Goal: Task Accomplishment & Management: Manage account settings

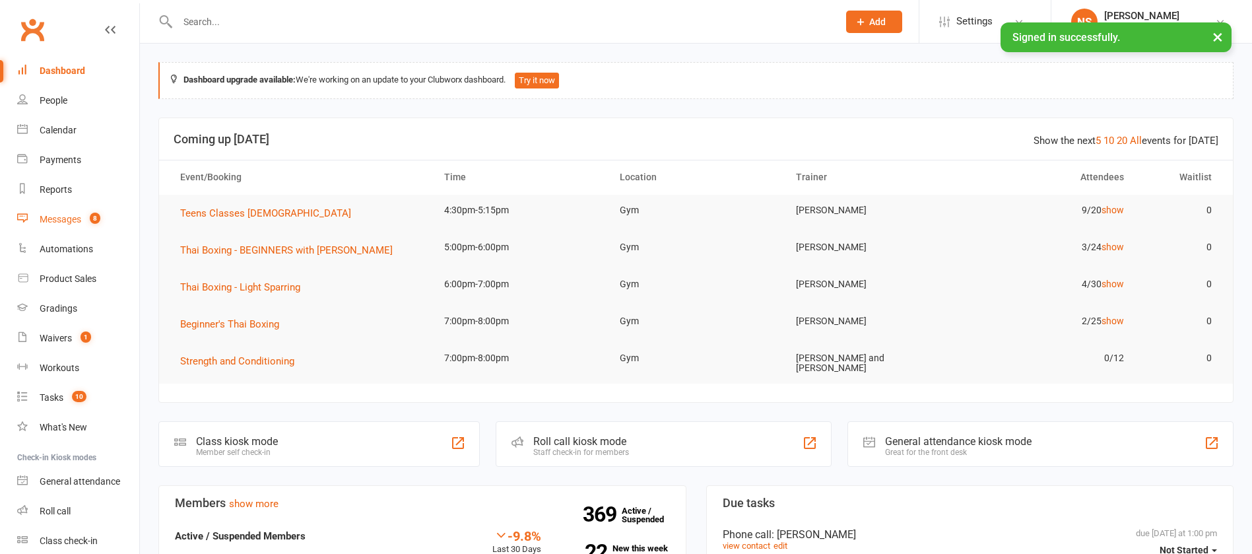
click at [63, 217] on div "Messages" at bounding box center [61, 219] width 42 height 11
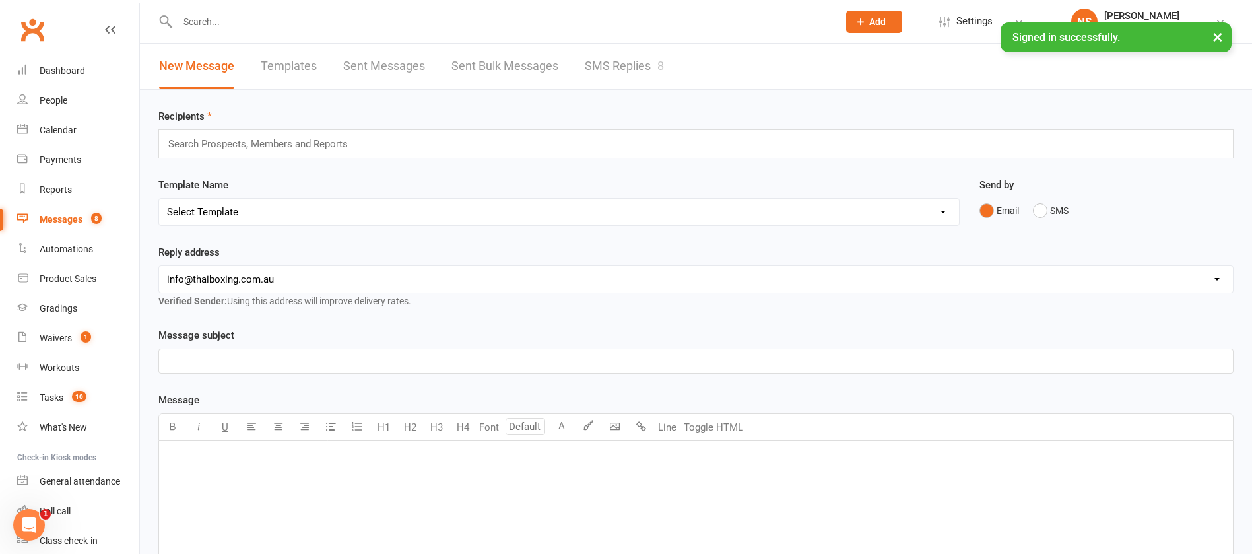
click at [607, 68] on link "SMS Replies 8" at bounding box center [624, 67] width 79 height 46
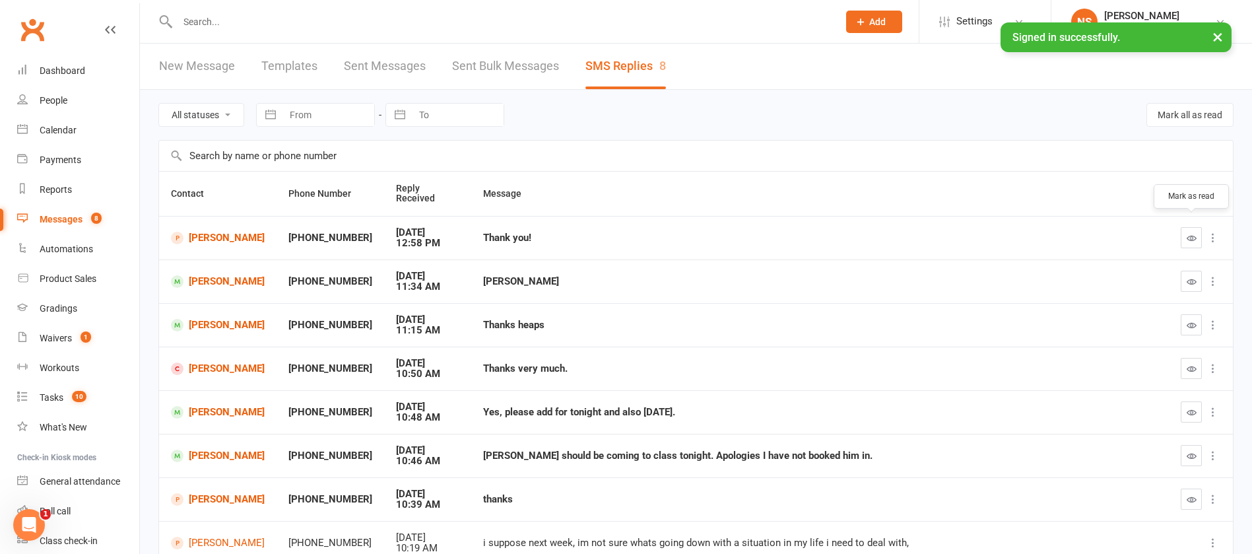
click at [1186, 227] on button "button" at bounding box center [1191, 237] width 21 height 21
click at [1194, 320] on icon "button" at bounding box center [1192, 325] width 10 height 10
click at [1191, 277] on icon "button" at bounding box center [1192, 282] width 10 height 10
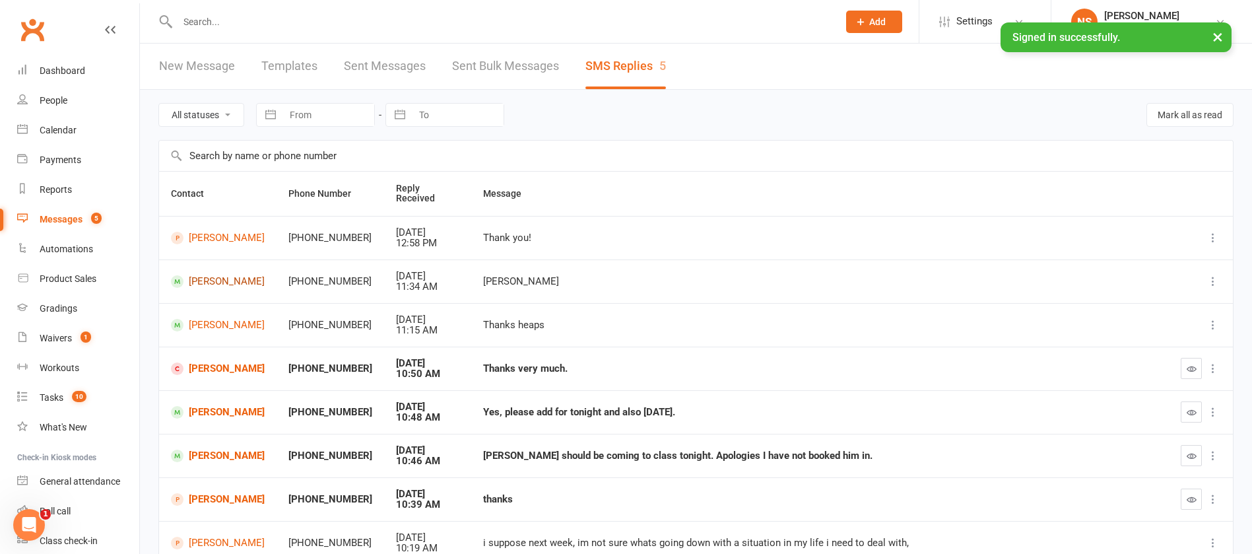
click at [249, 275] on link "[PERSON_NAME]" at bounding box center [218, 281] width 94 height 13
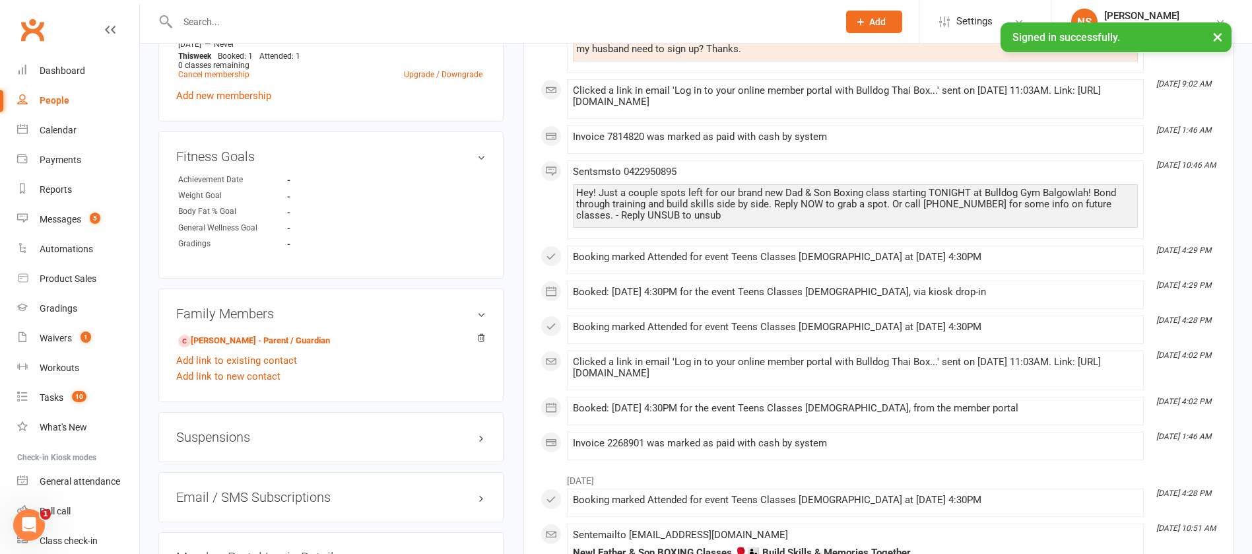
scroll to position [792, 0]
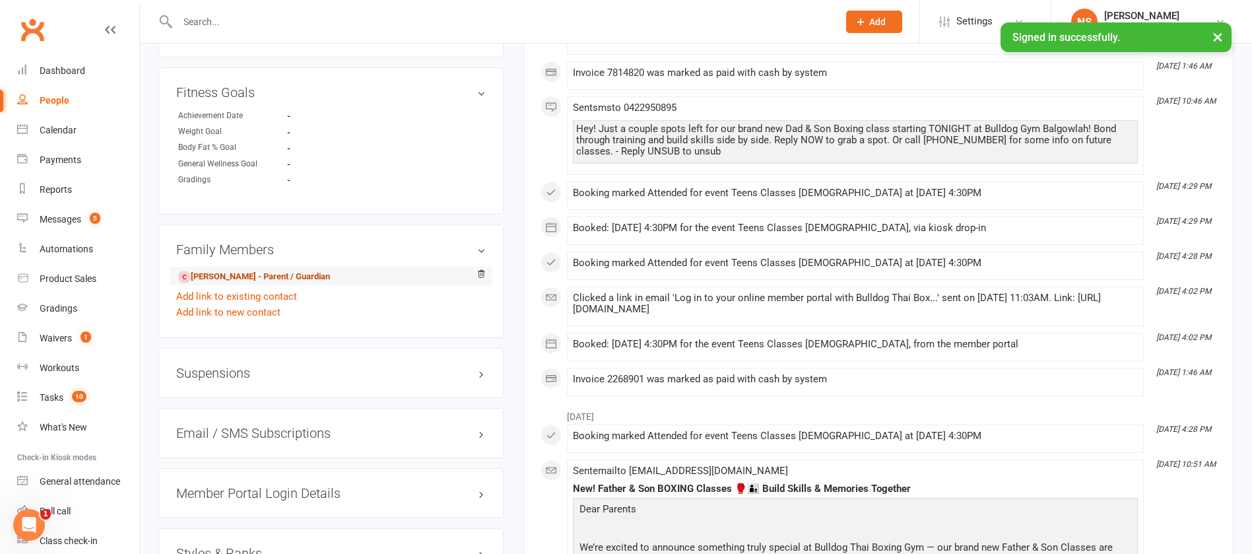
click at [252, 284] on link "[PERSON_NAME] - Parent / Guardian" at bounding box center [254, 277] width 152 height 14
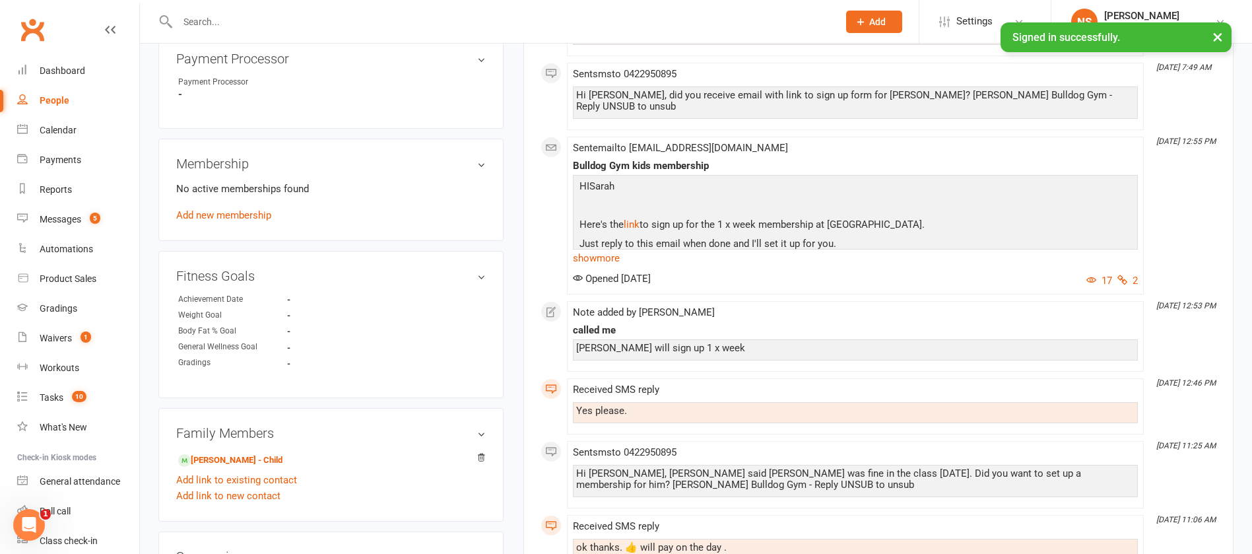
scroll to position [693, 0]
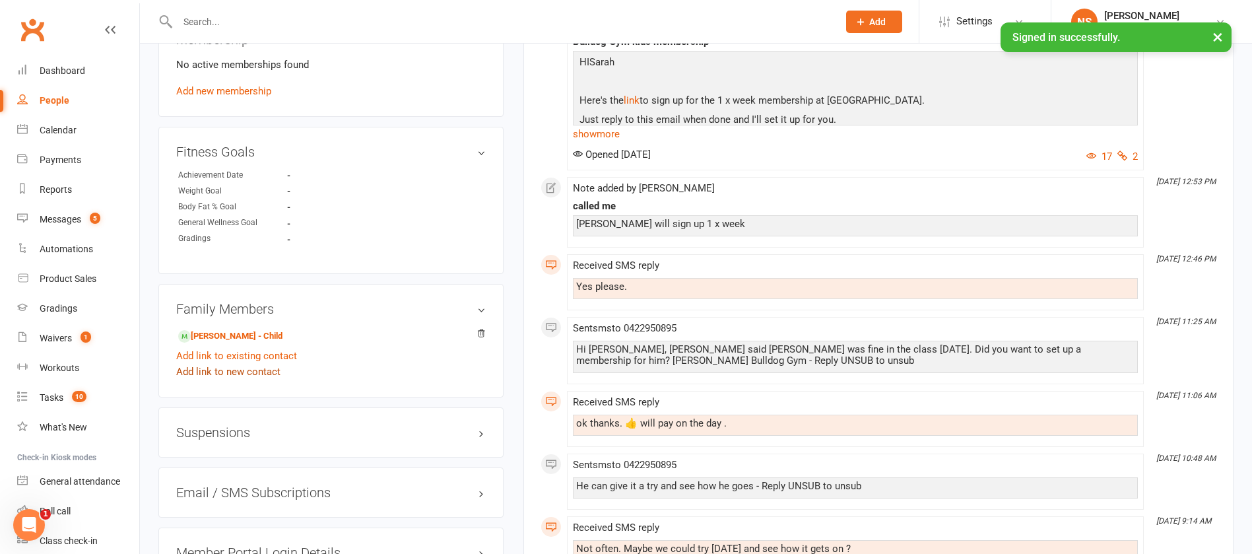
click at [200, 375] on link "Add link to new contact" at bounding box center [228, 372] width 104 height 16
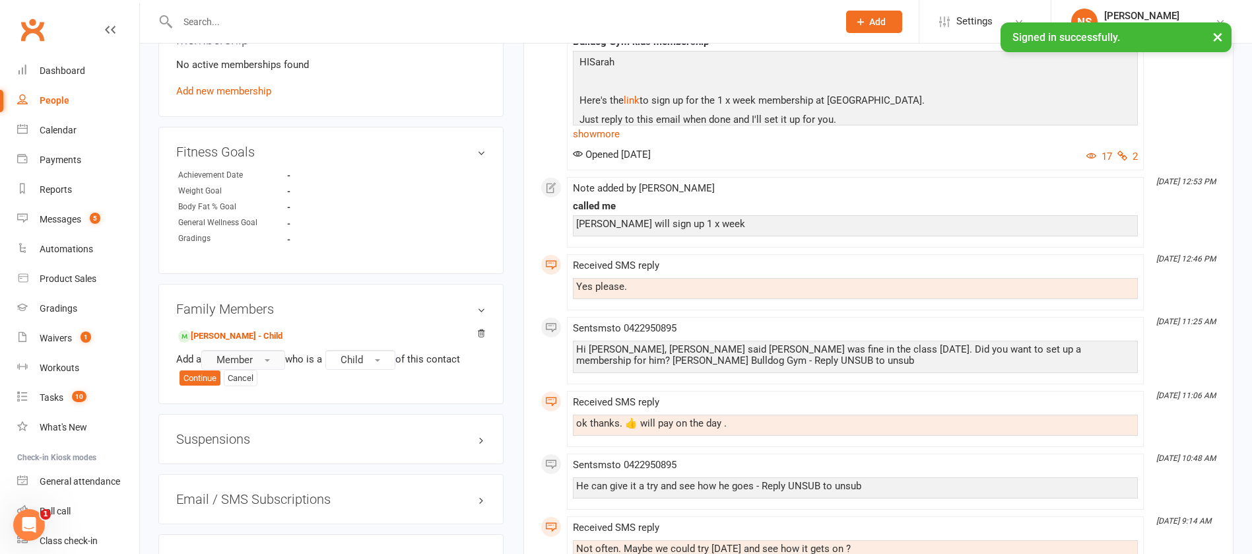
click at [256, 359] on button "Member" at bounding box center [243, 360] width 84 height 20
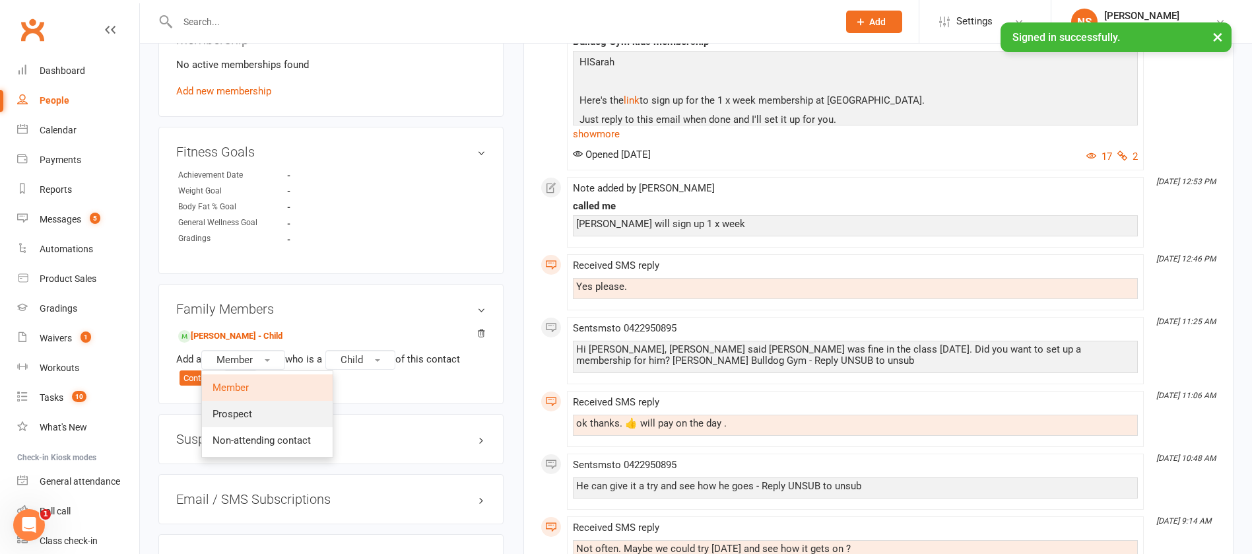
click at [247, 414] on span "Prospect" at bounding box center [233, 414] width 40 height 12
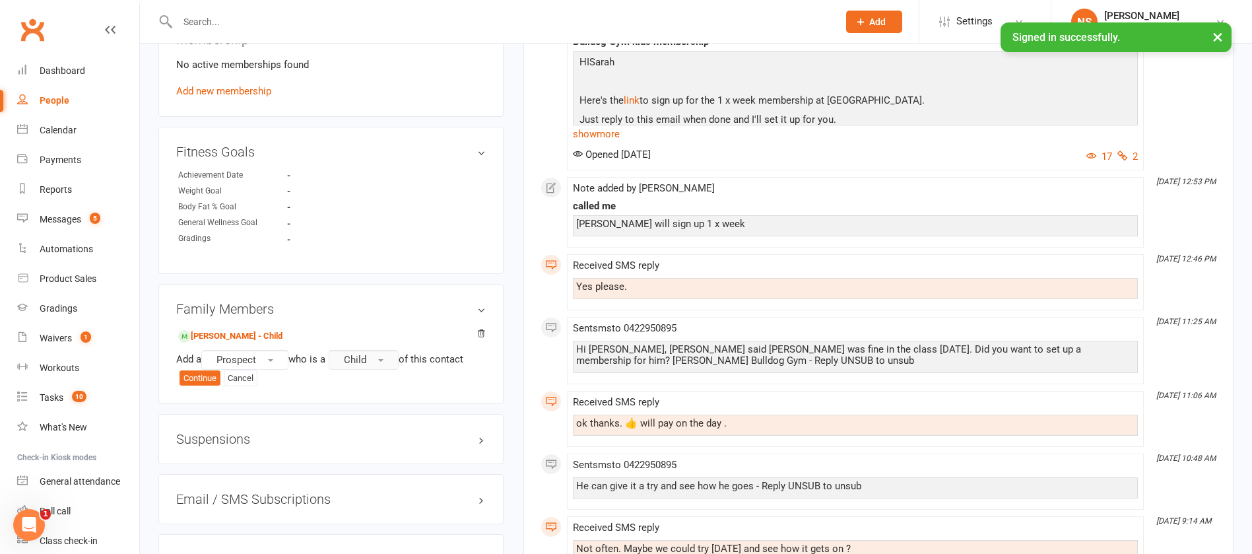
click at [374, 358] on button "Child" at bounding box center [364, 360] width 70 height 20
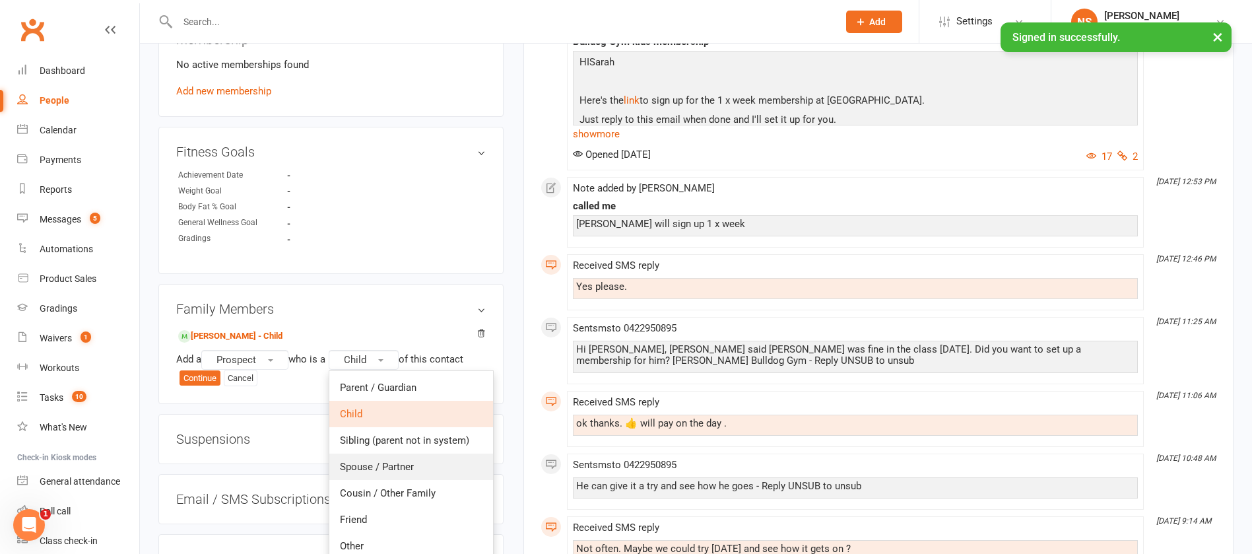
click at [376, 463] on span "Spouse / Partner" at bounding box center [377, 467] width 74 height 12
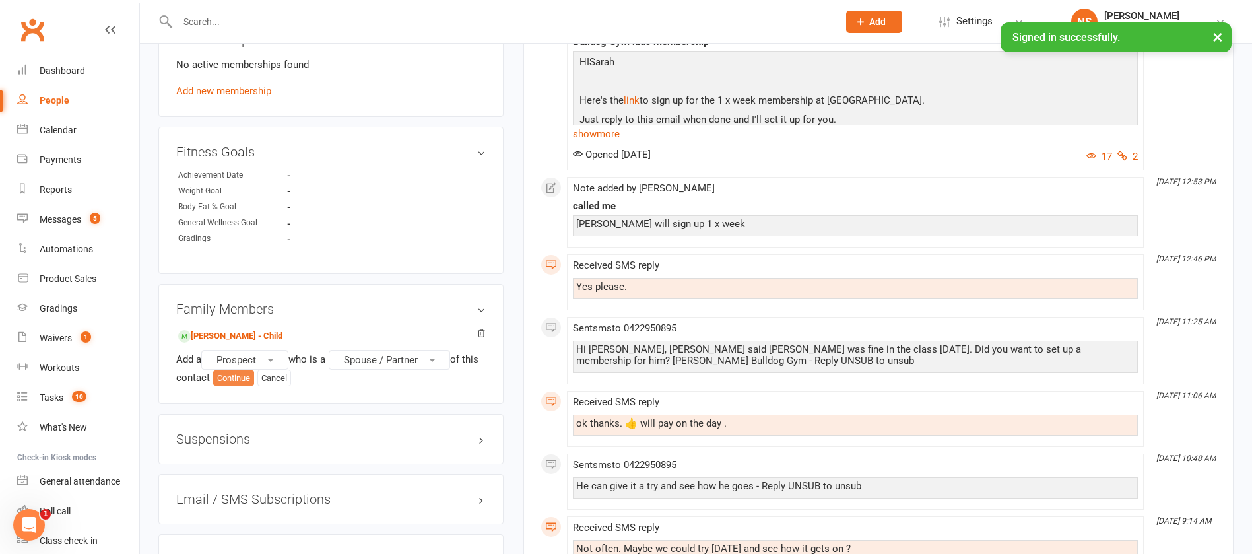
click at [250, 376] on button "Continue" at bounding box center [233, 378] width 41 height 16
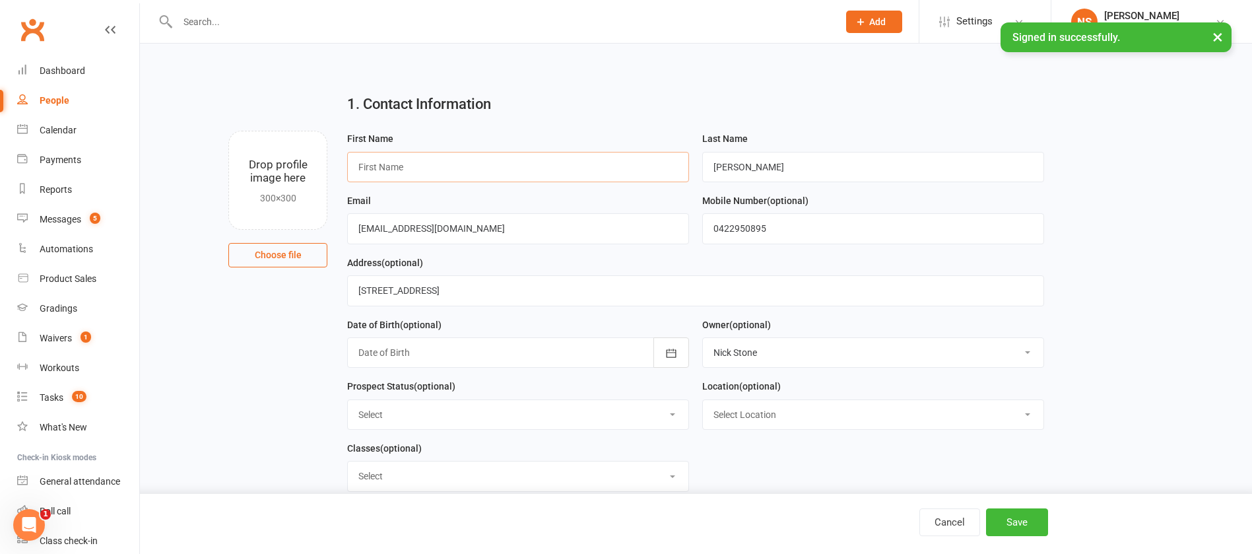
click at [401, 168] on input "text" at bounding box center [518, 167] width 342 height 30
type input "[PERSON_NAME]"
click at [1023, 531] on button "Save" at bounding box center [1017, 522] width 62 height 28
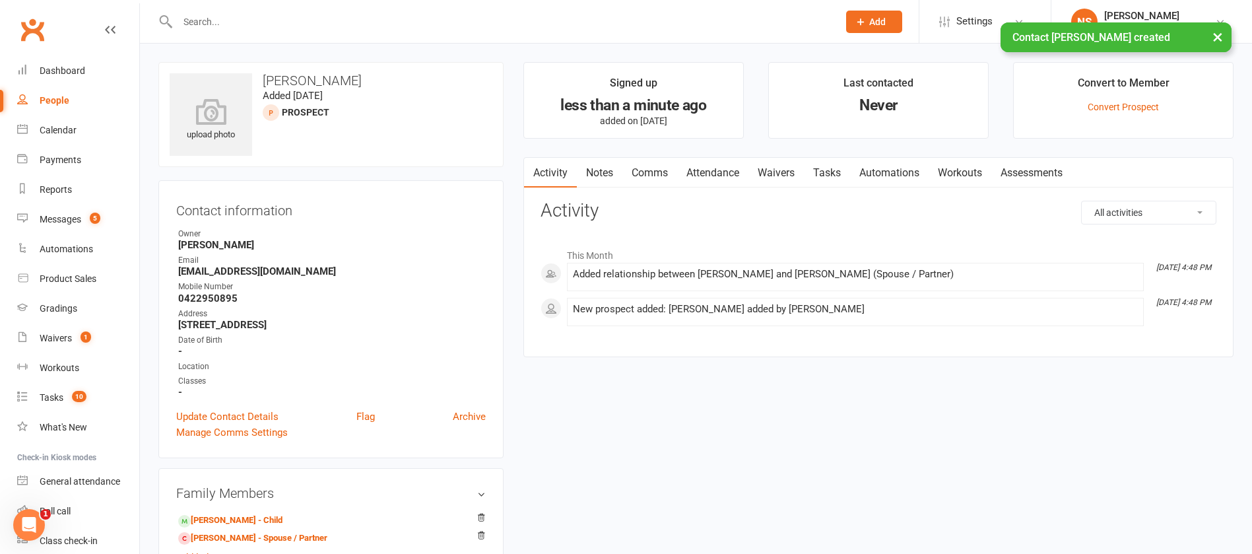
click at [721, 168] on link "Attendance" at bounding box center [712, 173] width 71 height 30
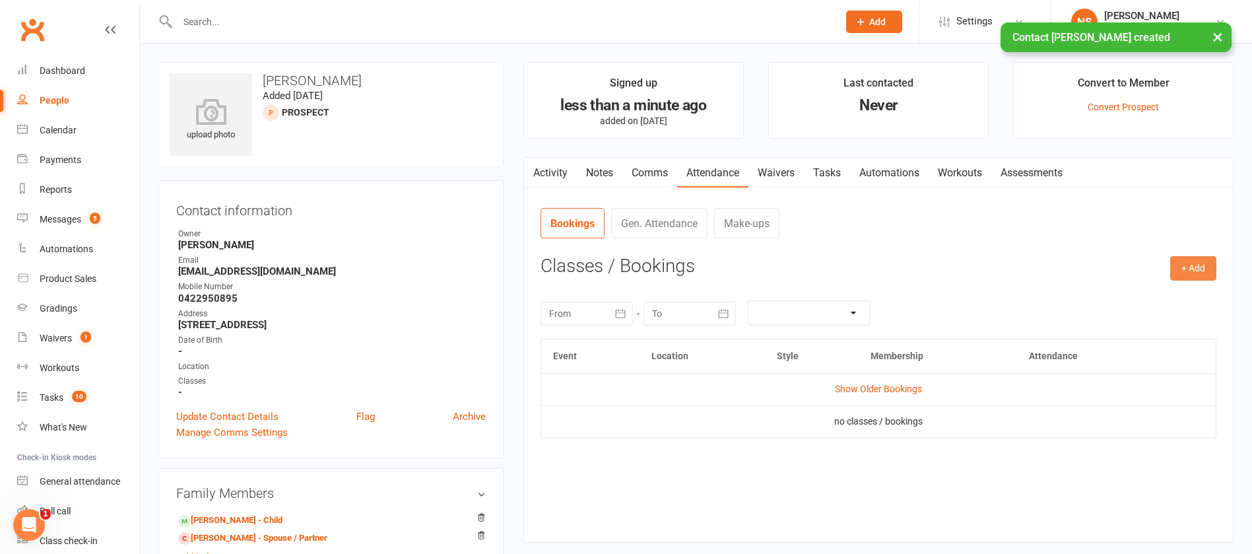
click at [1195, 271] on button "+ Add" at bounding box center [1193, 268] width 46 height 24
click at [1134, 291] on link "Book Event" at bounding box center [1150, 298] width 131 height 26
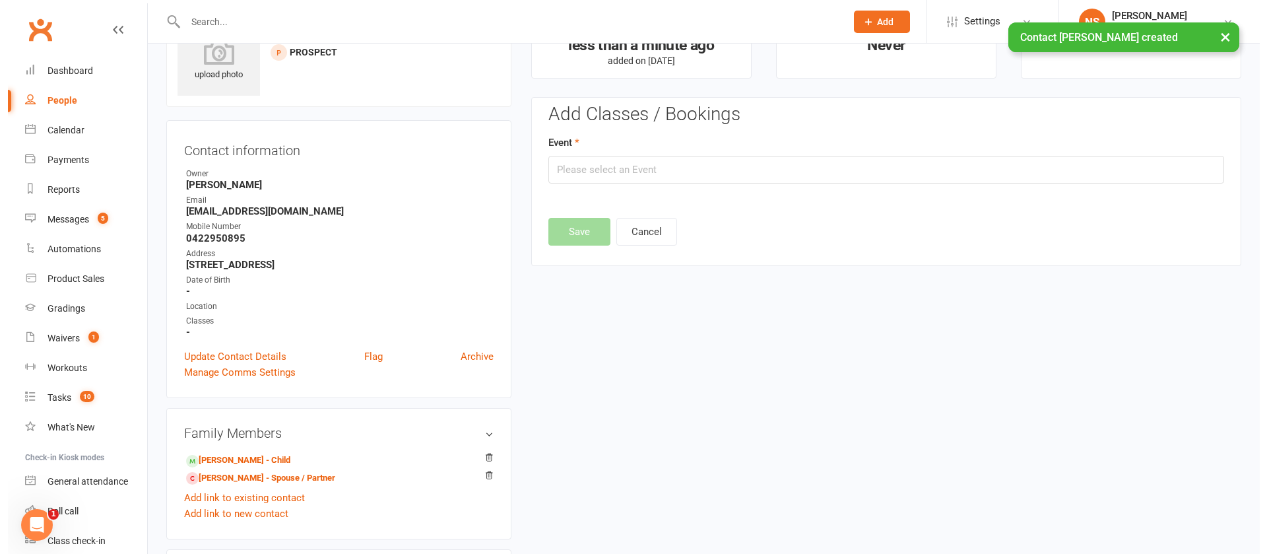
scroll to position [91, 0]
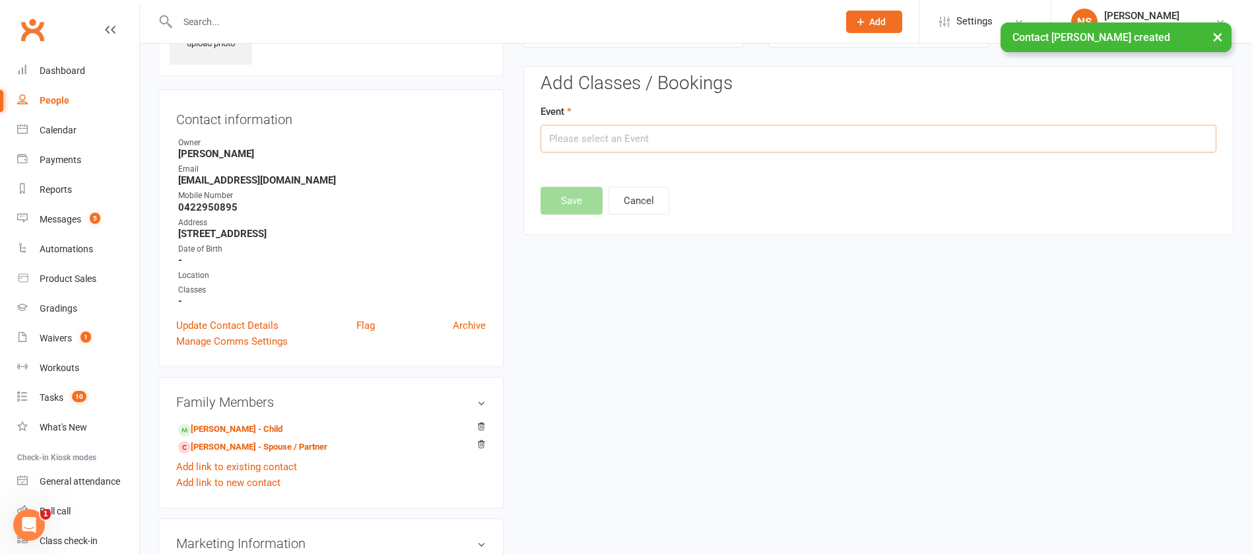
click at [652, 127] on input "text" at bounding box center [879, 139] width 676 height 28
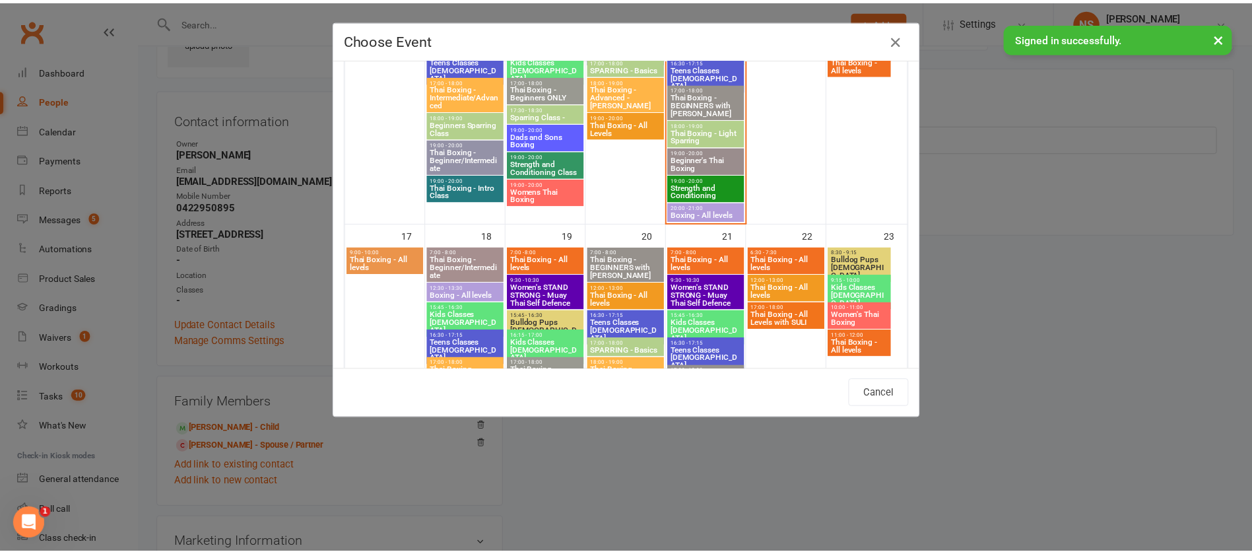
scroll to position [891, 0]
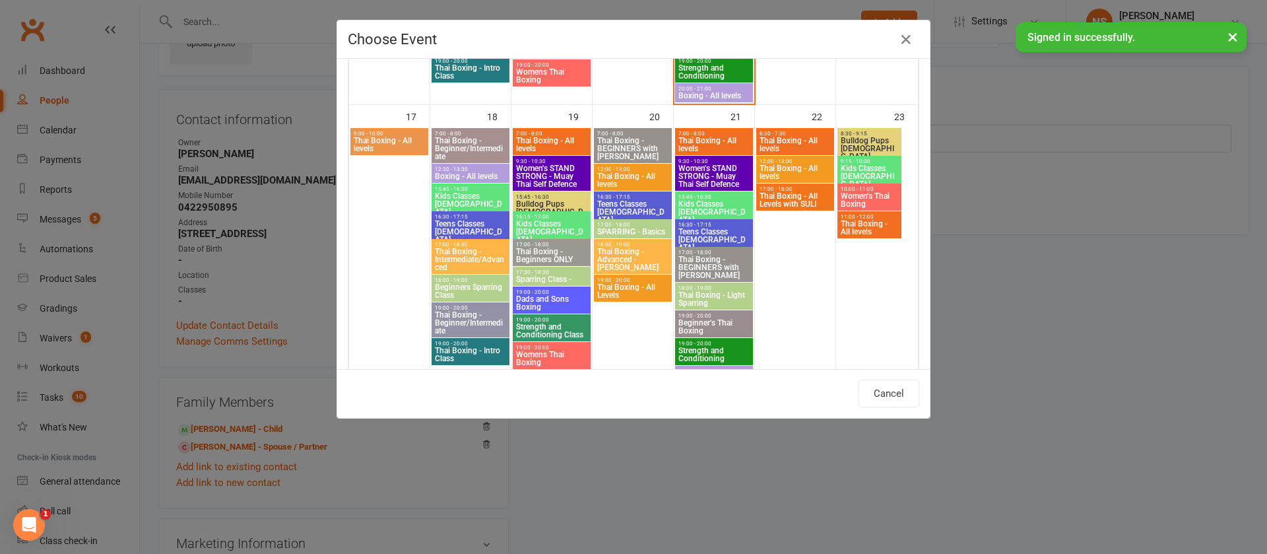
click at [545, 306] on span "Dads and Sons Boxing" at bounding box center [552, 303] width 73 height 16
type input "Dads and Sons Boxing - [DATE] 7:00:00 PM"
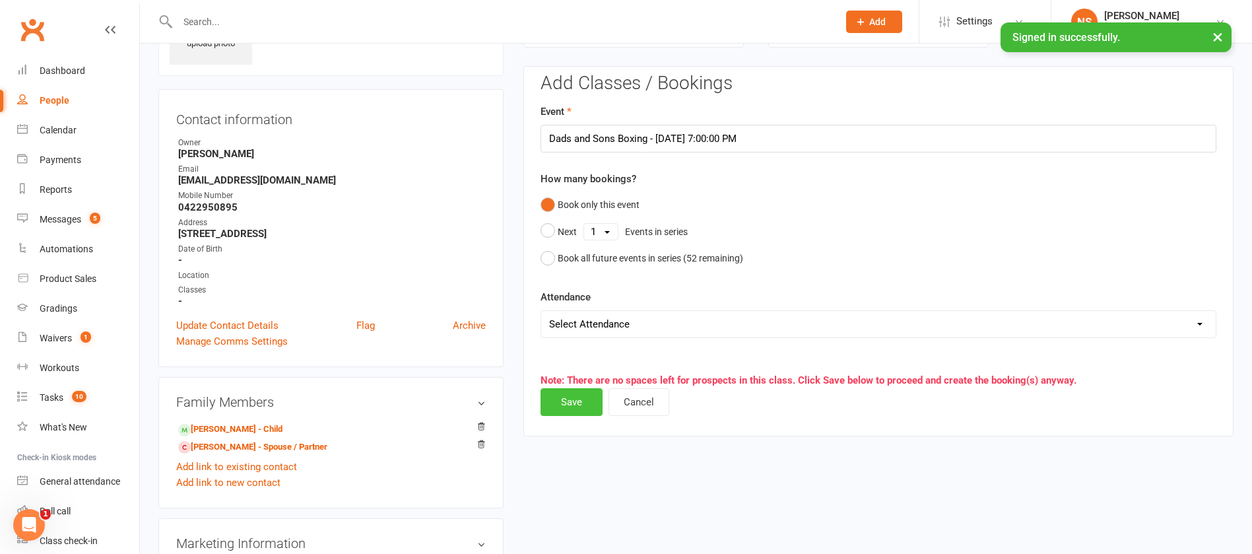
click at [570, 395] on button "Save" at bounding box center [572, 402] width 62 height 28
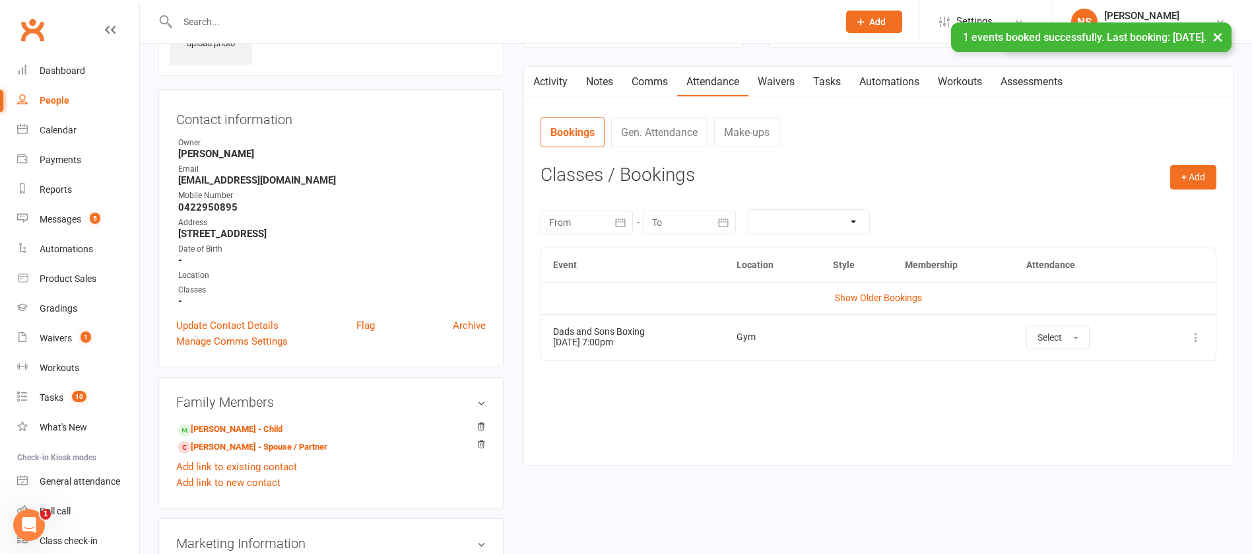
click at [827, 79] on link "Tasks" at bounding box center [827, 82] width 46 height 30
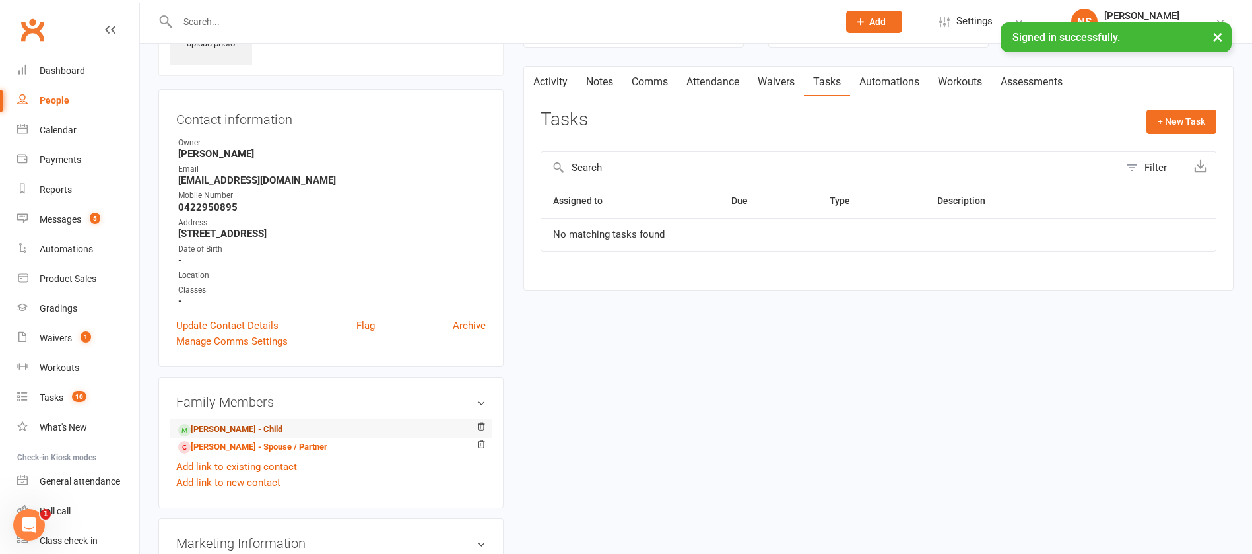
click at [216, 434] on link "[PERSON_NAME] - Child" at bounding box center [230, 429] width 104 height 14
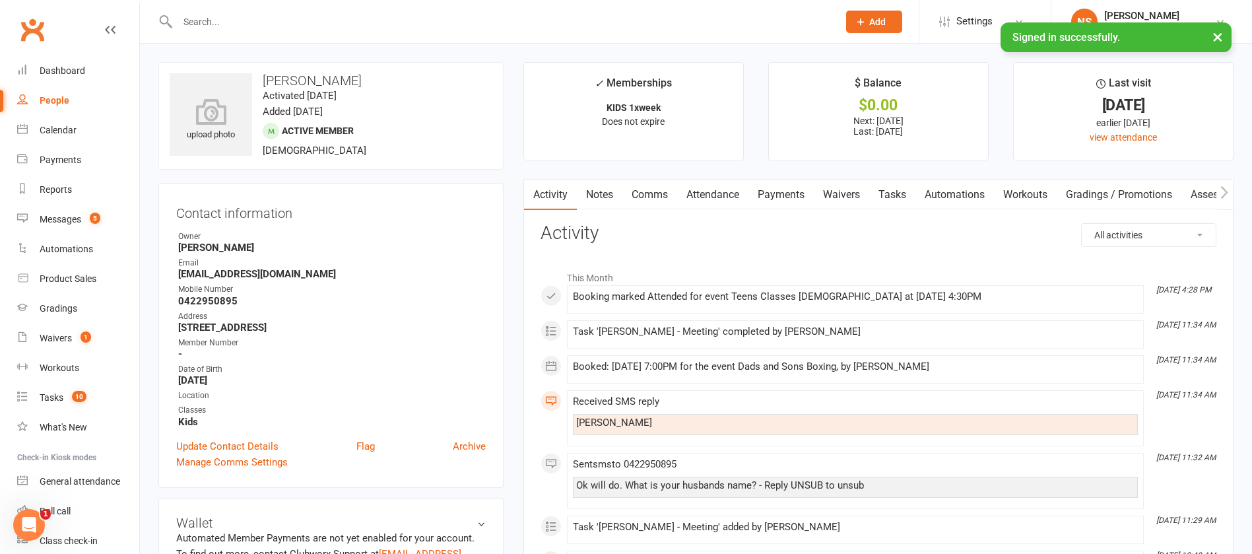
click at [896, 193] on link "Tasks" at bounding box center [892, 195] width 46 height 30
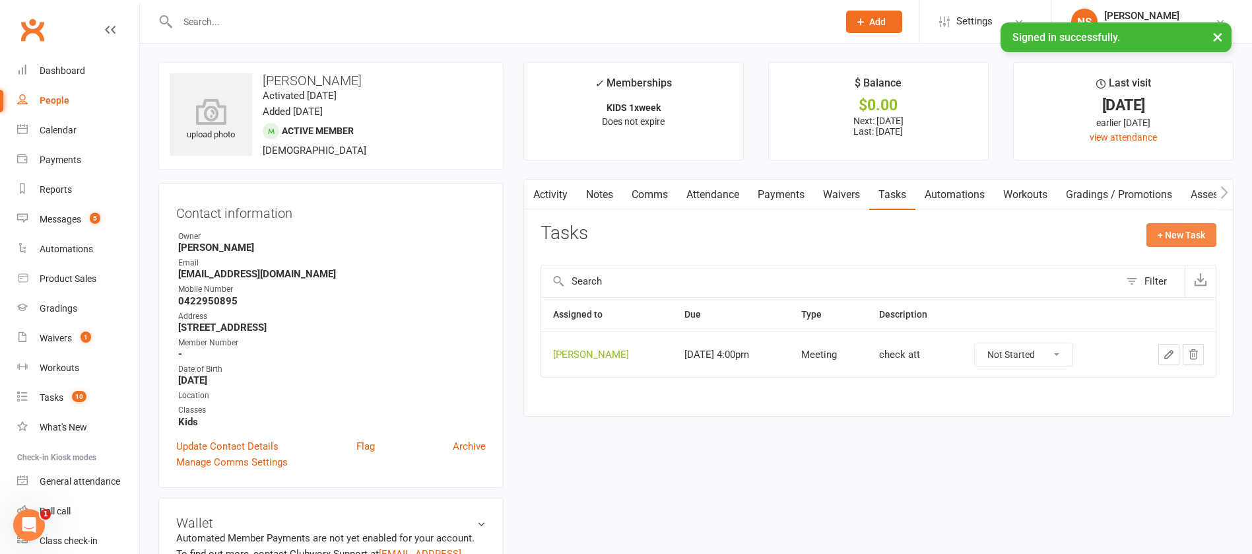
click at [1178, 234] on button "+ New Task" at bounding box center [1182, 235] width 70 height 24
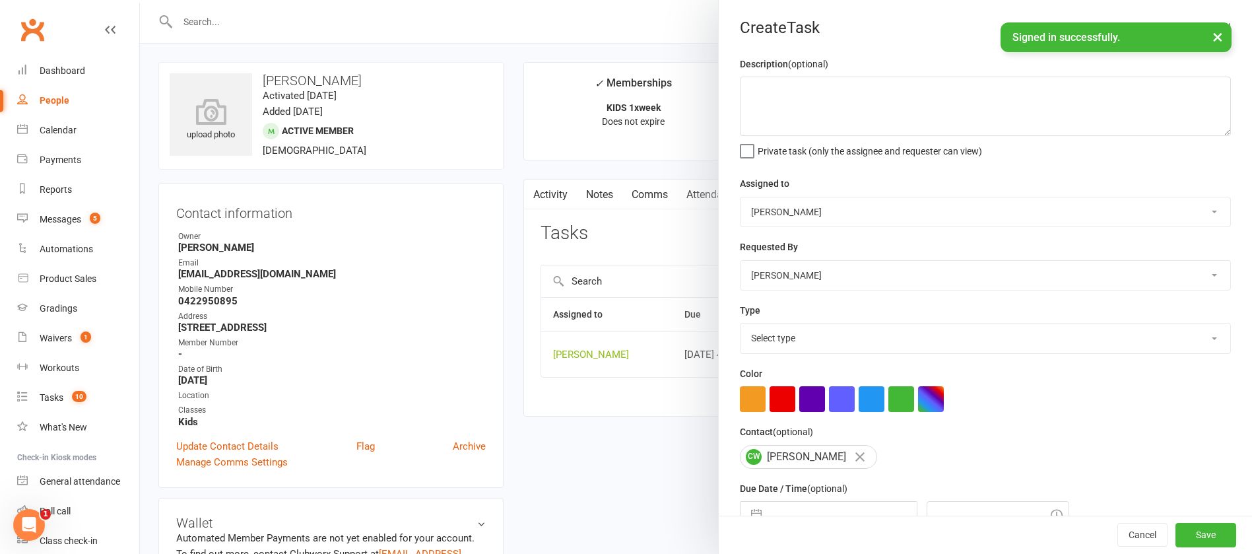
click at [704, 194] on div at bounding box center [696, 277] width 1112 height 554
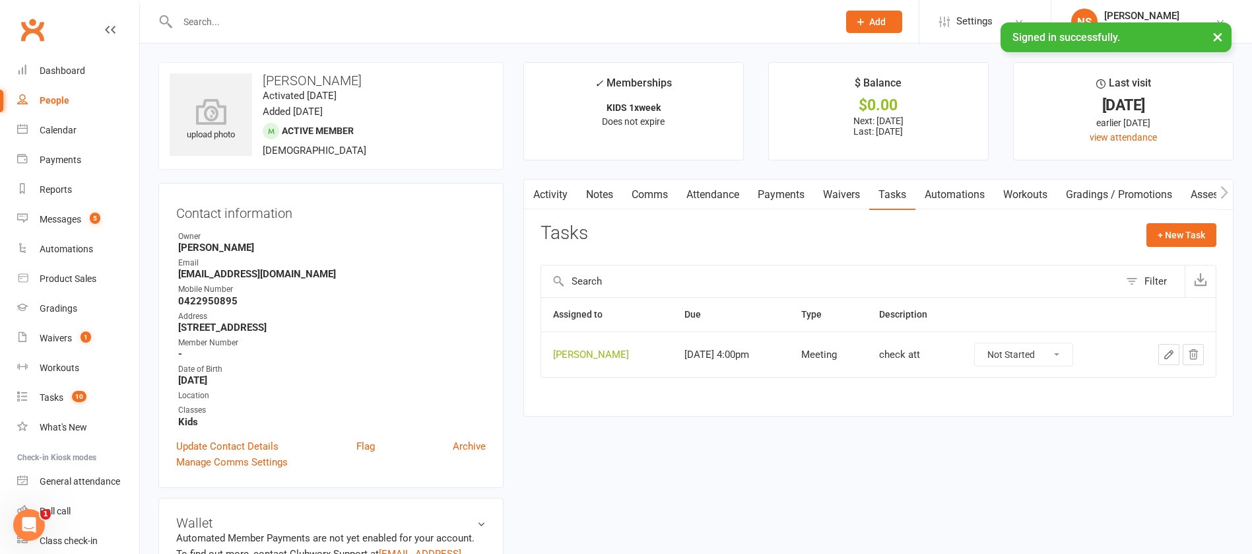
click at [707, 192] on link "Attendance" at bounding box center [712, 195] width 71 height 30
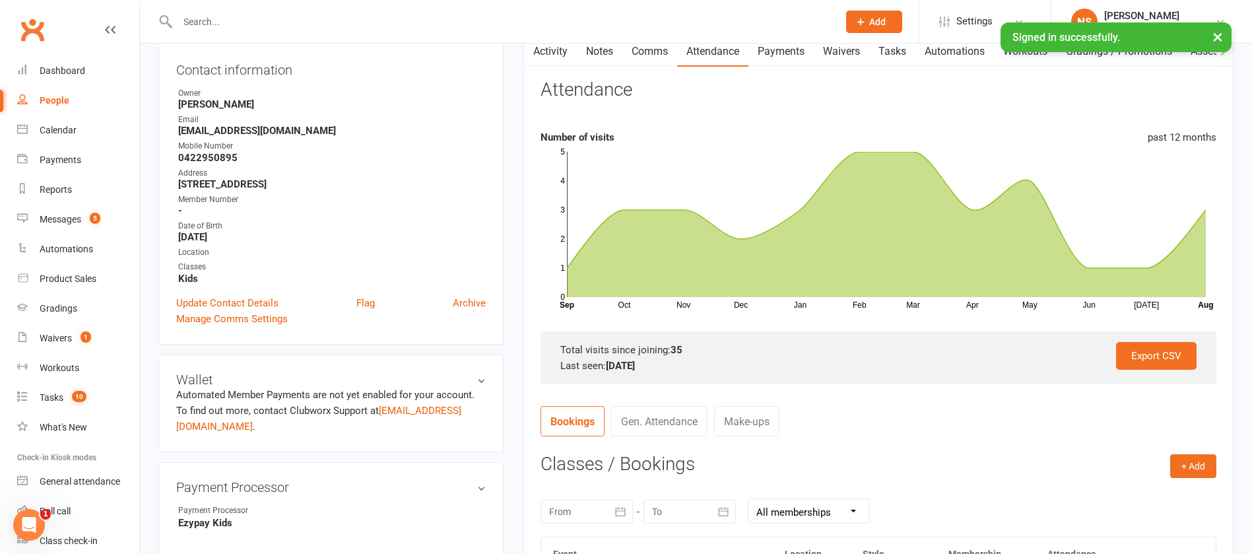
scroll to position [99, 0]
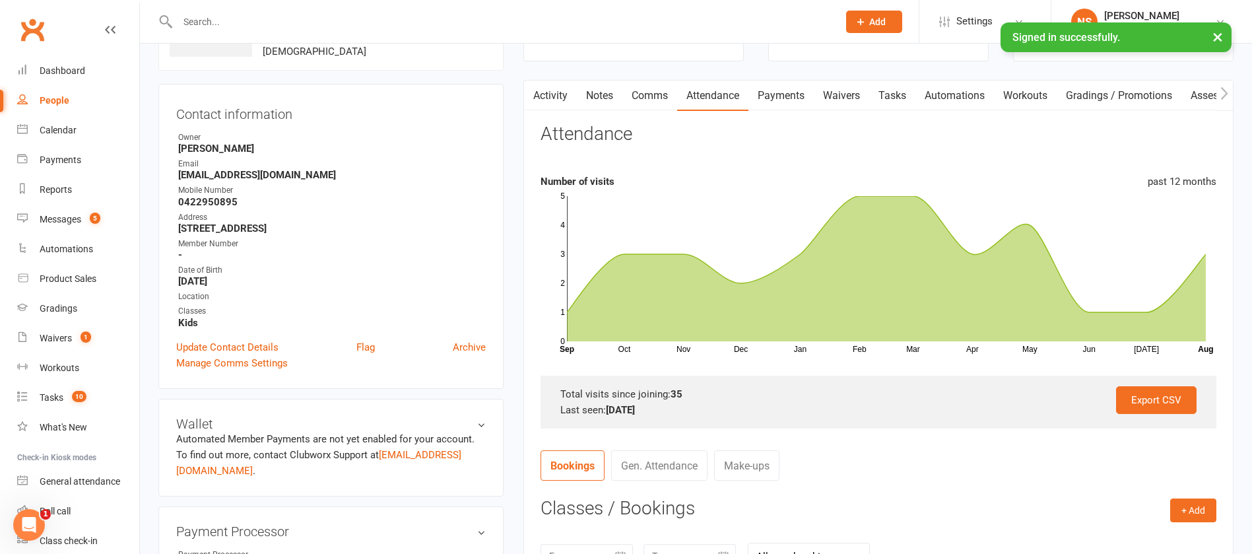
click at [900, 98] on link "Tasks" at bounding box center [892, 96] width 46 height 30
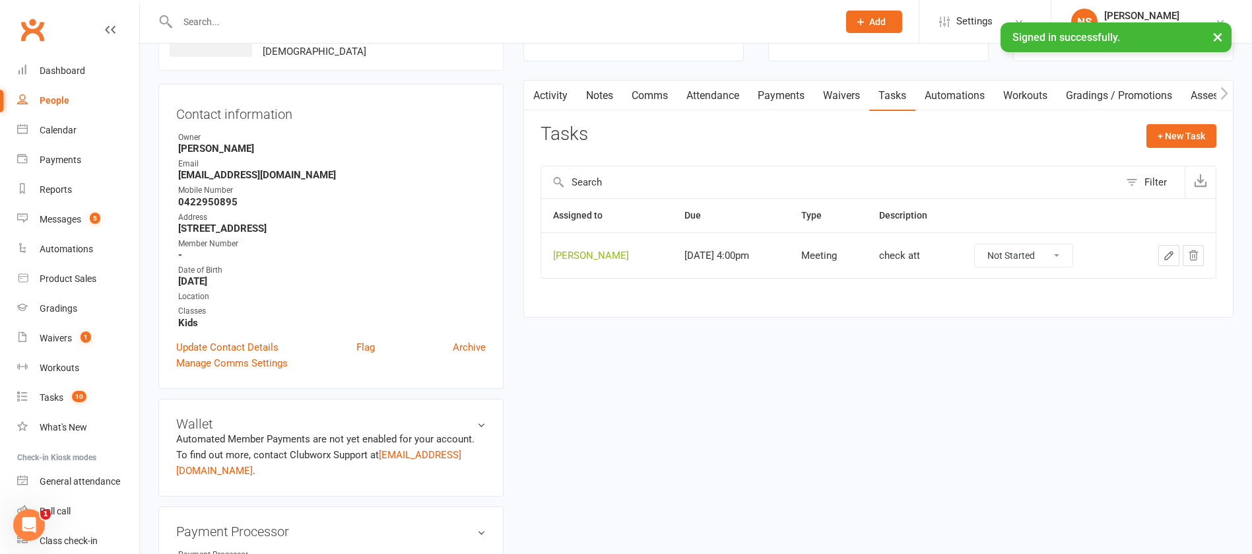
click at [1167, 253] on icon "button" at bounding box center [1169, 256] width 12 height 12
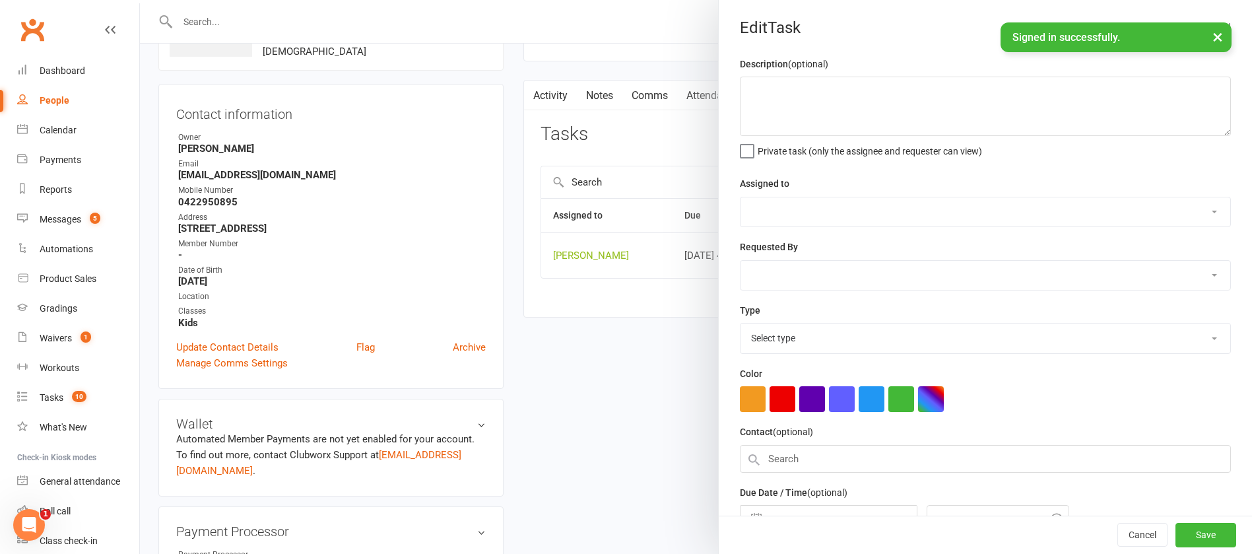
type textarea "check att"
select select "12940"
type input "[DATE]"
type input "4:00pm"
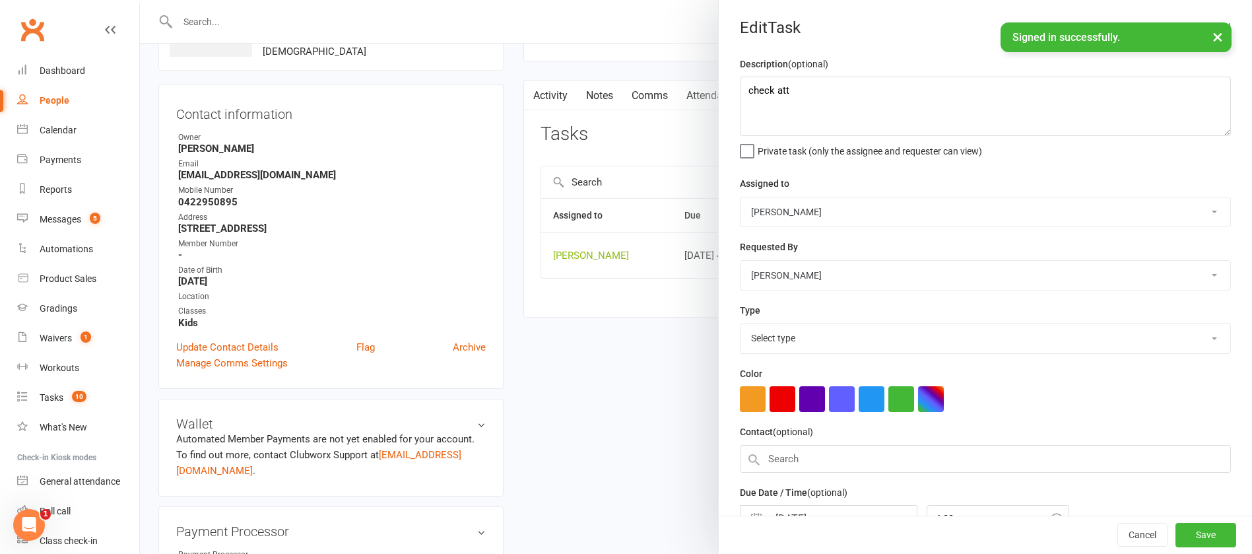
select select "12049"
drag, startPoint x: 798, startPoint y: 98, endPoint x: 724, endPoint y: 93, distance: 74.1
click at [727, 94] on div "Description (optional) check att Private task (only the assignee and requester …" at bounding box center [985, 322] width 533 height 533
click at [801, 90] on textarea "dad son remonder" at bounding box center [985, 106] width 491 height 59
click at [867, 86] on textarea "dad son reminder" at bounding box center [985, 106] width 491 height 59
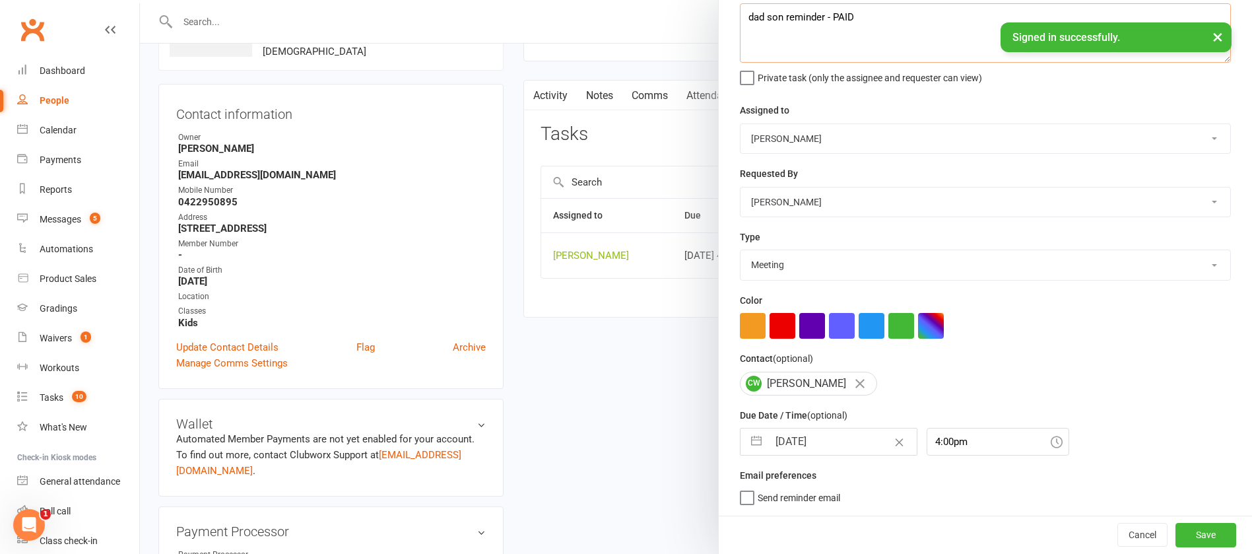
type textarea "dad son reminder - PAID"
click at [836, 438] on input "[DATE]" at bounding box center [842, 441] width 149 height 26
select select "6"
select select "2025"
select select "7"
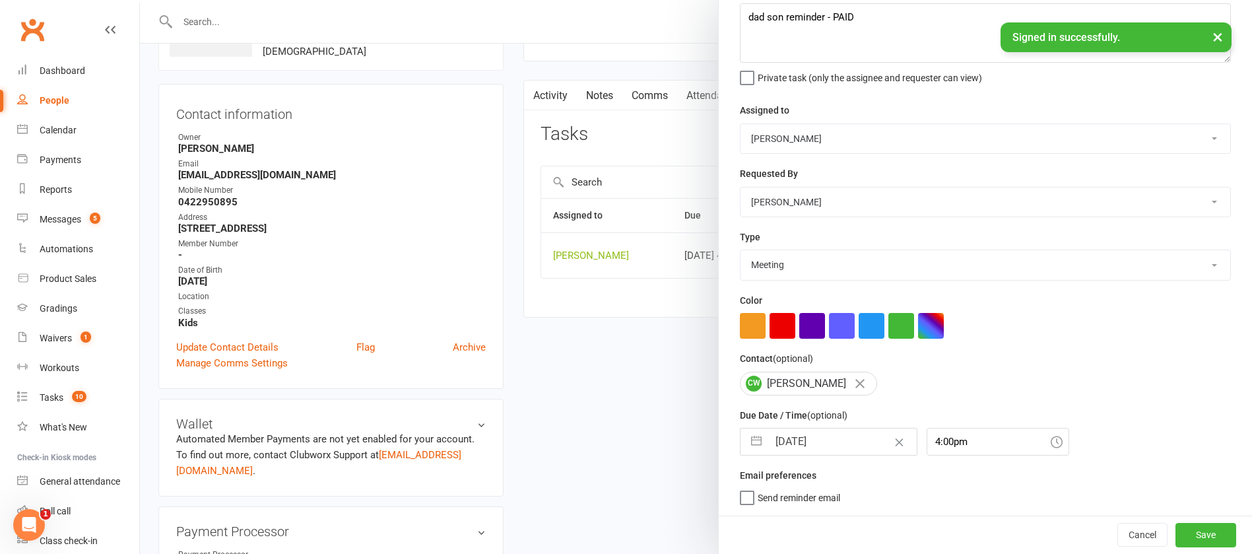
select select "2025"
select select "8"
select select "2025"
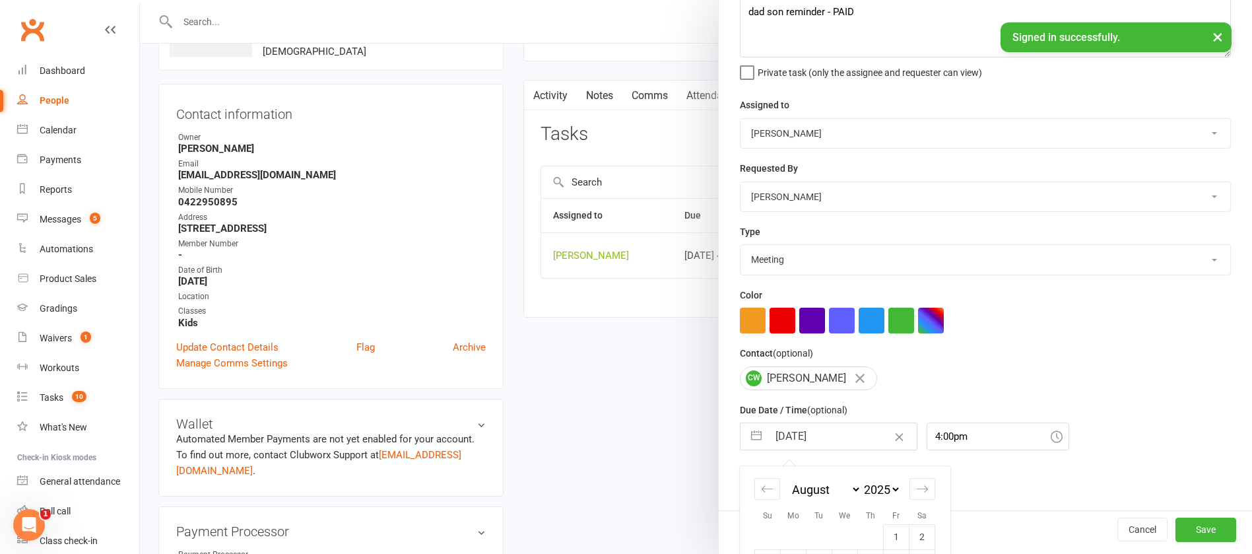
scroll to position [220, 0]
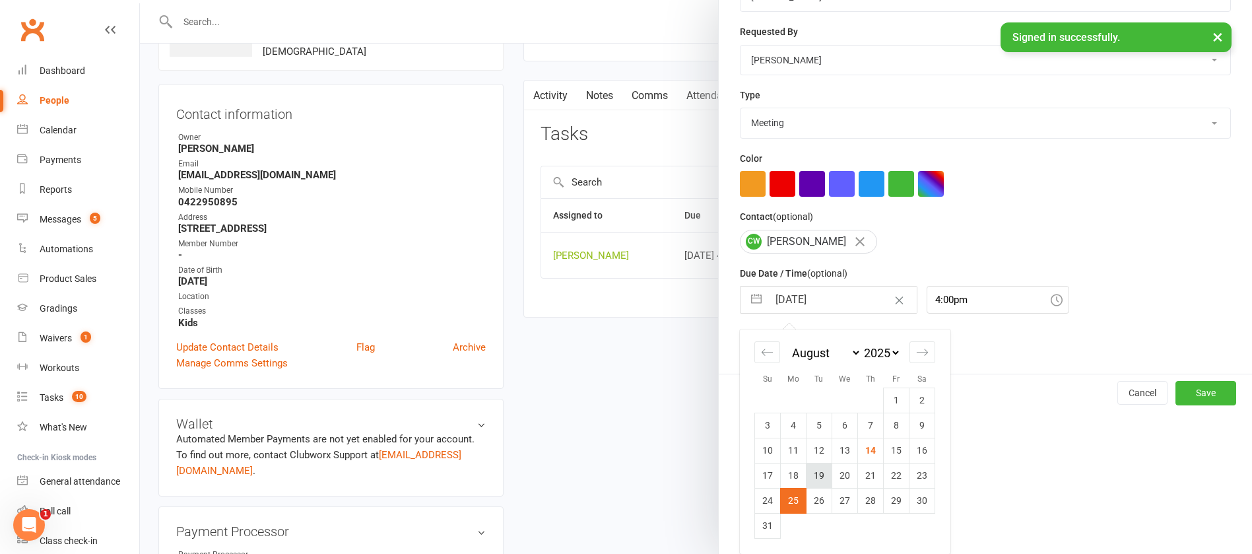
click at [809, 470] on td "19" at bounding box center [820, 475] width 26 height 25
type input "[DATE]"
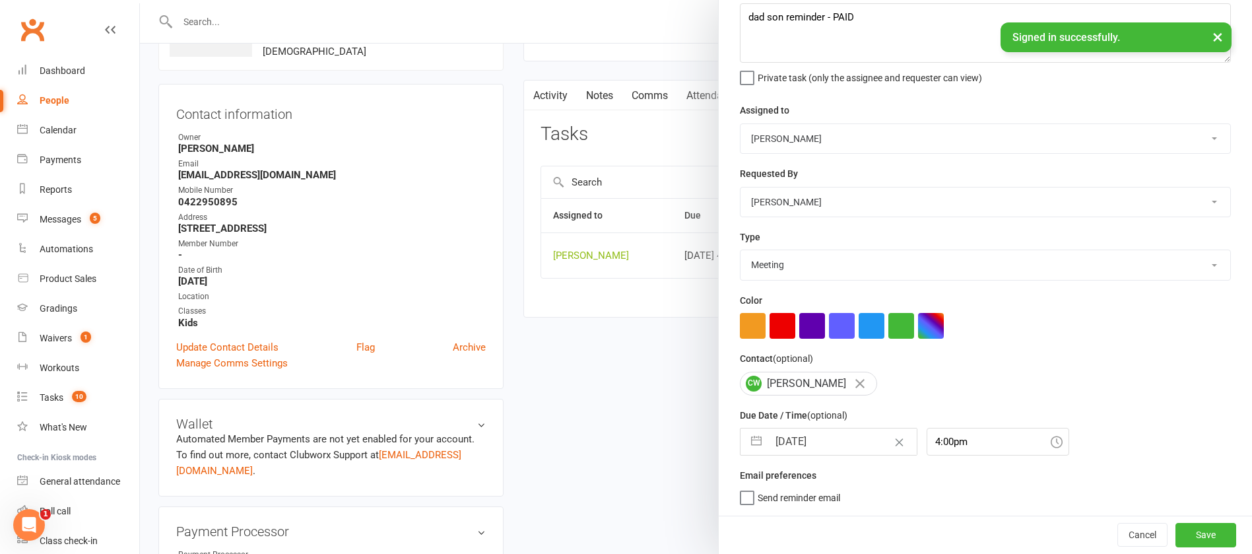
scroll to position [79, 0]
click at [1176, 533] on button "Save" at bounding box center [1206, 535] width 61 height 24
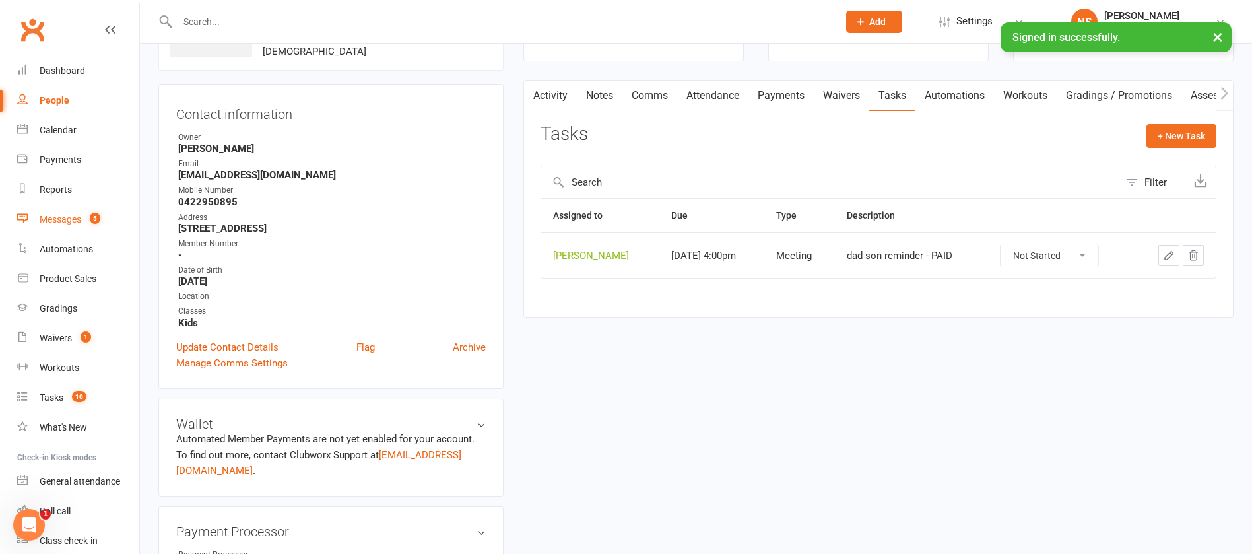
click at [63, 217] on div "Messages" at bounding box center [61, 219] width 42 height 11
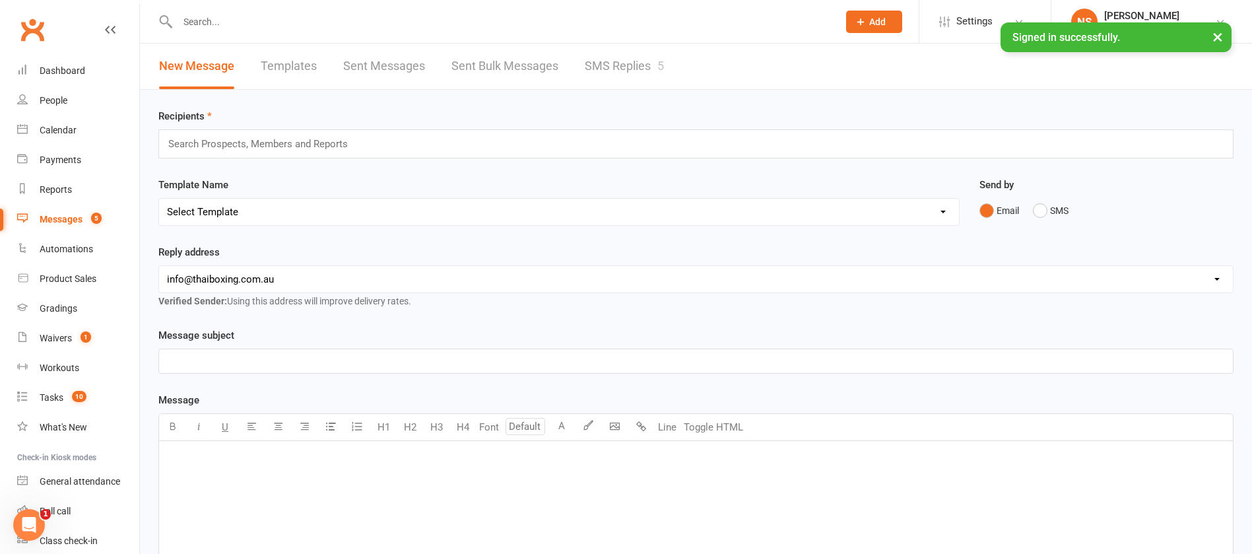
click at [607, 65] on link "SMS Replies 5" at bounding box center [624, 67] width 79 height 46
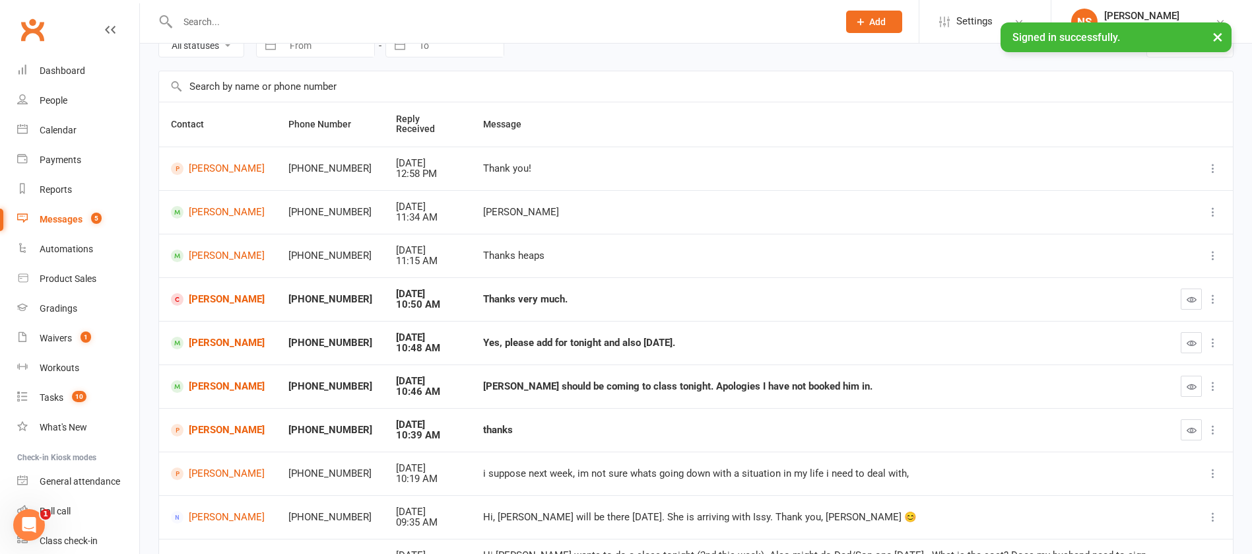
scroll to position [99, 0]
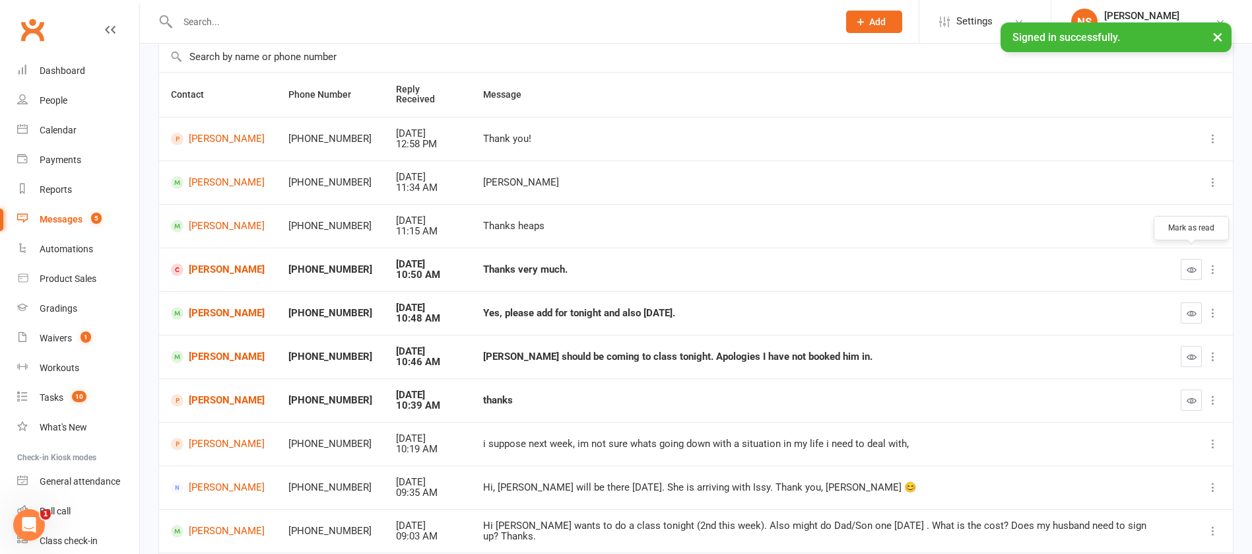
click at [1192, 265] on icon "button" at bounding box center [1192, 270] width 10 height 10
click at [1199, 346] on button "button" at bounding box center [1191, 356] width 21 height 21
click at [1190, 298] on ui-view "Prospect Member Non-attending contact Class / event Appointment Grading event T…" at bounding box center [626, 268] width 1252 height 728
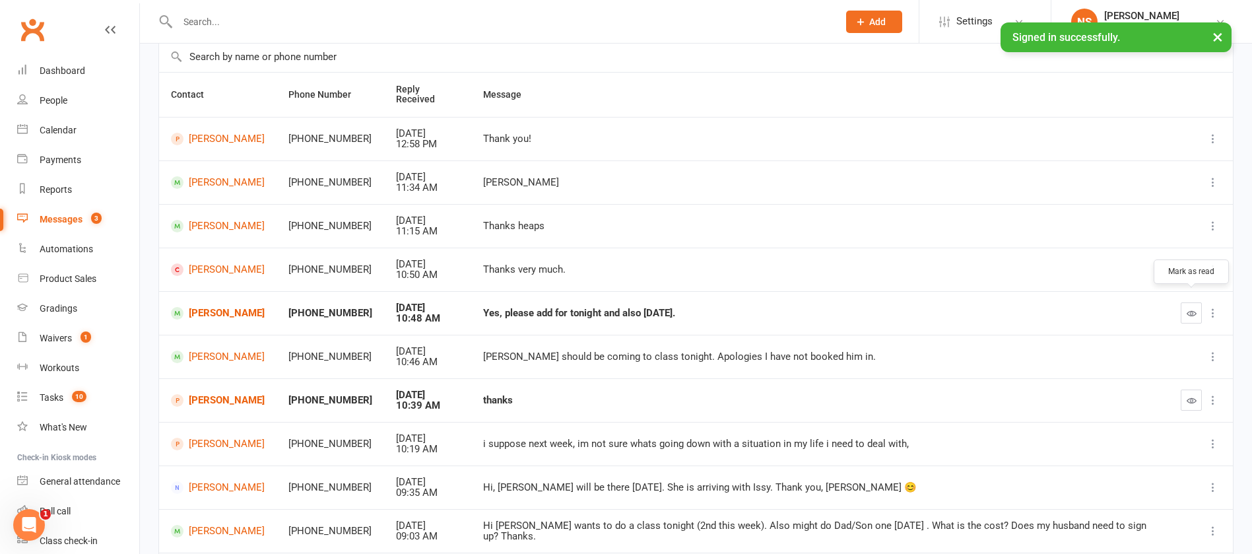
click at [1188, 308] on icon "button" at bounding box center [1192, 313] width 10 height 10
click at [1188, 395] on icon "button" at bounding box center [1192, 400] width 10 height 10
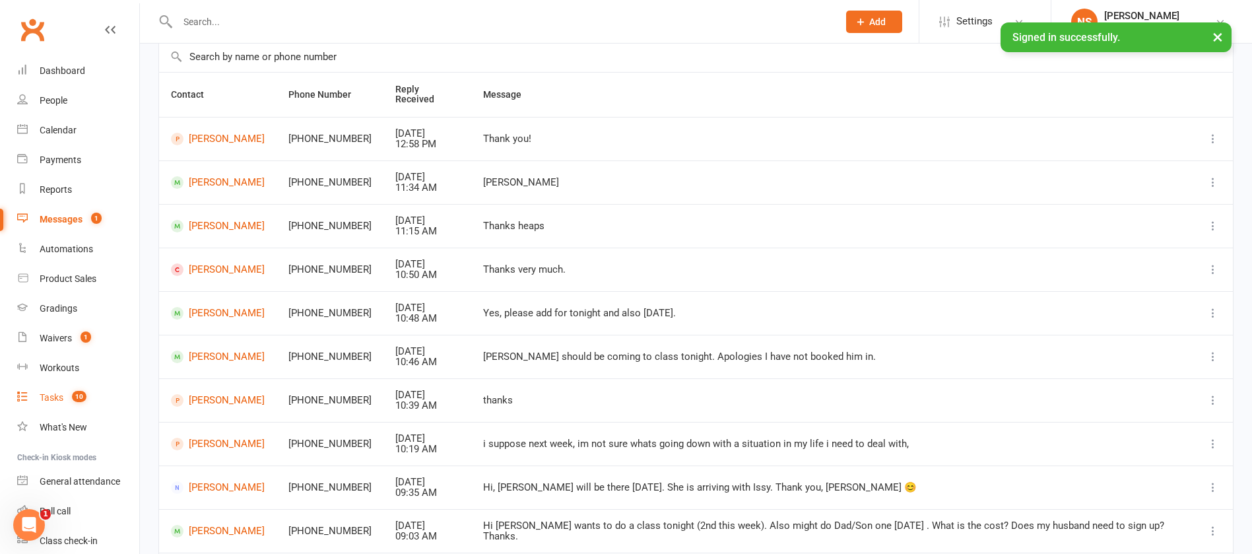
click at [51, 394] on div "Tasks" at bounding box center [52, 397] width 24 height 11
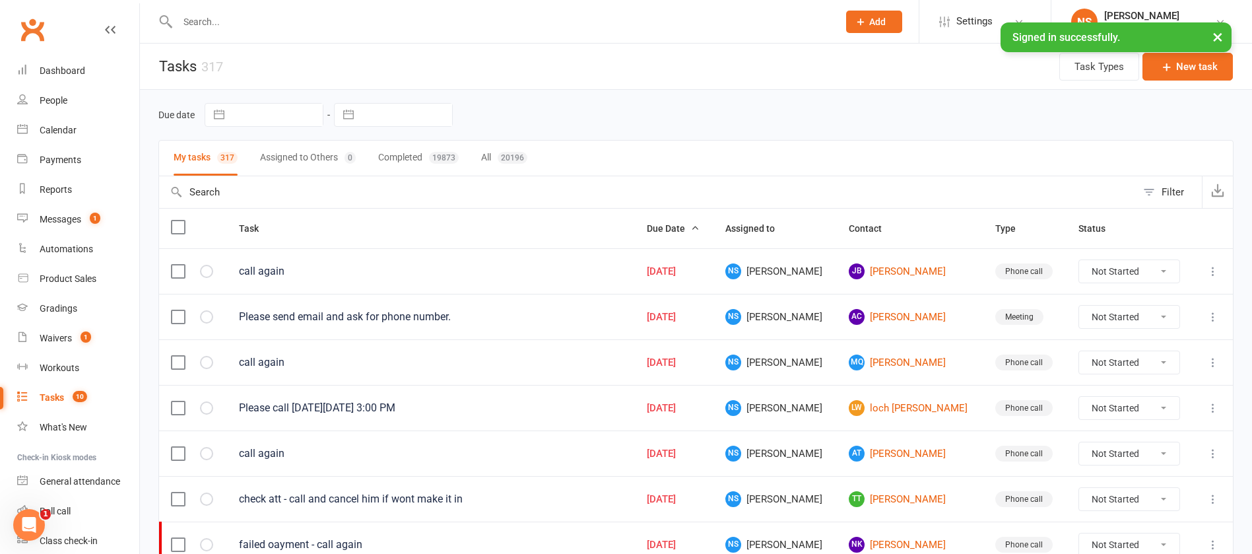
click at [374, 113] on input "text" at bounding box center [406, 115] width 92 height 22
select select "6"
select select "2025"
select select "7"
select select "2025"
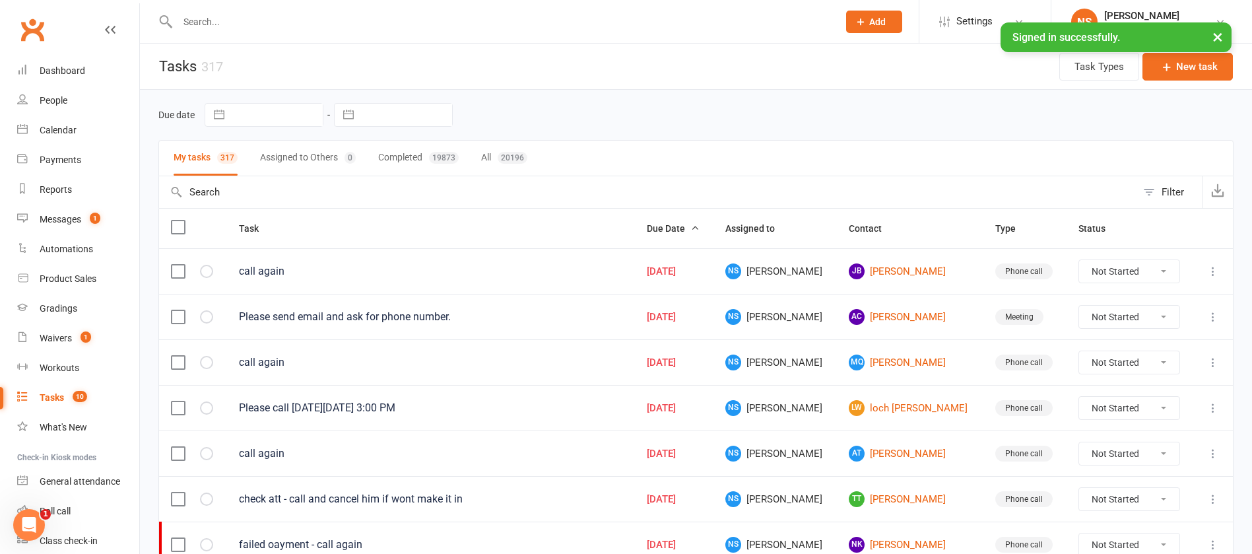
select select "8"
select select "2025"
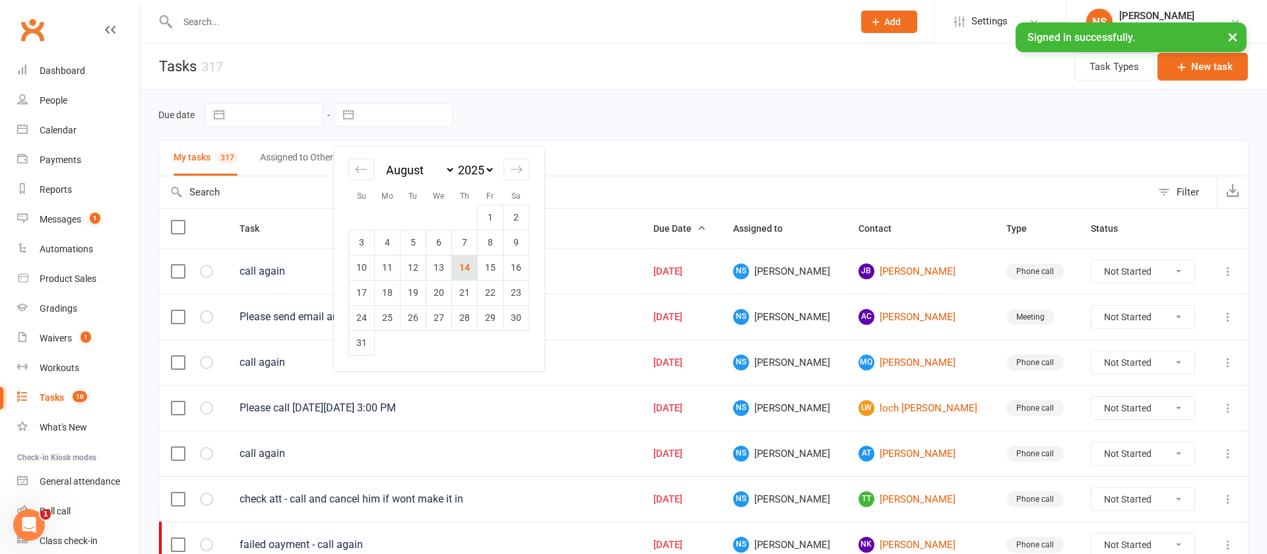
click at [461, 269] on td "14" at bounding box center [465, 267] width 26 height 25
type input "[DATE]"
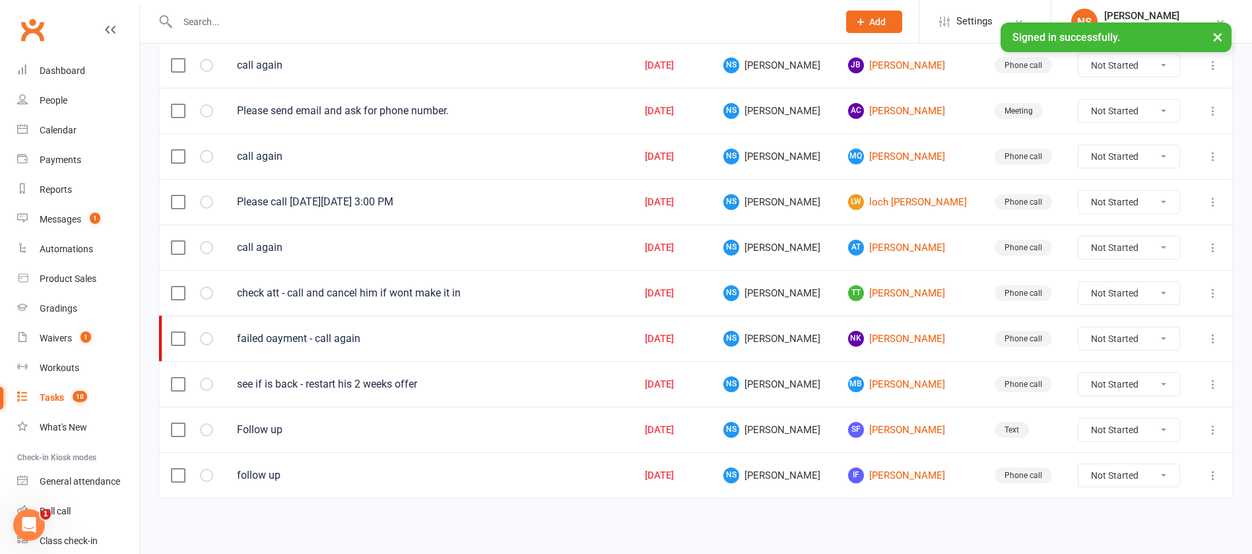
scroll to position [107, 0]
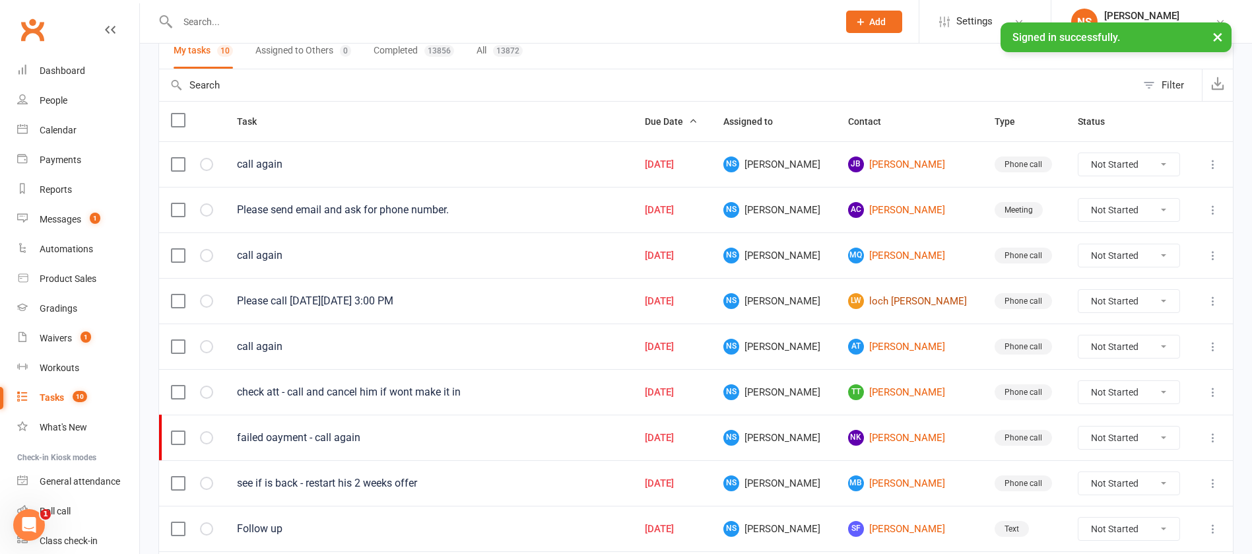
click at [866, 302] on link "[PERSON_NAME] [PERSON_NAME]" at bounding box center [909, 301] width 123 height 16
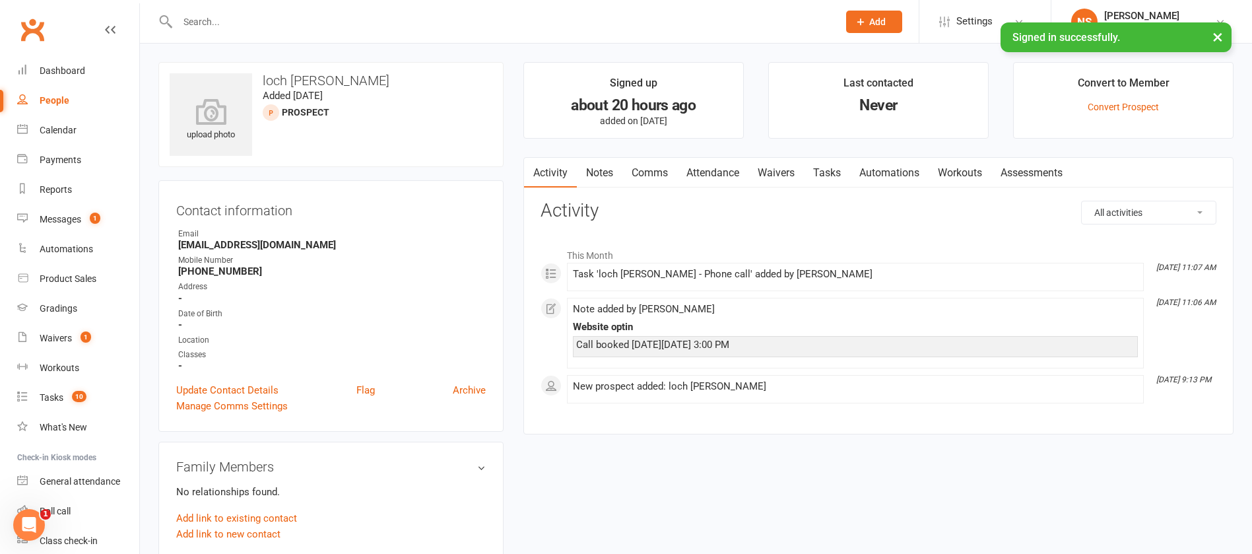
click at [599, 171] on link "Notes" at bounding box center [600, 173] width 46 height 30
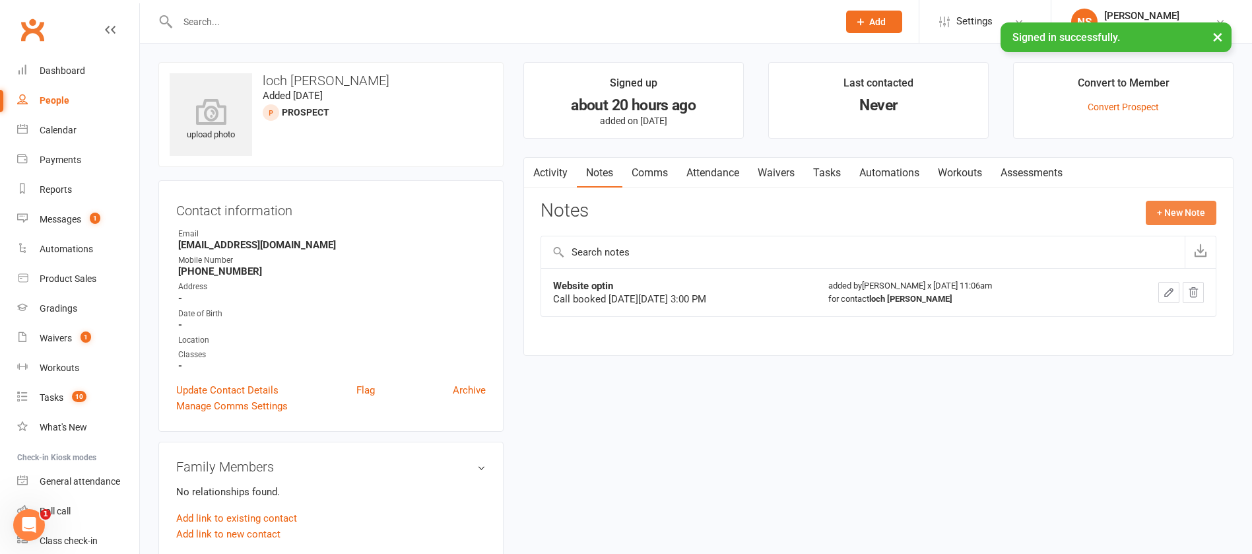
click at [1184, 210] on button "+ New Note" at bounding box center [1181, 213] width 71 height 24
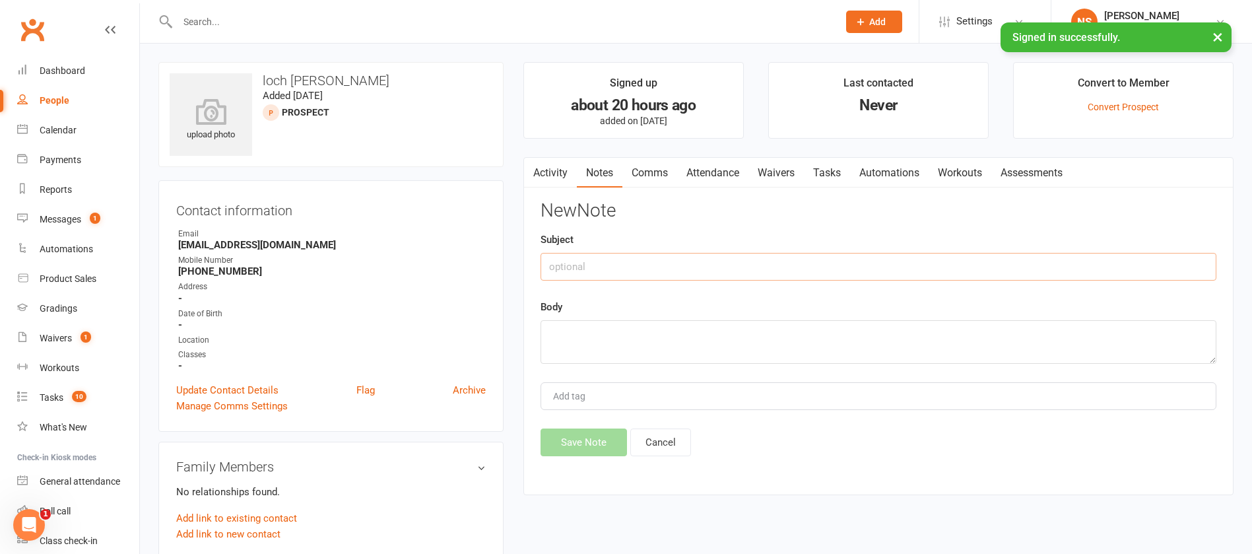
drag, startPoint x: 570, startPoint y: 258, endPoint x: 576, endPoint y: 255, distance: 7.1
click at [576, 255] on input "text" at bounding box center [879, 267] width 676 height 28
type input "called"
drag, startPoint x: 581, startPoint y: 337, endPoint x: 585, endPoint y: 328, distance: 10.1
click at [583, 333] on textarea at bounding box center [879, 342] width 676 height 44
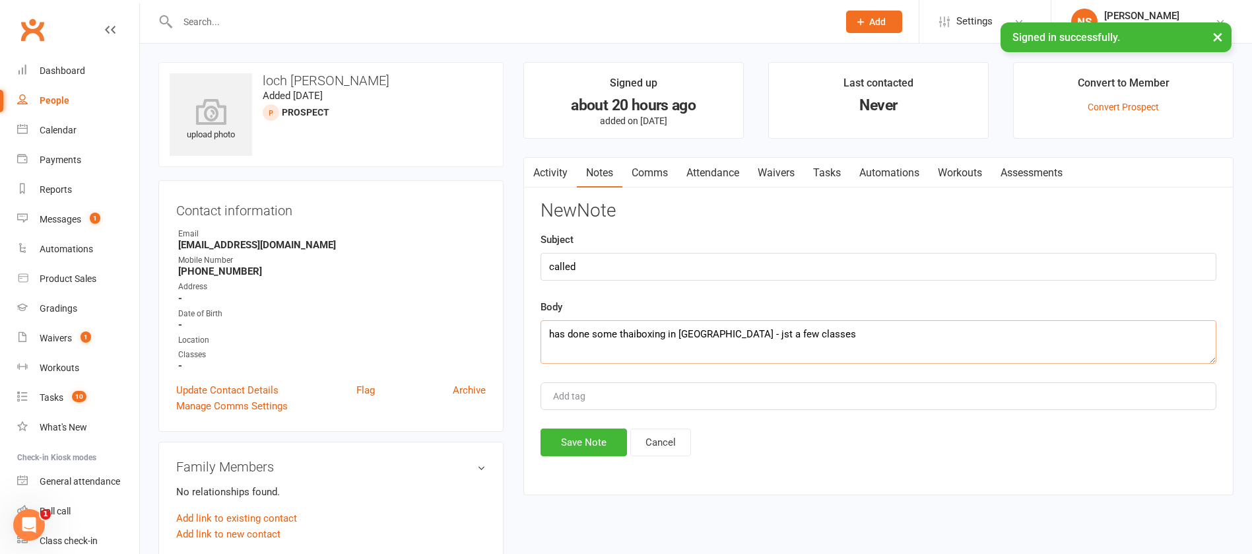
click at [725, 333] on textarea "has done some thaiboxing in [GEOGRAPHIC_DATA] - jst a few classes" at bounding box center [879, 342] width 676 height 44
click at [808, 332] on textarea "has done some thaiboxing in [GEOGRAPHIC_DATA] - ust a few classes" at bounding box center [879, 342] width 676 height 44
type textarea "has done some thaiboxing in [GEOGRAPHIC_DATA] - ust a few classes. Have uni tue…"
click at [610, 444] on button "Save Note" at bounding box center [584, 442] width 86 height 28
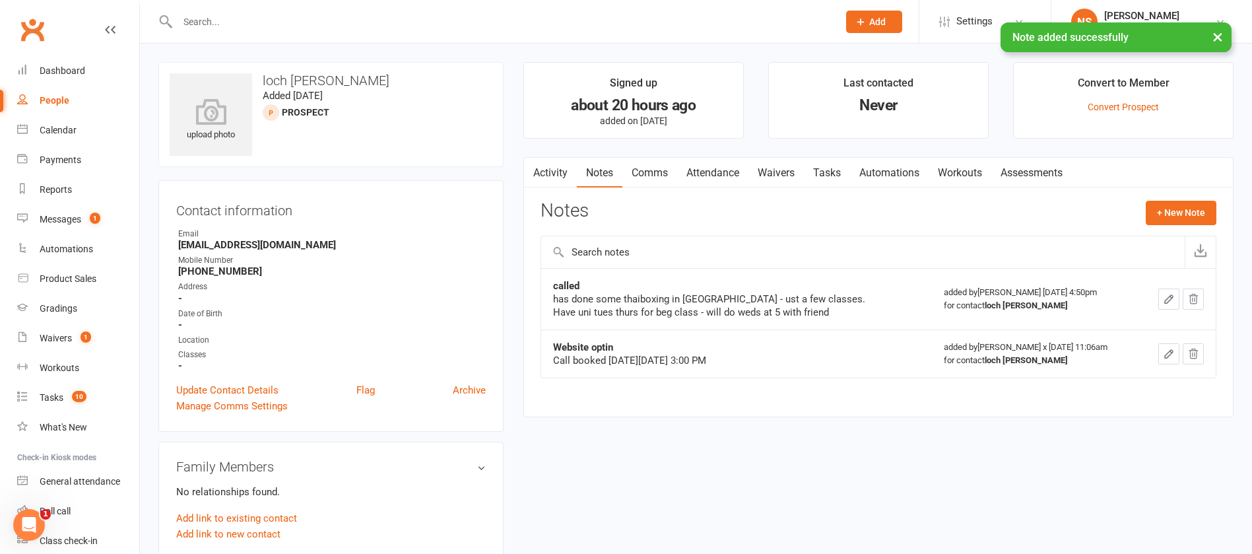
click at [718, 177] on link "Attendance" at bounding box center [712, 173] width 71 height 30
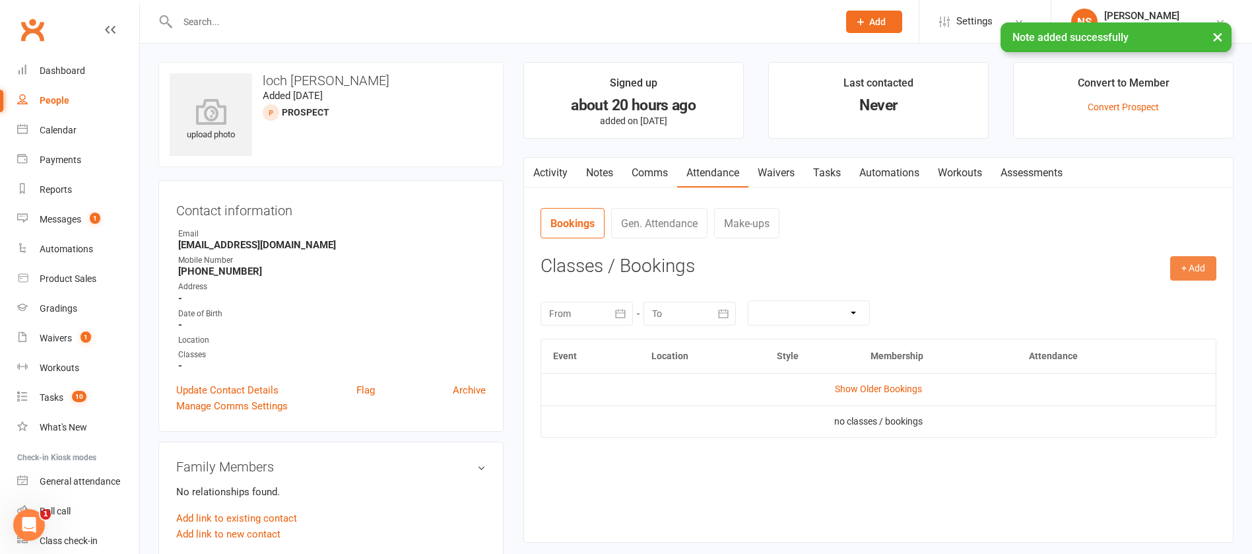
click at [1175, 267] on button "+ Add" at bounding box center [1193, 268] width 46 height 24
click at [1169, 292] on link "Book Event" at bounding box center [1150, 298] width 131 height 26
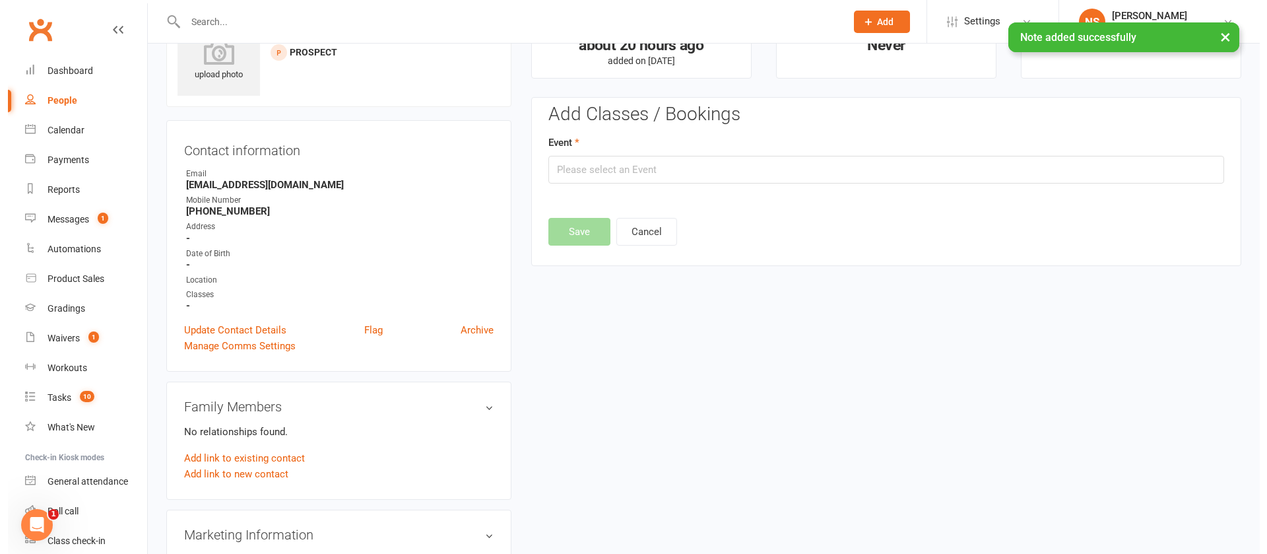
scroll to position [91, 0]
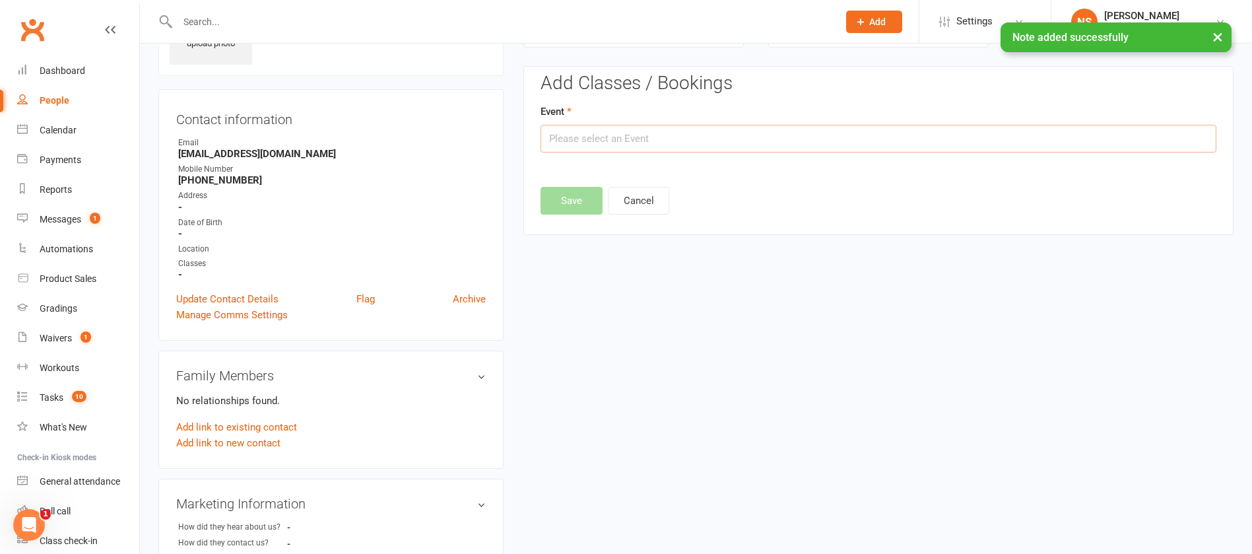
click at [676, 140] on input "text" at bounding box center [879, 139] width 676 height 28
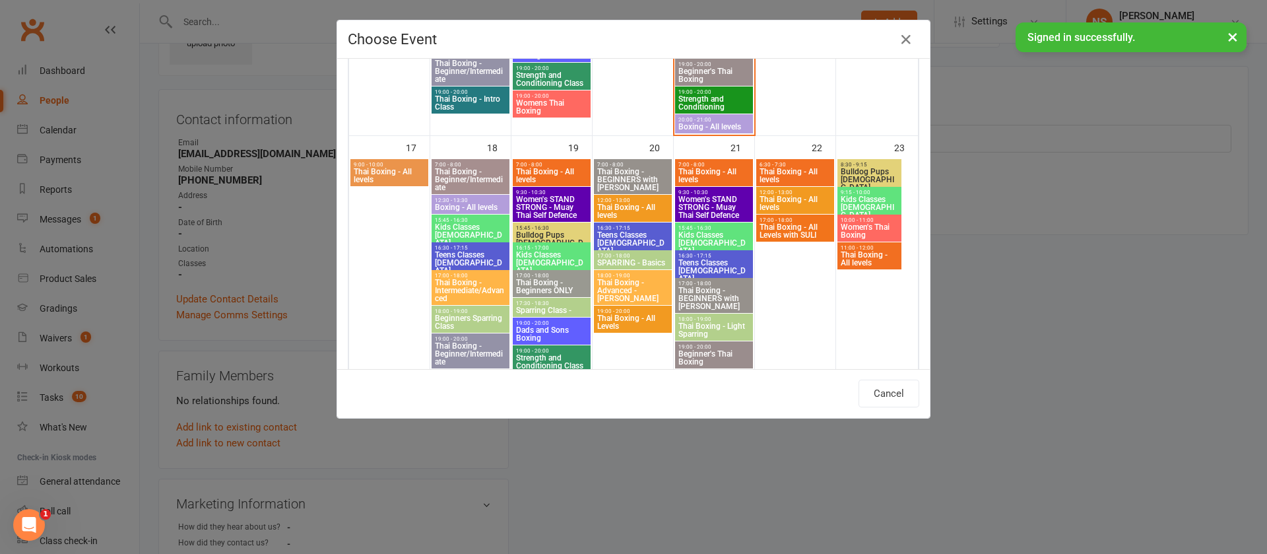
scroll to position [891, 0]
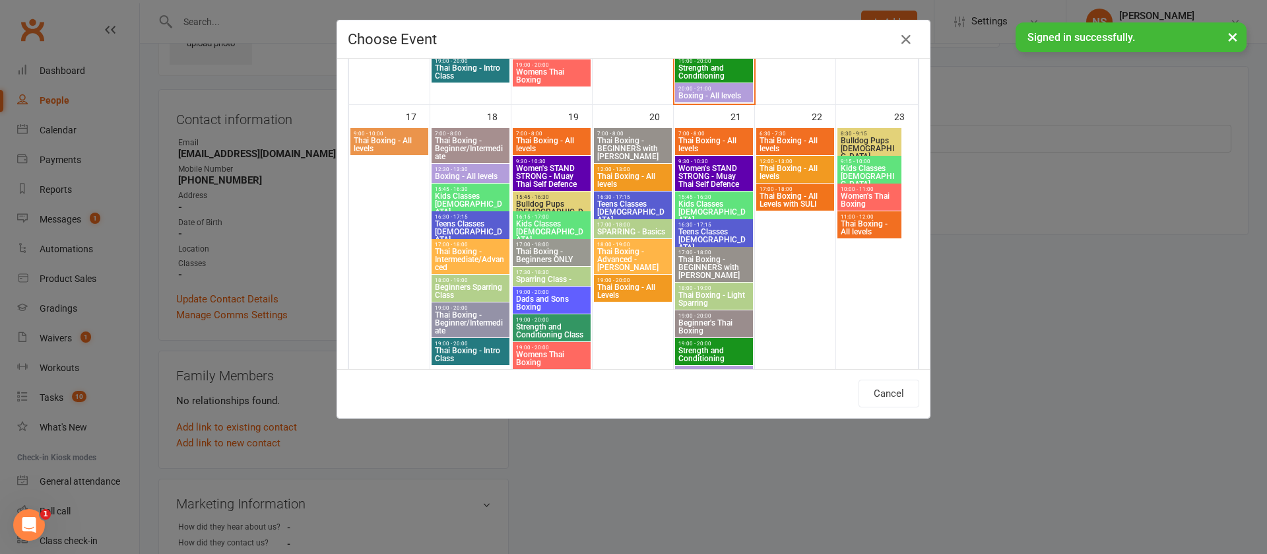
click at [622, 248] on span "Thai Boxing - Advanced - [PERSON_NAME]" at bounding box center [633, 260] width 73 height 24
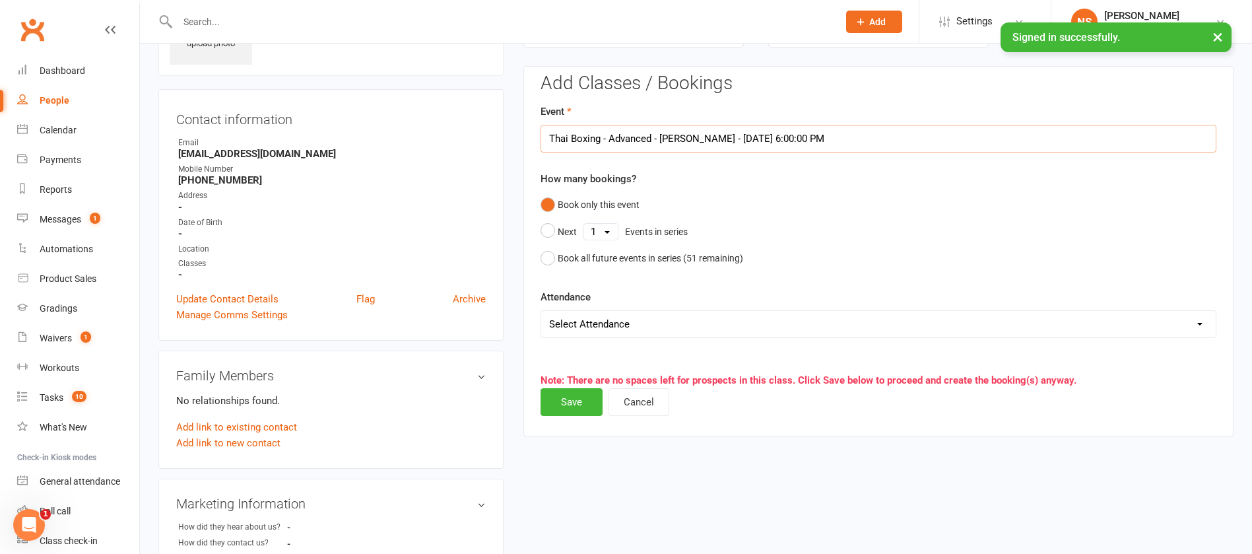
click at [671, 135] on input "Thai Boxing - Advanced - [PERSON_NAME] - [DATE] 6:00:00 PM" at bounding box center [879, 139] width 676 height 28
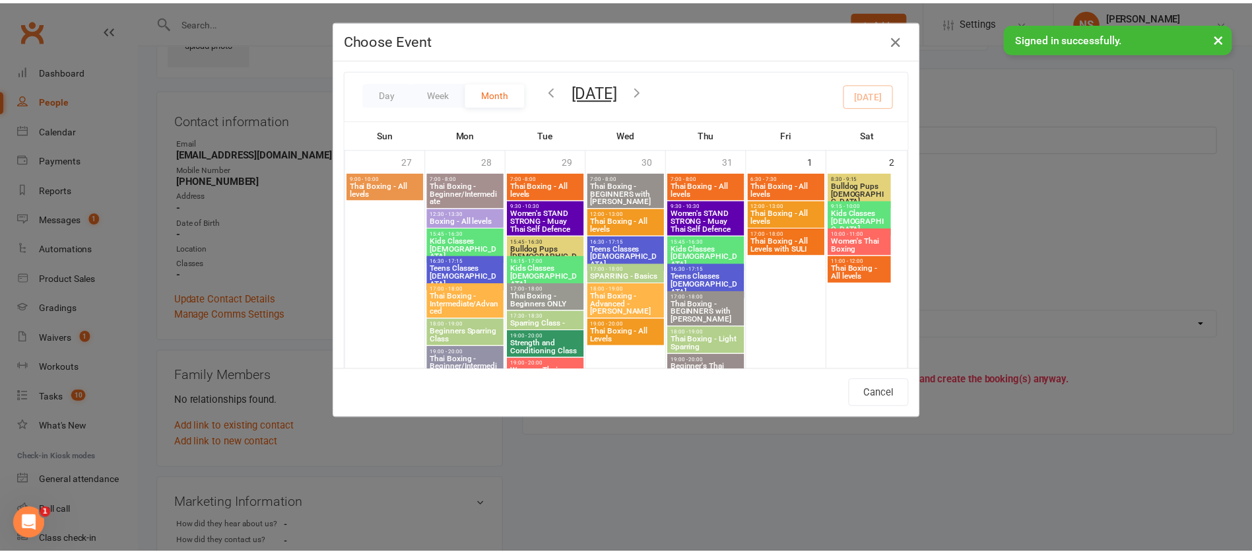
scroll to position [99, 0]
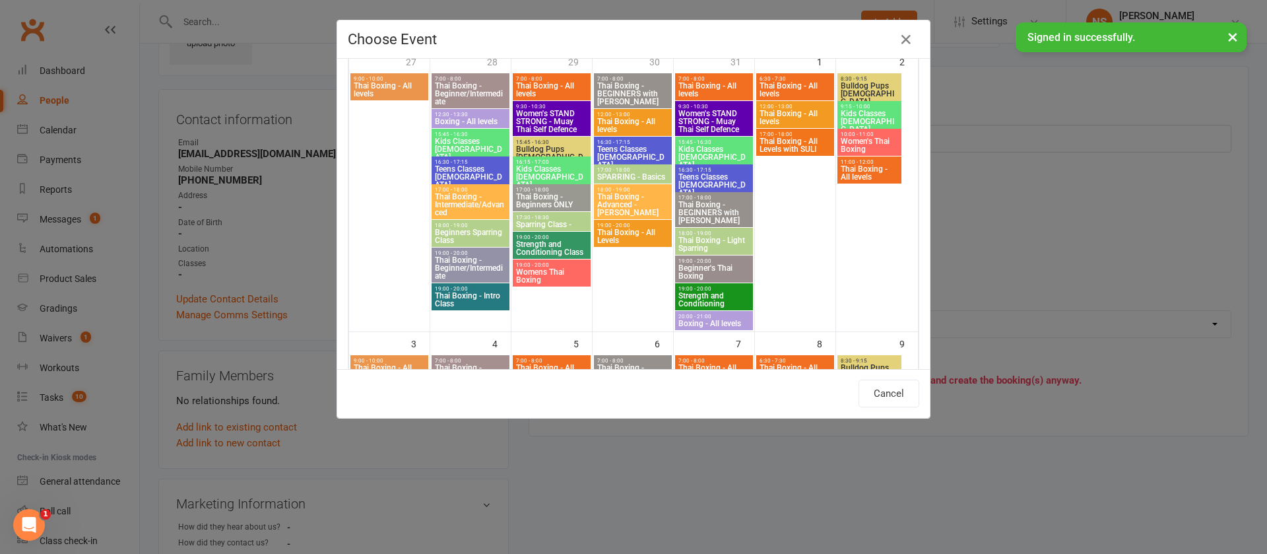
click at [599, 238] on span "Thai Boxing - All Levels" at bounding box center [633, 236] width 73 height 16
type input "Thai Boxing - All Levels - [DATE] 7:00:00 PM"
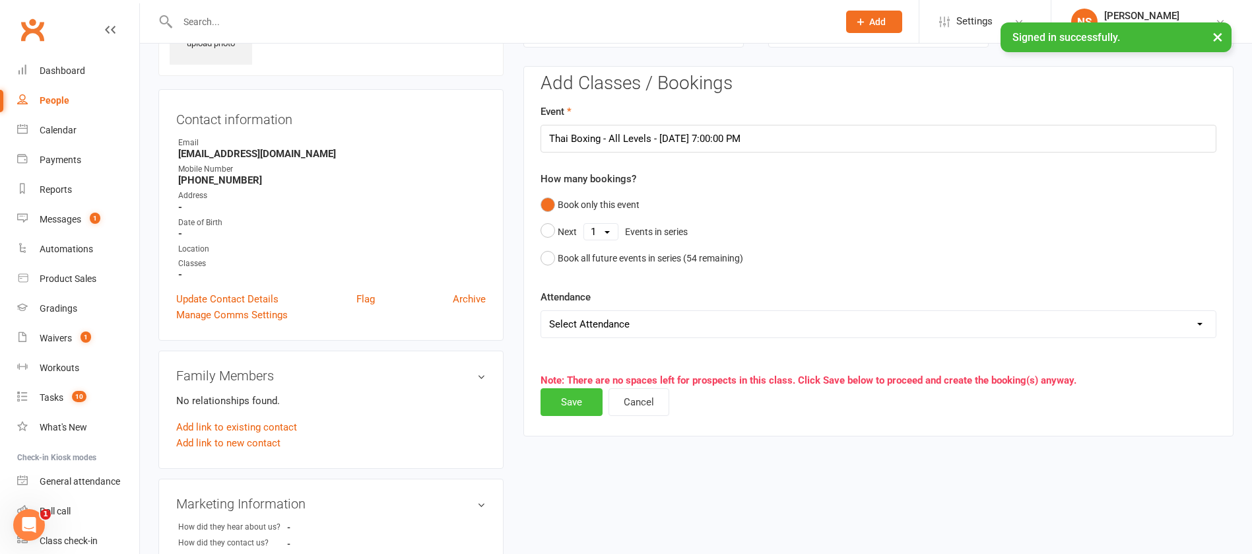
click at [566, 403] on button "Save" at bounding box center [572, 402] width 62 height 28
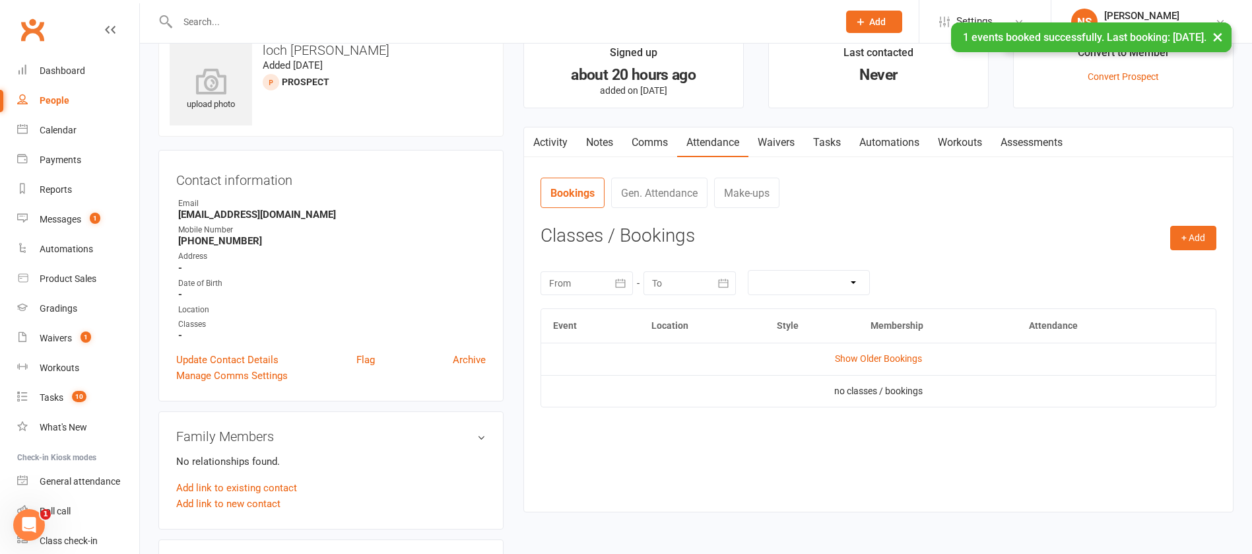
scroll to position [0, 0]
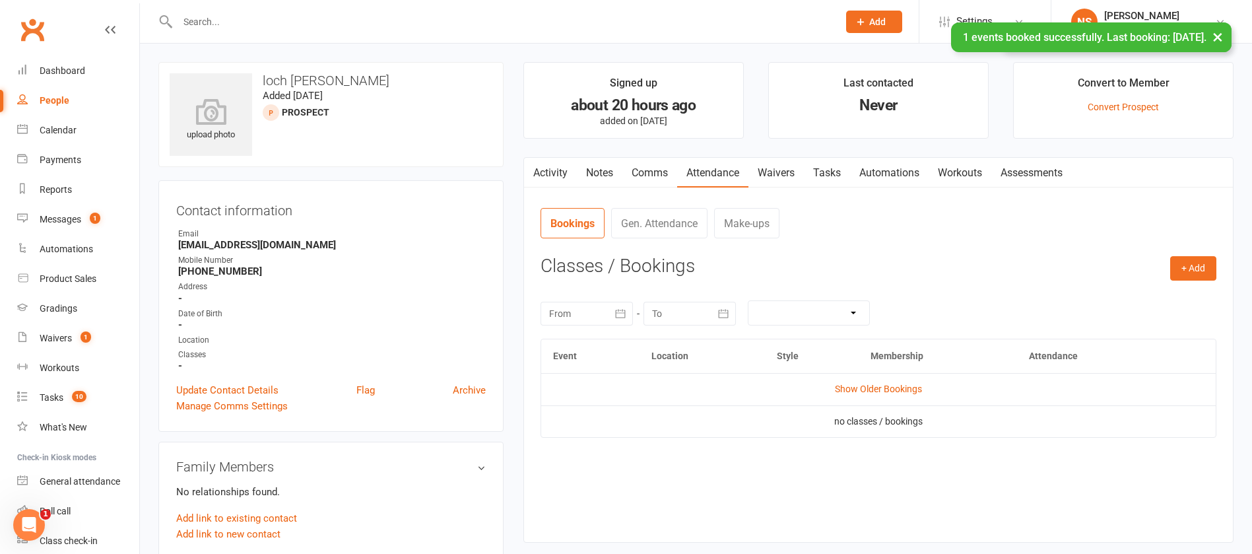
click at [599, 166] on link "Notes" at bounding box center [600, 173] width 46 height 30
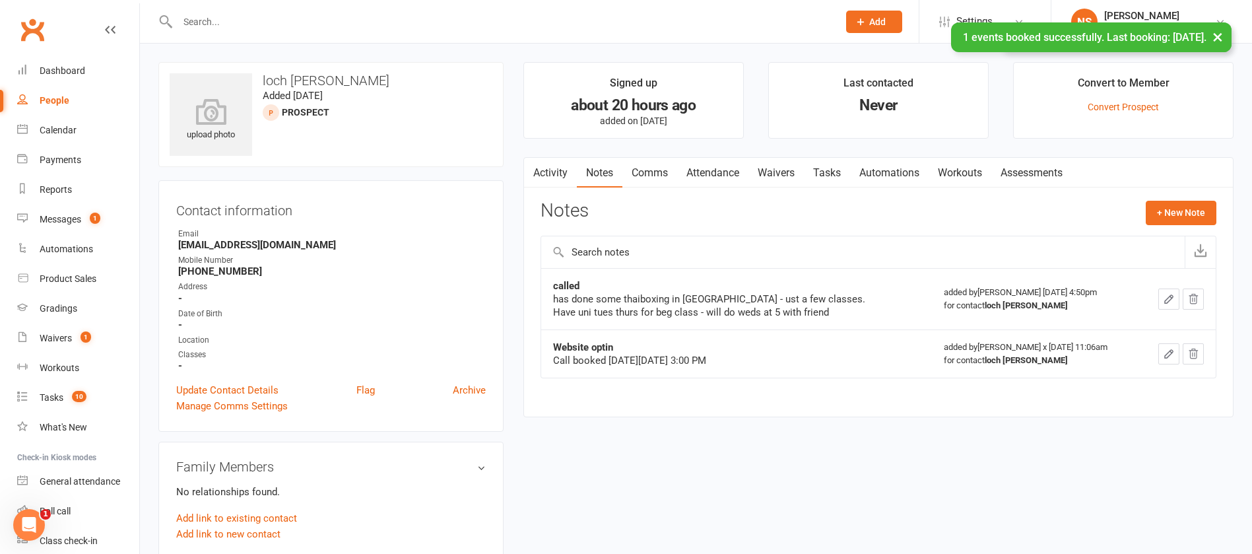
click at [639, 170] on link "Comms" at bounding box center [649, 173] width 55 height 30
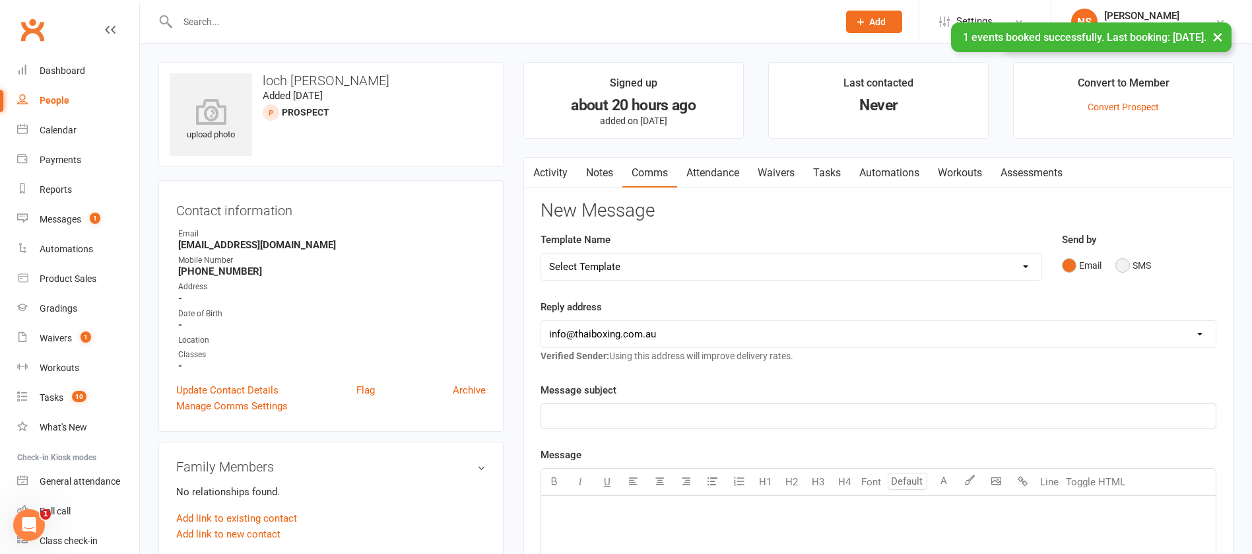
click at [1127, 263] on button "SMS" at bounding box center [1134, 265] width 36 height 25
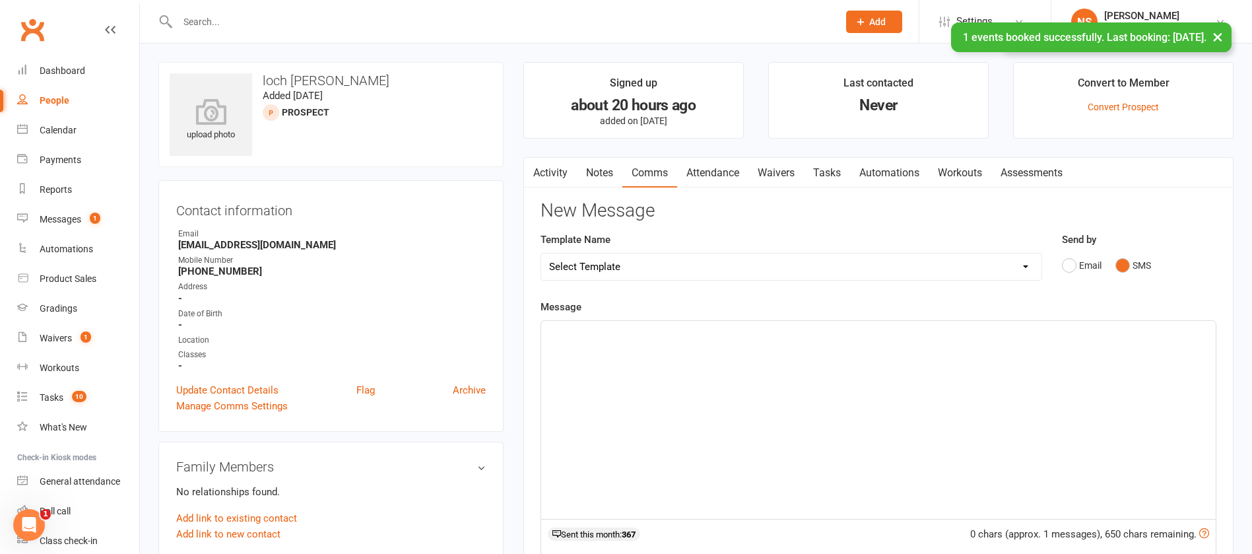
click at [591, 349] on div "﻿" at bounding box center [878, 420] width 675 height 198
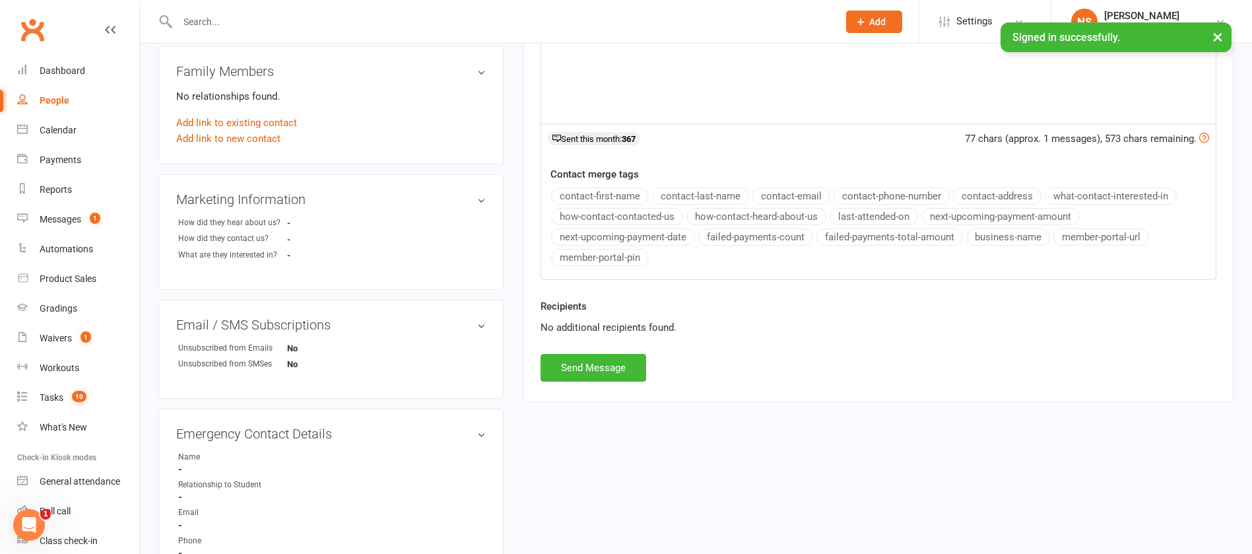
scroll to position [396, 0]
click at [591, 376] on button "Send Message" at bounding box center [594, 367] width 106 height 28
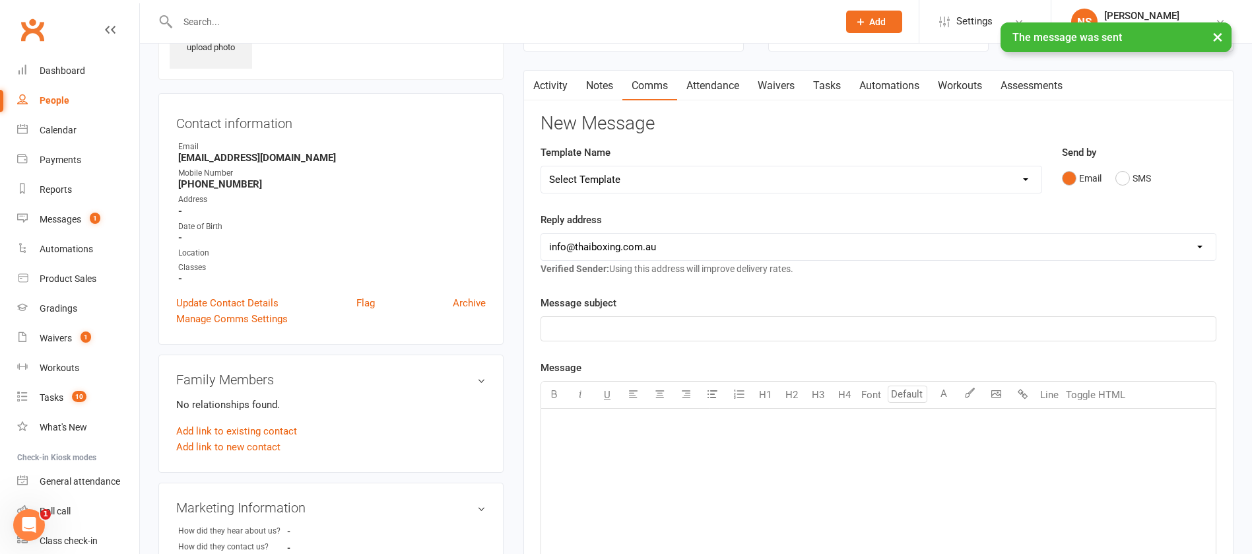
scroll to position [0, 0]
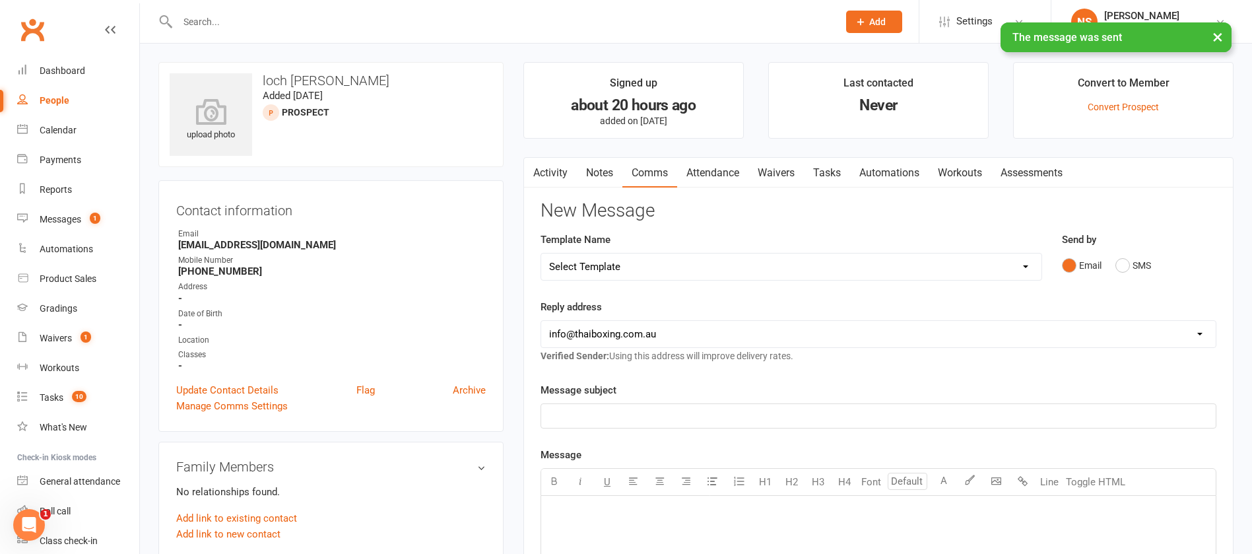
click at [825, 172] on link "Tasks" at bounding box center [827, 173] width 46 height 30
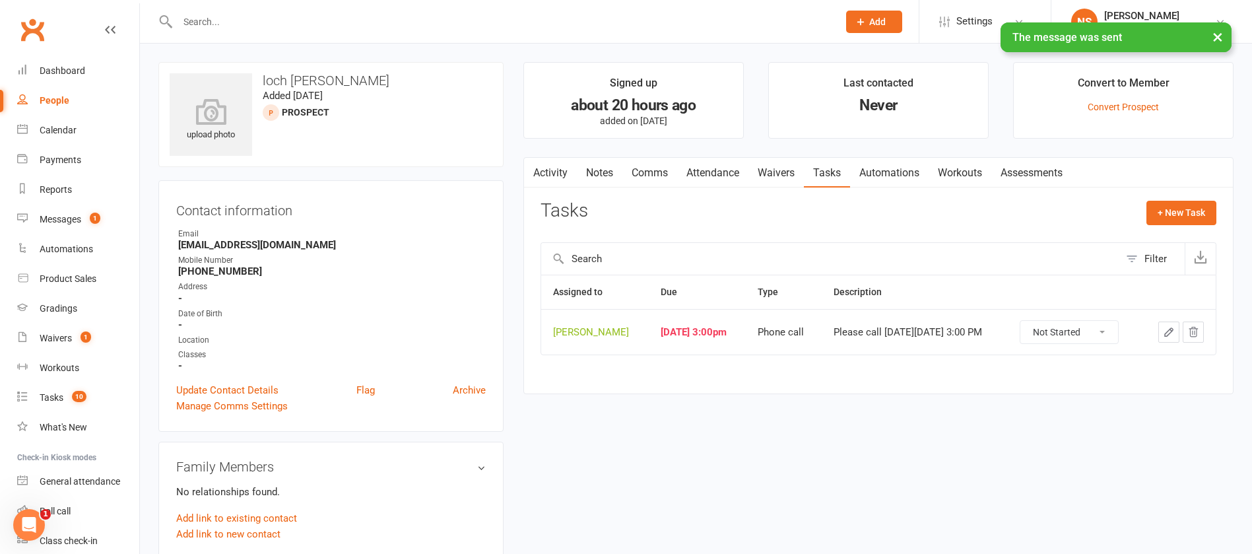
click at [1168, 338] on icon "button" at bounding box center [1169, 332] width 12 height 12
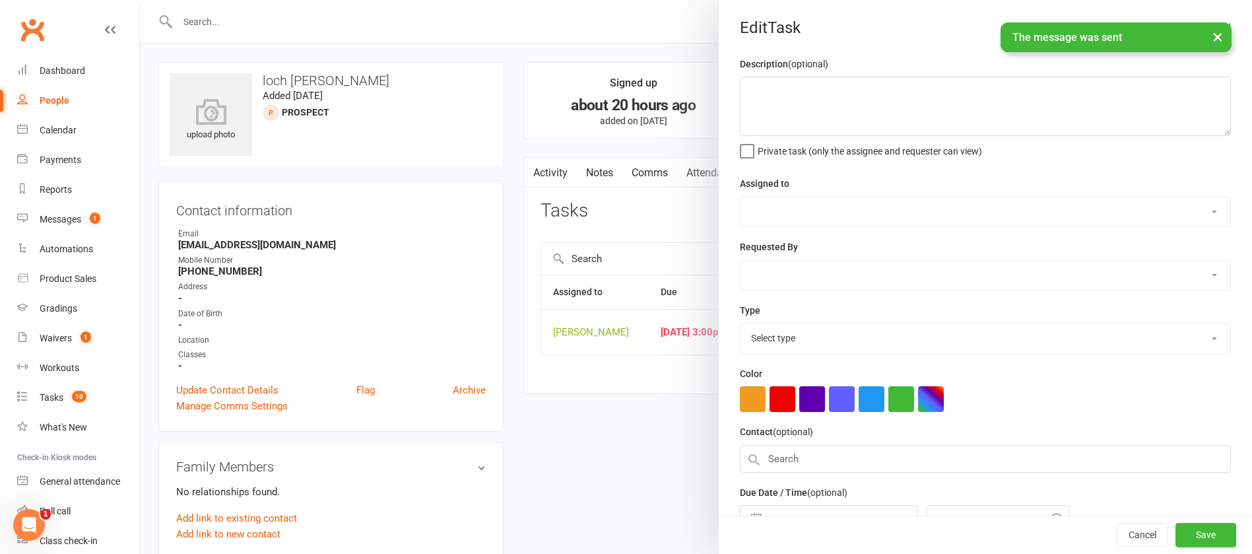
type textarea "Please call [DATE][DATE] 3:00 PM"
select select "12940"
select select "45795"
type input "[DATE]"
type input "3:00pm"
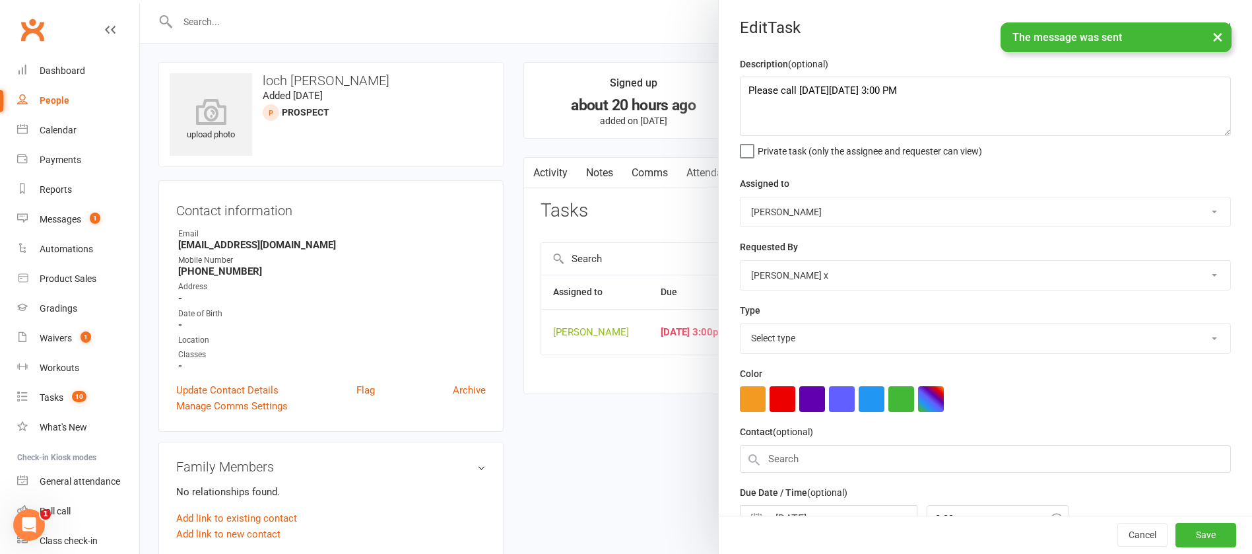
select select "12048"
drag, startPoint x: 886, startPoint y: 92, endPoint x: 729, endPoint y: 87, distance: 157.2
click at [729, 87] on div "Description (optional) Please call [DATE][DATE] 3:00 PM Private task (only the …" at bounding box center [985, 322] width 533 height 533
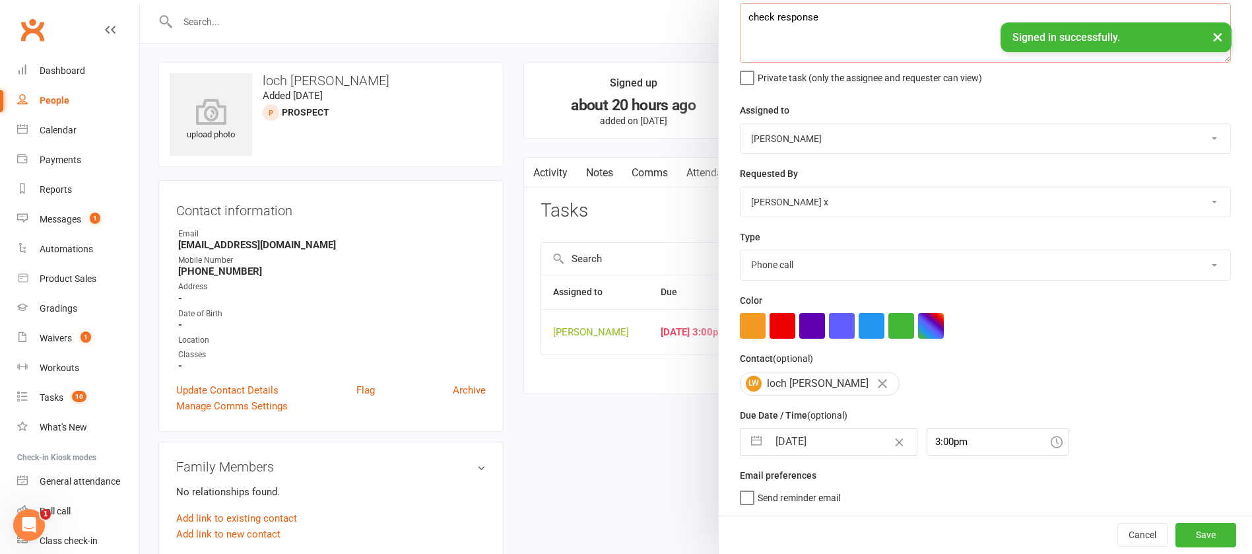
type textarea "check response"
click at [819, 442] on input "[DATE]" at bounding box center [842, 441] width 149 height 26
select select "6"
select select "2025"
select select "7"
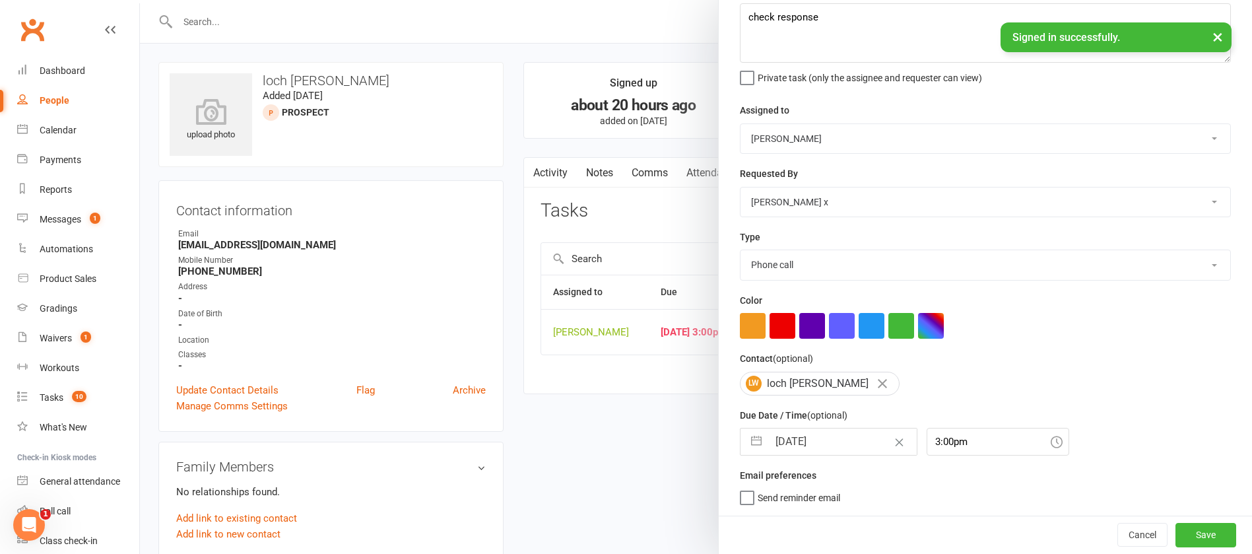
select select "2025"
select select "8"
select select "2025"
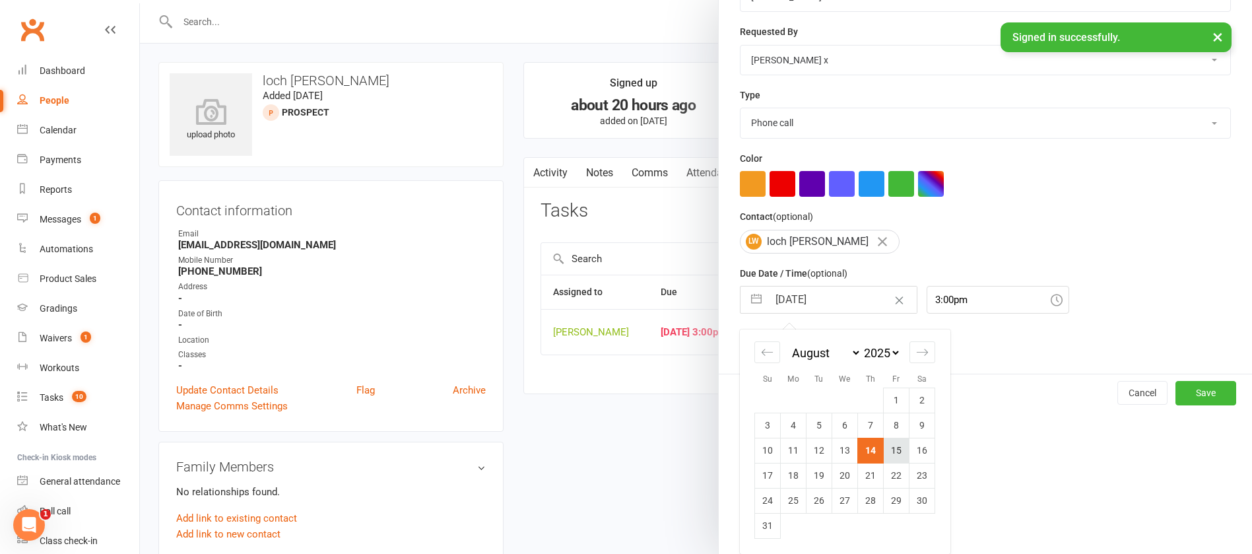
click at [885, 450] on td "15" at bounding box center [897, 450] width 26 height 25
type input "[DATE]"
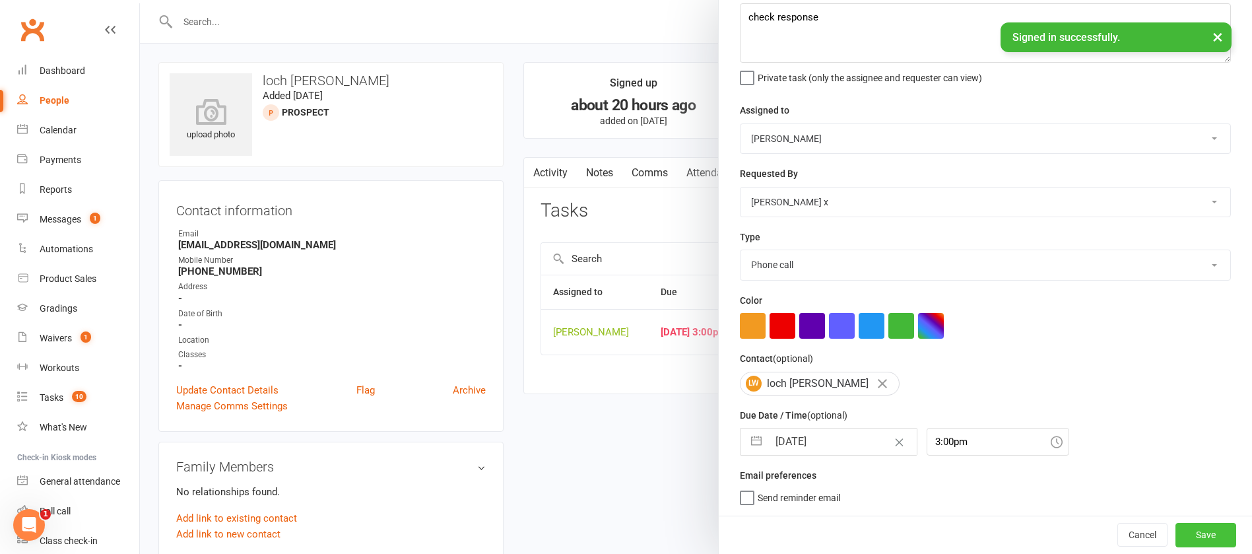
click at [1180, 533] on button "Save" at bounding box center [1206, 535] width 61 height 24
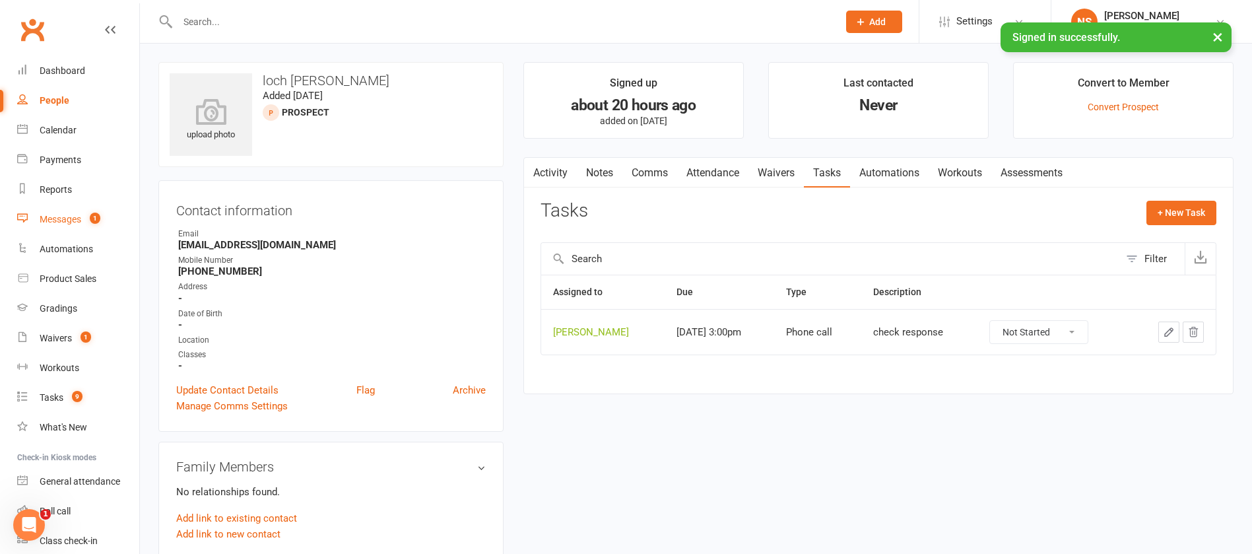
click at [74, 224] on link "Messages 1" at bounding box center [78, 220] width 122 height 30
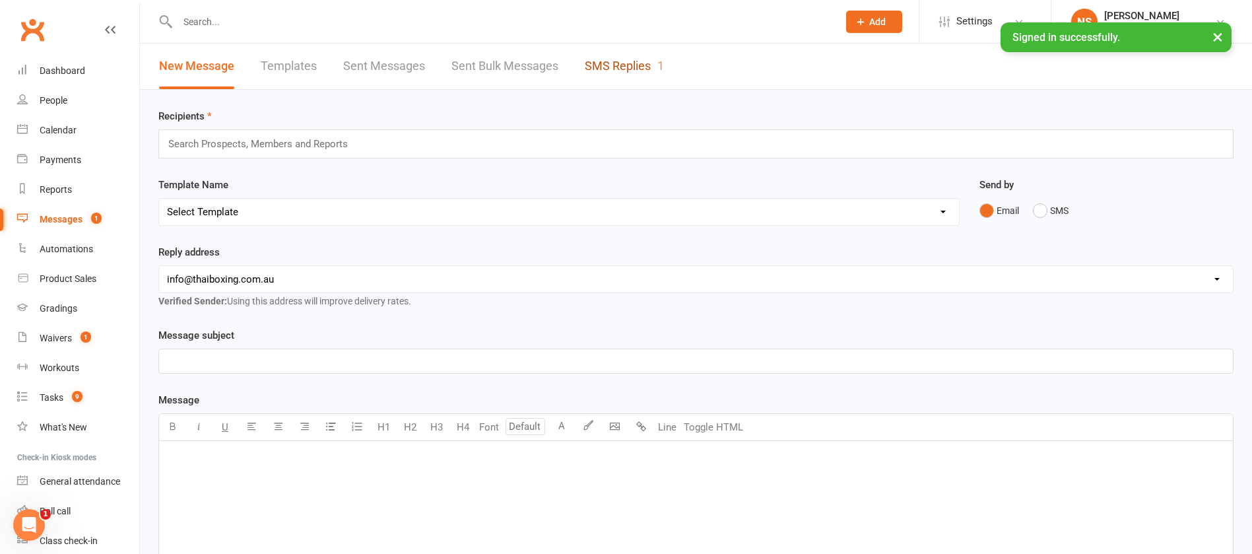
click at [619, 57] on link "SMS Replies 1" at bounding box center [624, 67] width 79 height 46
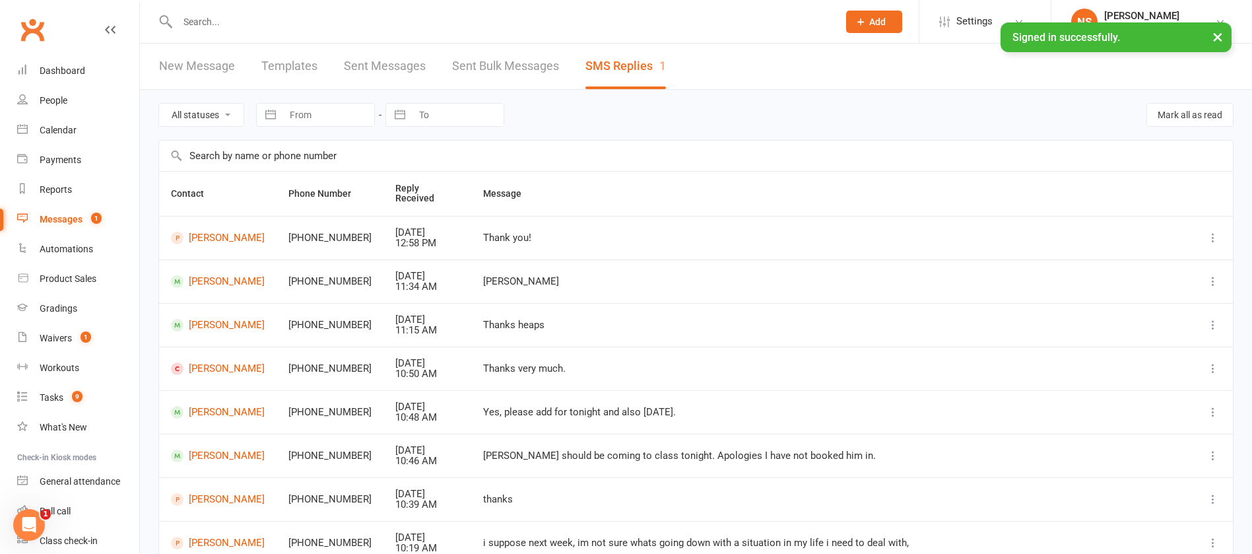
click at [209, 112] on select "All statuses Read only Unread only" at bounding box center [201, 115] width 84 height 22
select select "unread_only"
click at [159, 104] on select "All statuses Read only Unread only" at bounding box center [201, 115] width 84 height 22
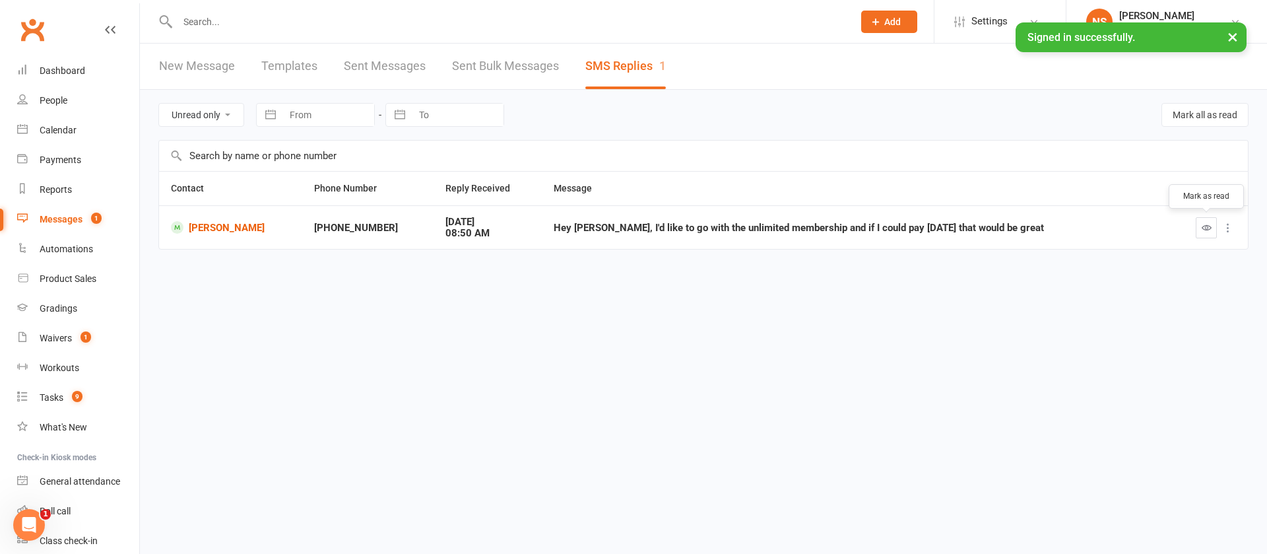
click at [1207, 228] on icon "button" at bounding box center [1207, 227] width 10 height 10
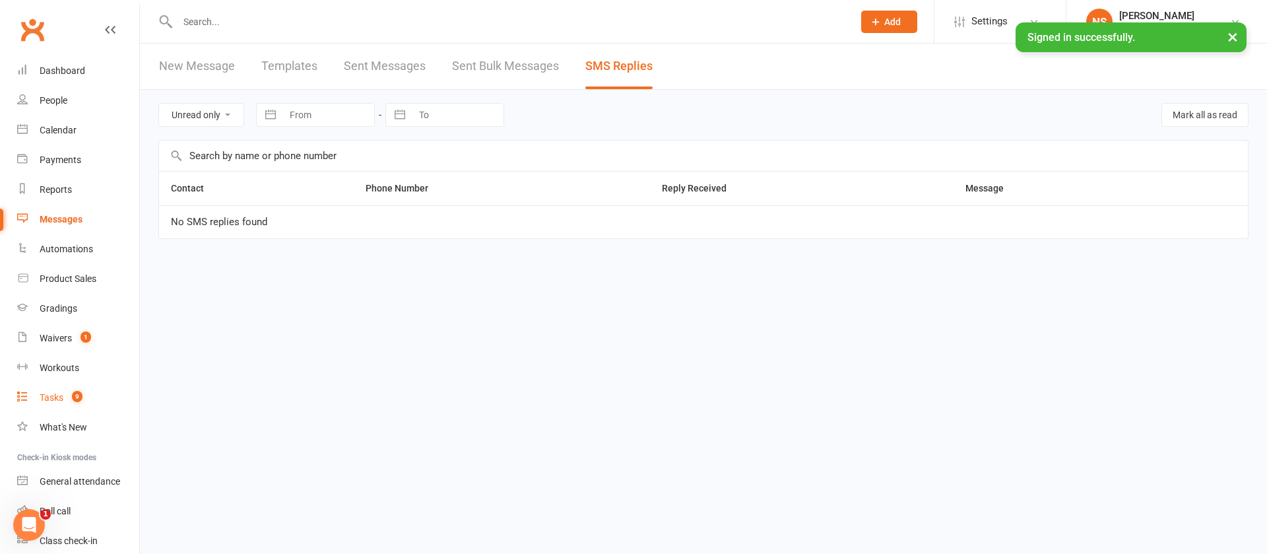
click at [53, 399] on div "Tasks" at bounding box center [52, 397] width 24 height 11
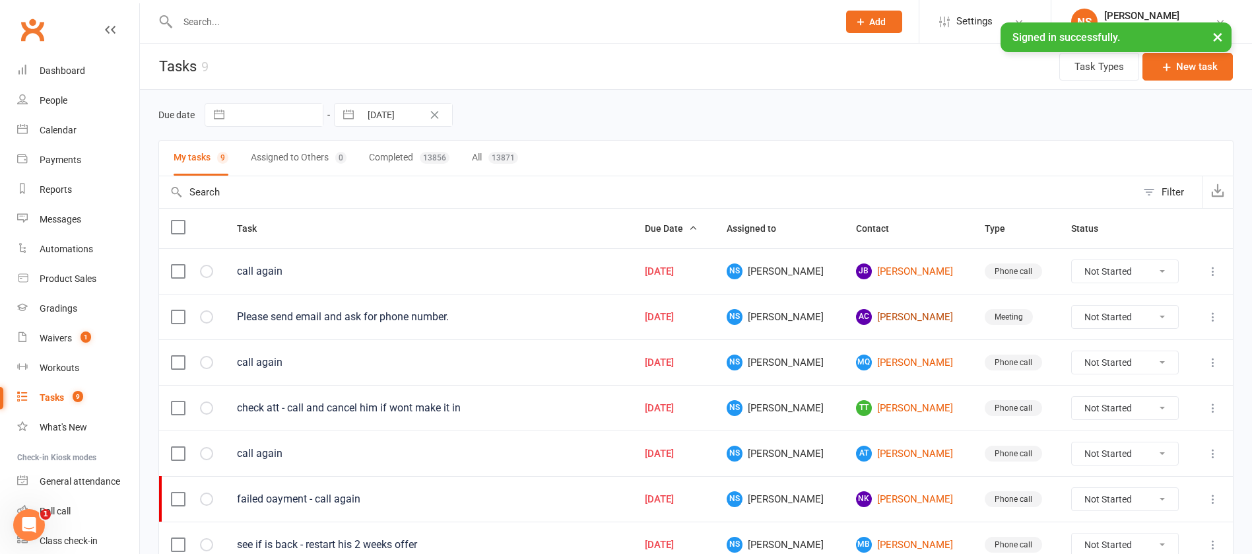
click at [879, 315] on link "AC [PERSON_NAME]" at bounding box center [908, 317] width 105 height 16
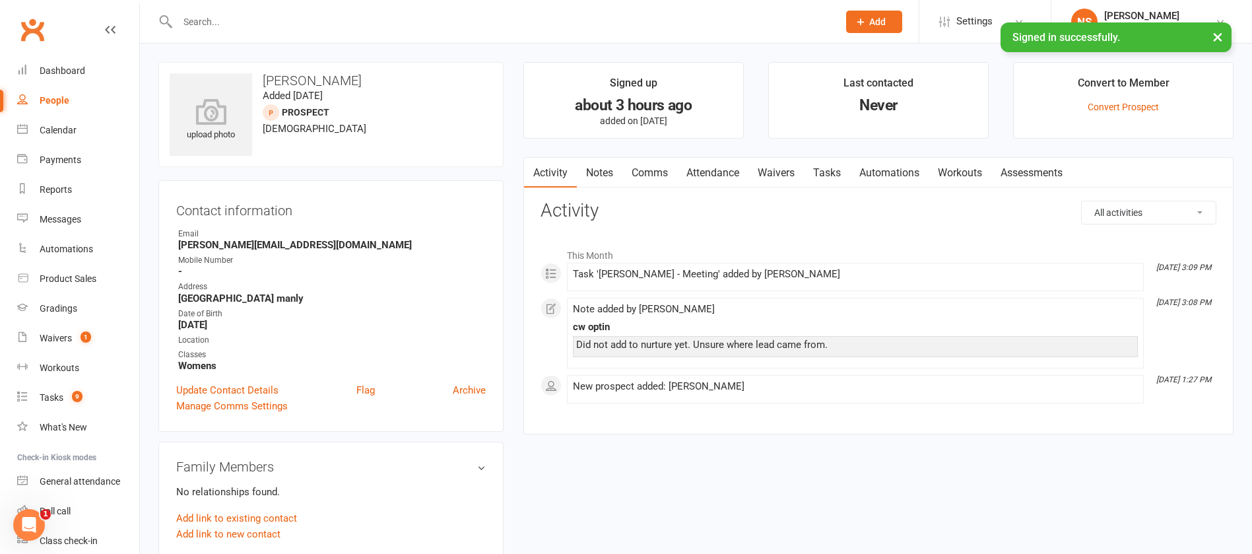
click at [648, 177] on link "Comms" at bounding box center [649, 173] width 55 height 30
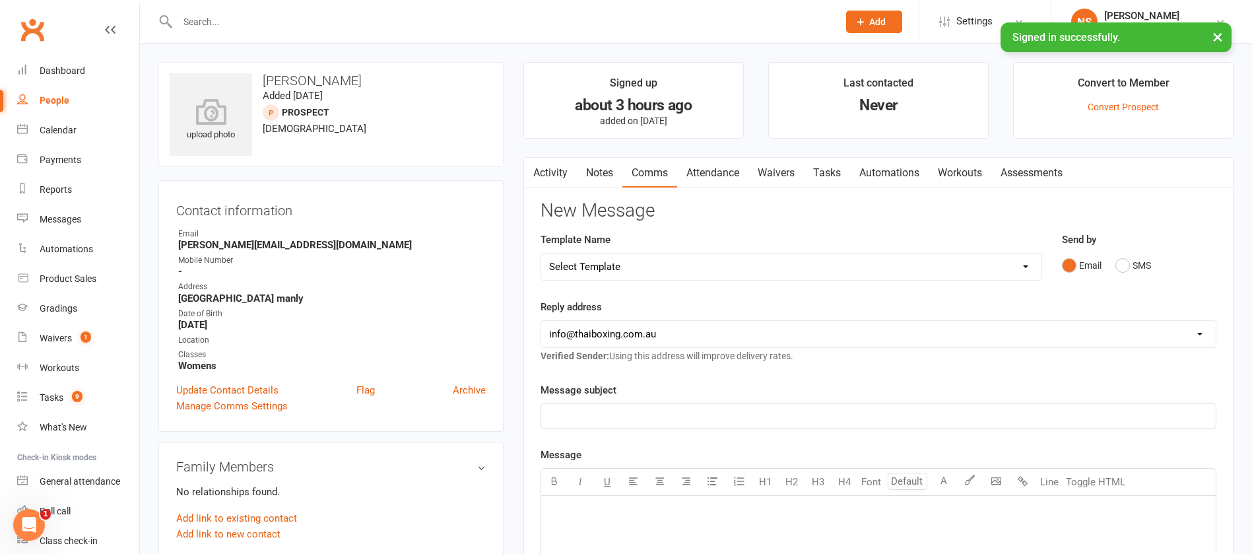
drag, startPoint x: 570, startPoint y: 407, endPoint x: 559, endPoint y: 405, distance: 10.6
click at [570, 408] on p "﻿" at bounding box center [878, 416] width 659 height 16
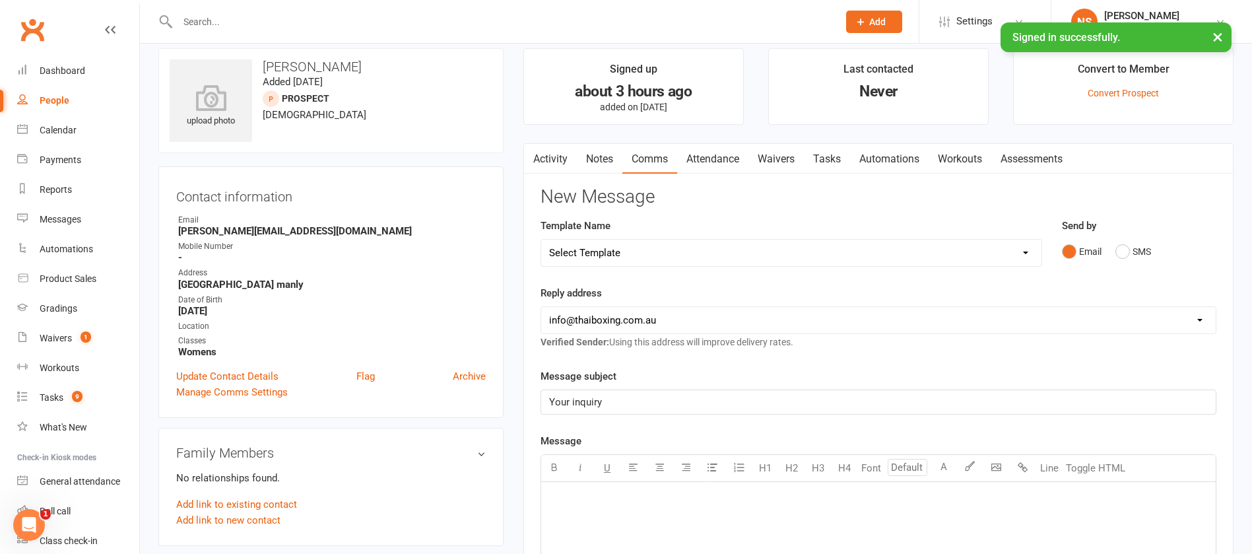
scroll to position [99, 0]
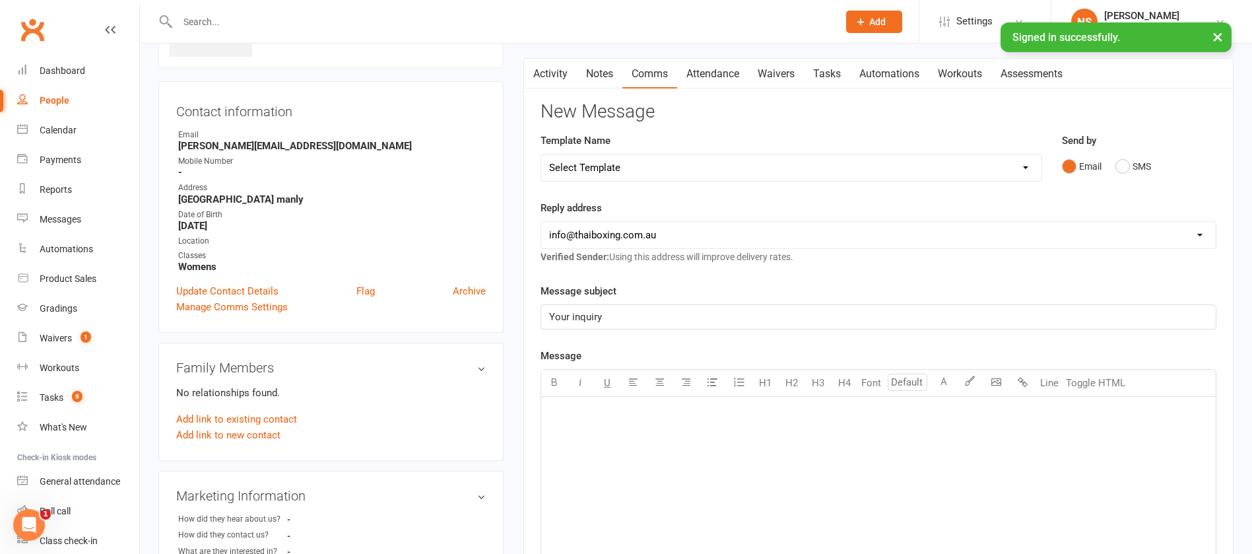
click at [588, 422] on div "﻿" at bounding box center [878, 496] width 675 height 198
click at [510, 42] on div "Prospect Member Non-attending contact Class / event Appointment Grading event T…" at bounding box center [626, 22] width 1252 height 44
click at [714, 444] on div "Hi [PERSON_NAME] ﻿ Thanks for your inquiry at Bulldog GYm. Have you done Thai b…" at bounding box center [878, 496] width 675 height 198
click at [725, 474] on p "Have you done Thai boxing before?" at bounding box center [878, 476] width 659 height 16
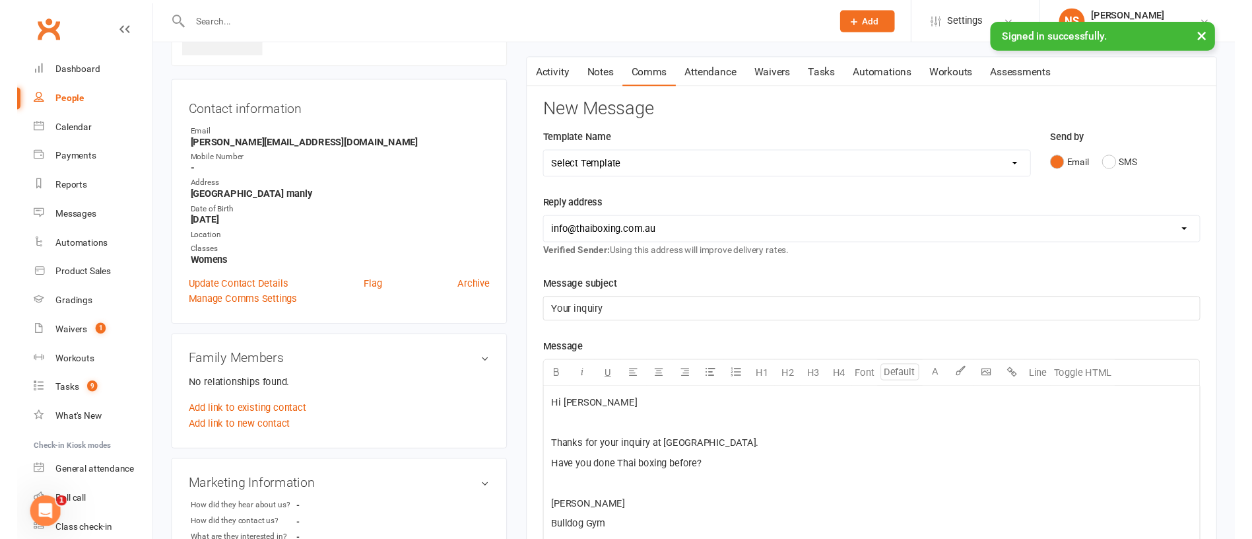
scroll to position [382, 0]
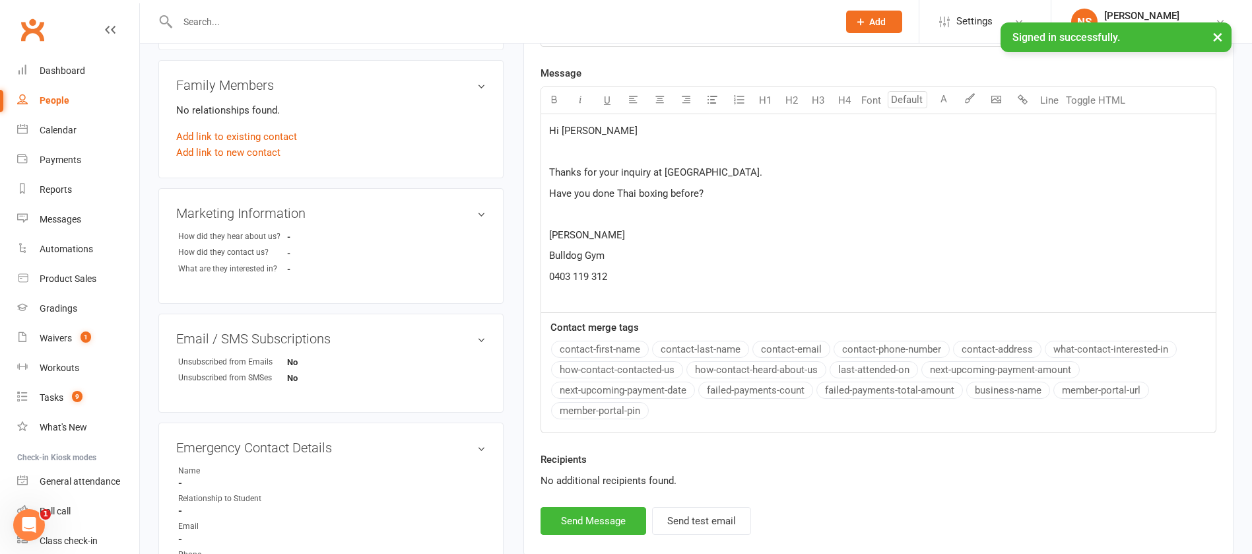
click at [713, 190] on p "Have you done Thai boxing before?" at bounding box center [878, 193] width 659 height 16
click at [602, 530] on button "Send Message" at bounding box center [594, 523] width 106 height 28
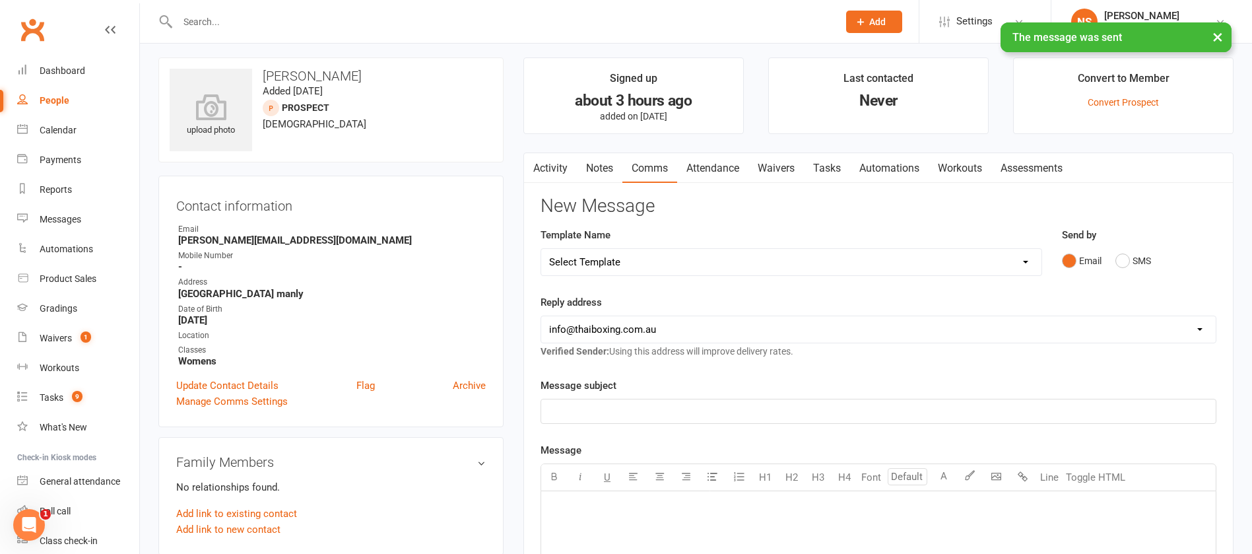
scroll to position [0, 0]
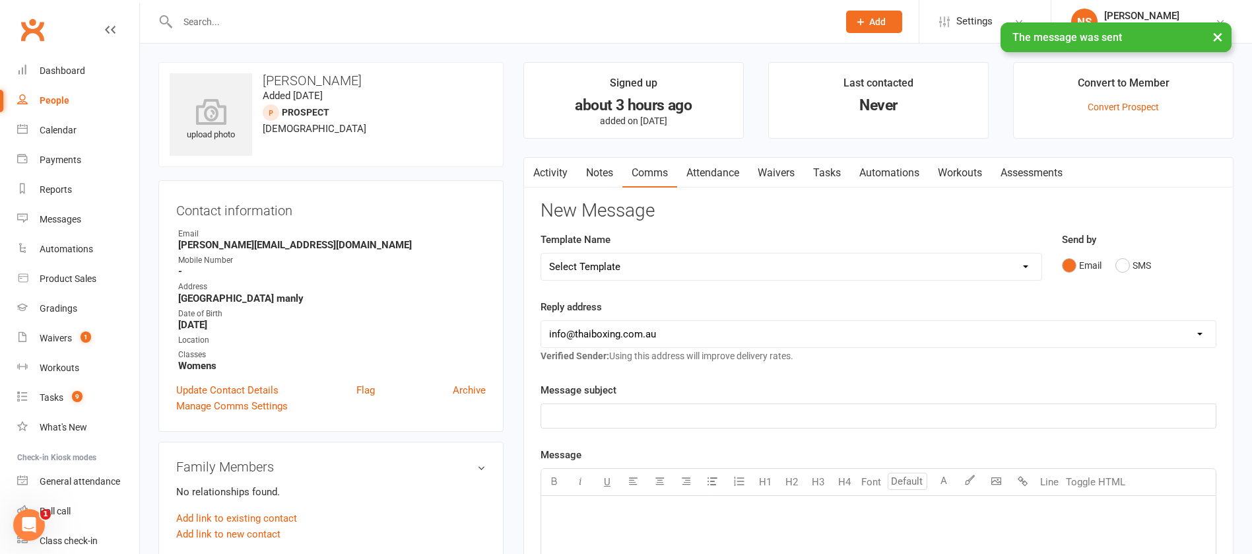
click at [828, 172] on link "Tasks" at bounding box center [827, 173] width 46 height 30
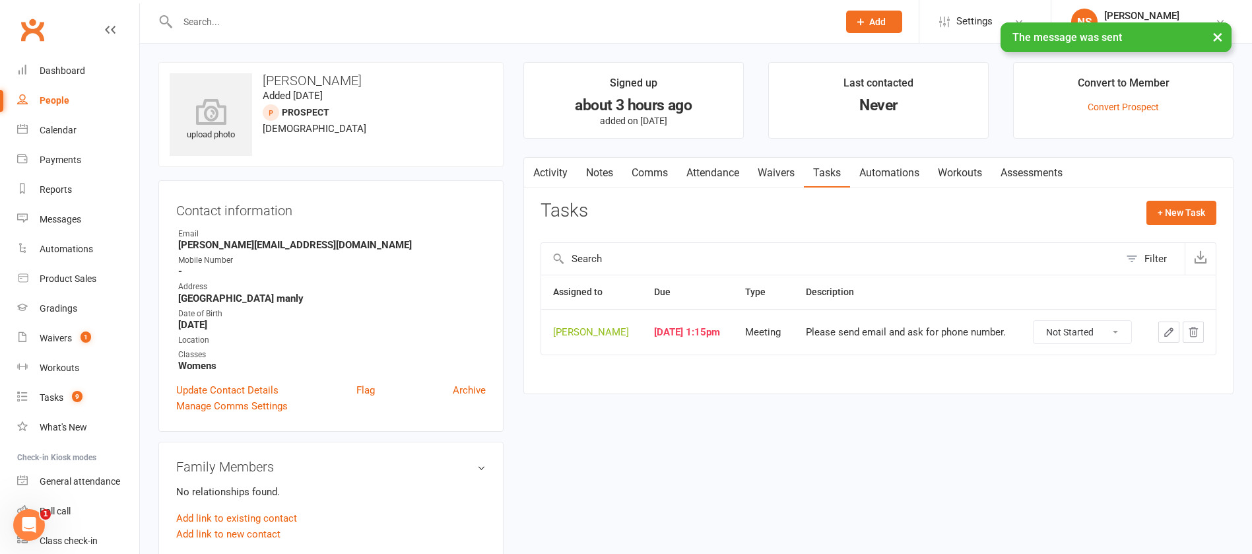
click at [1164, 330] on icon "button" at bounding box center [1169, 332] width 12 height 12
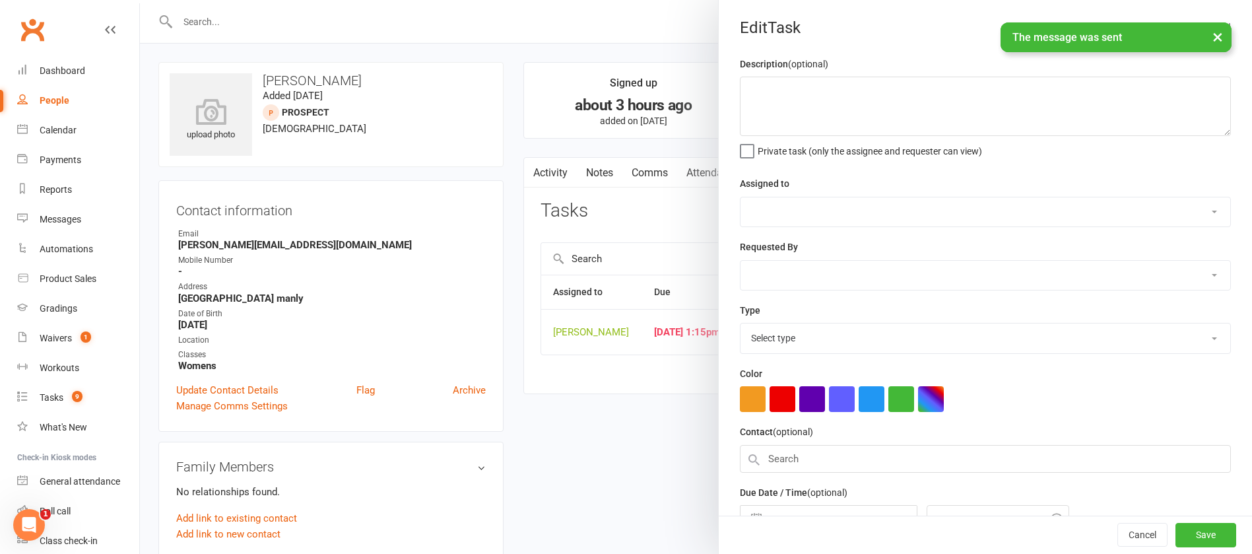
type textarea "Please send email and ask for phone number."
select select "12940"
select select "45795"
type input "[DATE]"
type input "1:15pm"
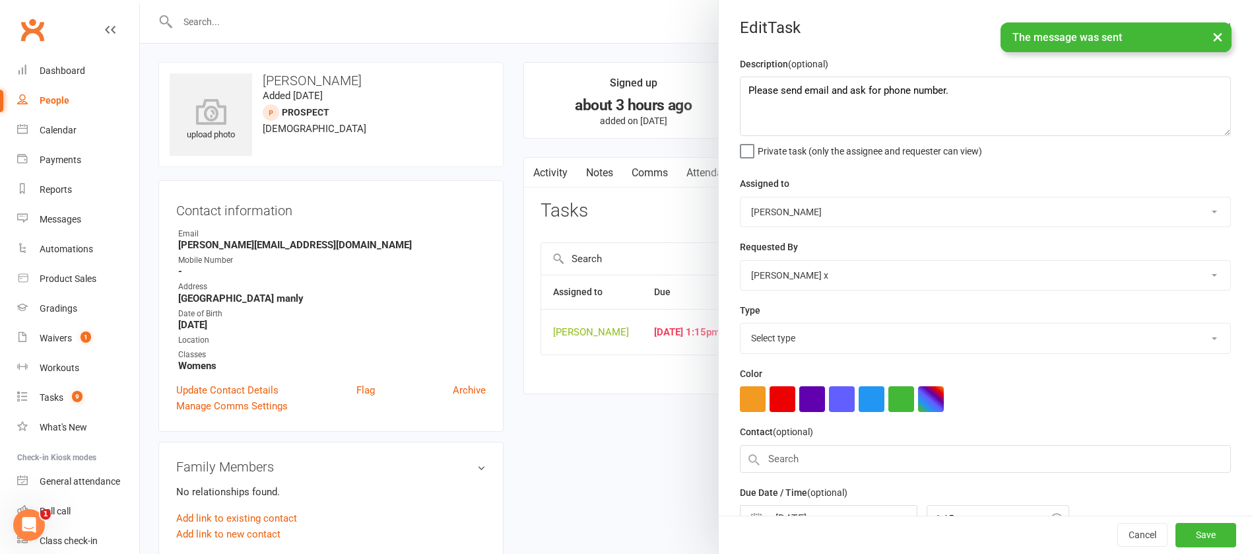
select select "12049"
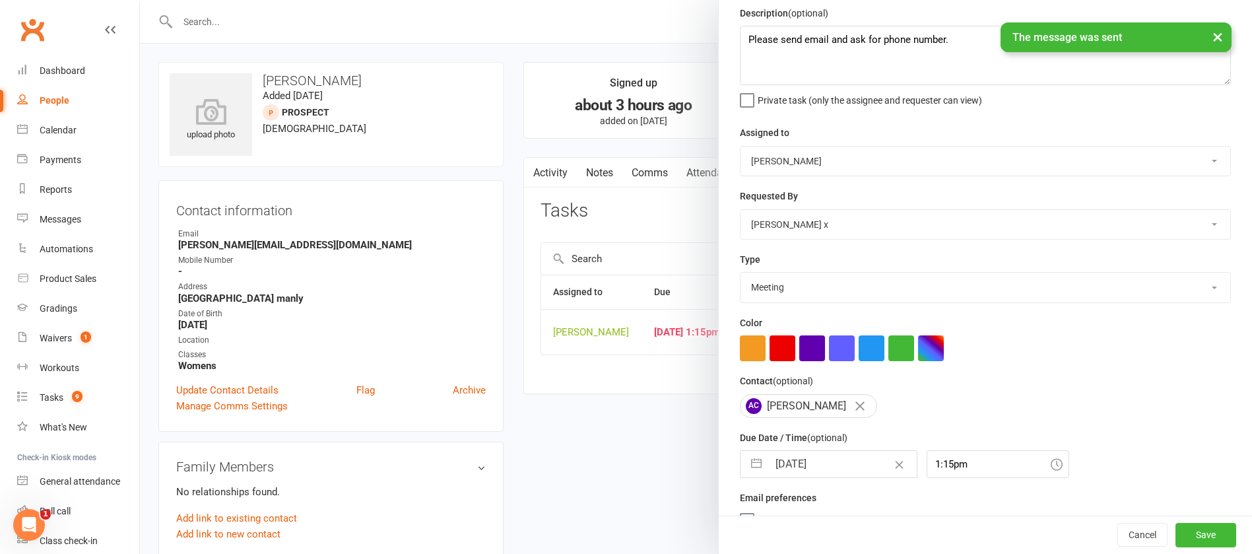
scroll to position [79, 0]
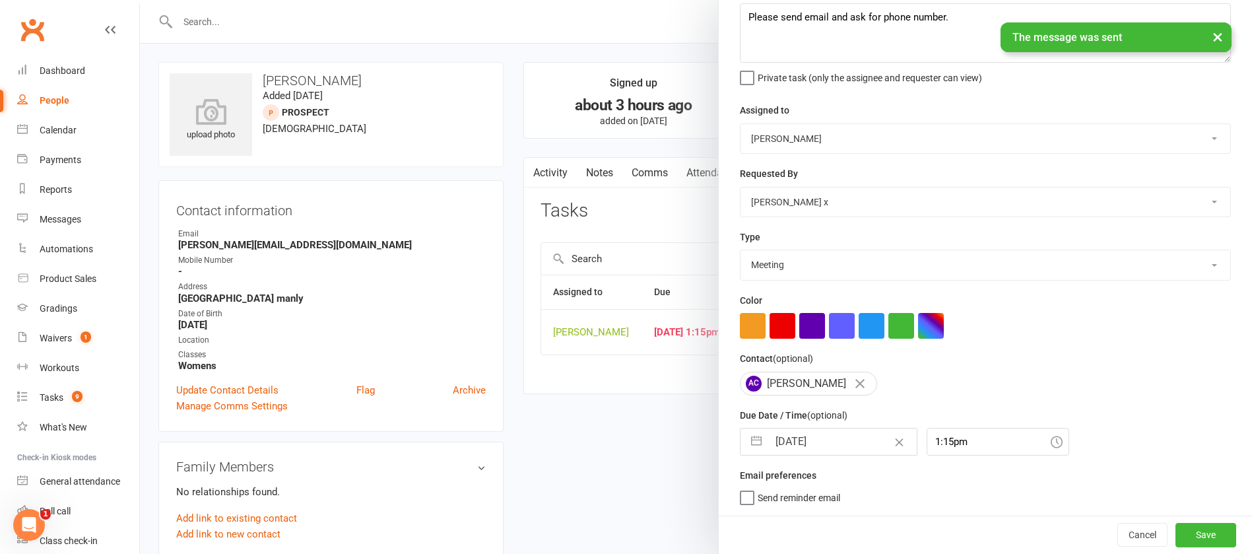
click at [827, 446] on input "[DATE]" at bounding box center [842, 441] width 149 height 26
select select "6"
select select "2025"
select select "7"
select select "2025"
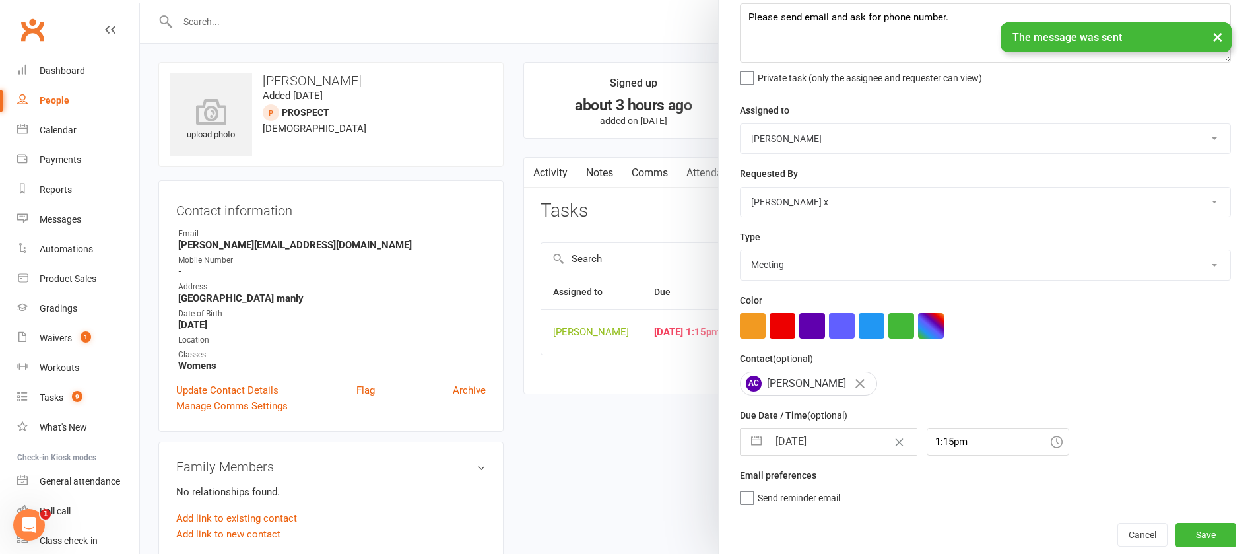
select select "8"
select select "2025"
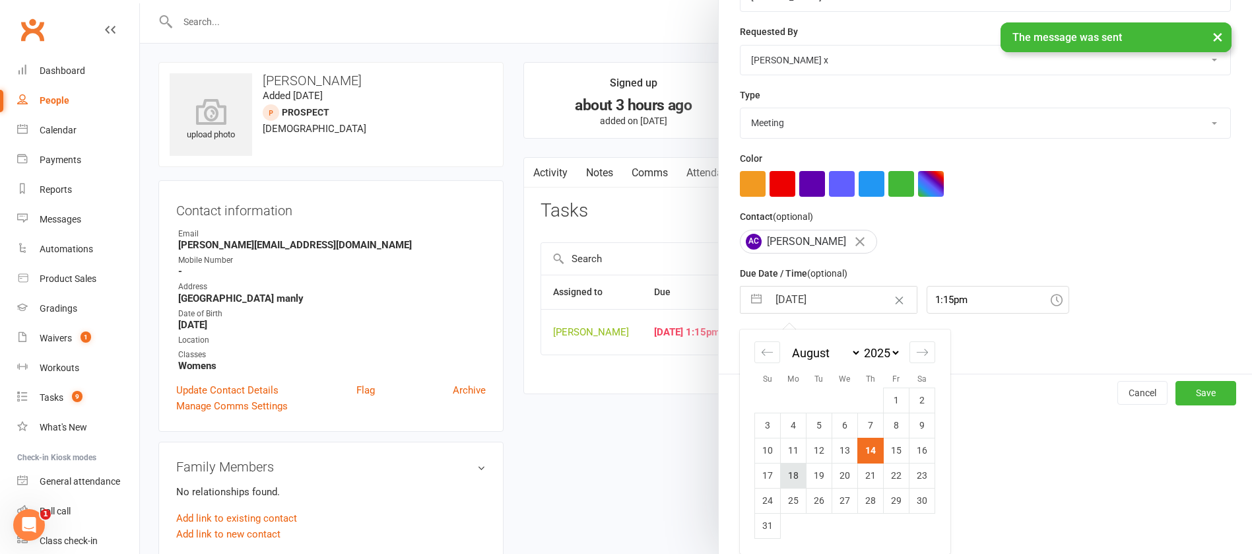
click at [785, 478] on td "18" at bounding box center [794, 475] width 26 height 25
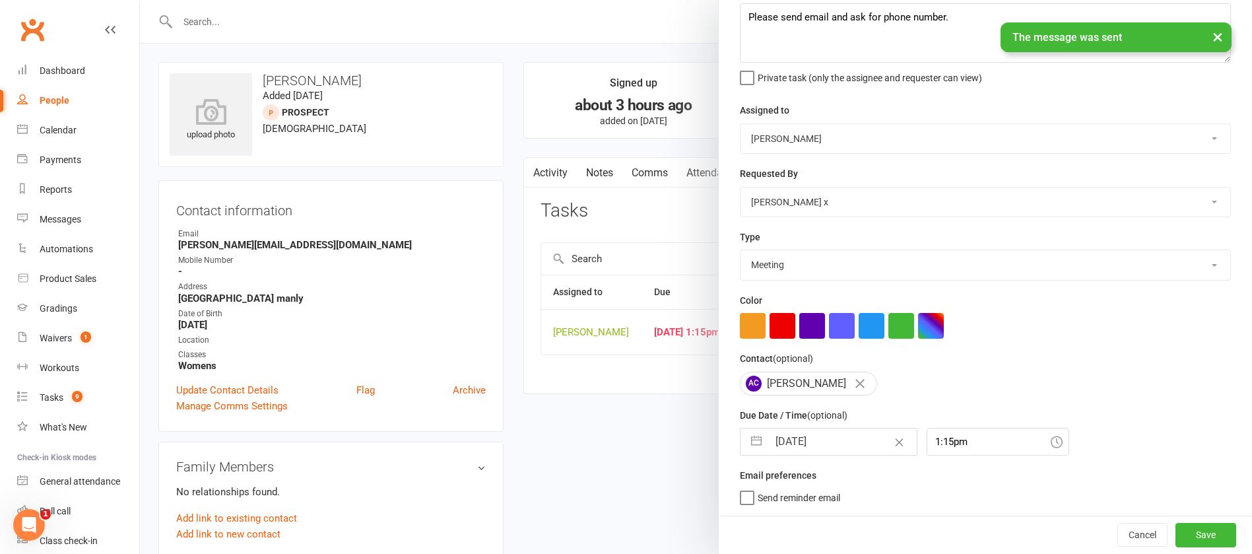
type input "[DATE]"
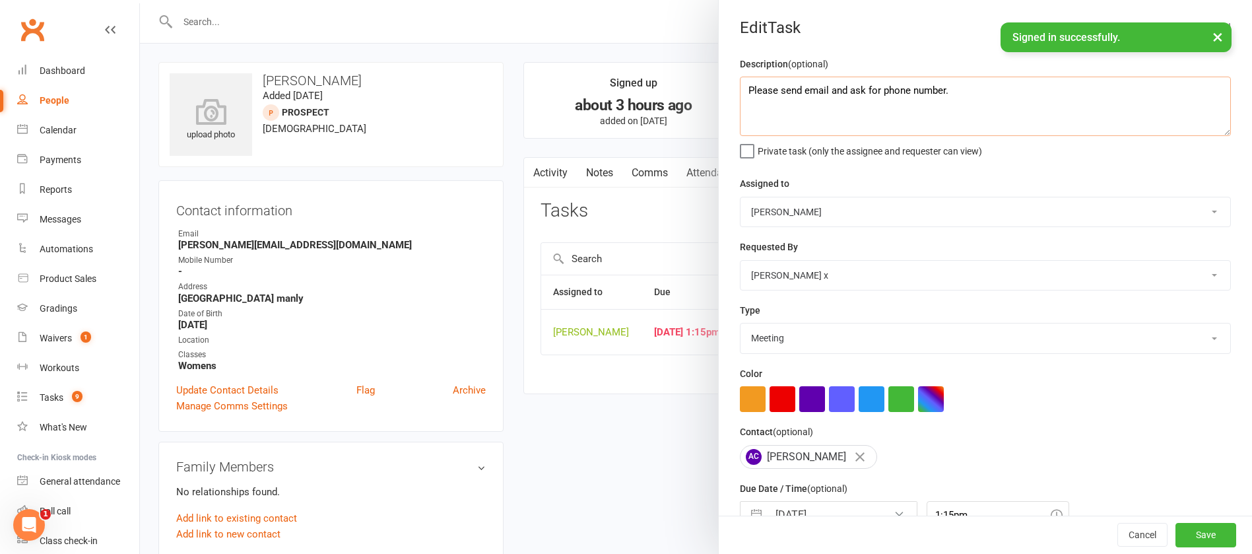
drag, startPoint x: 945, startPoint y: 88, endPoint x: 735, endPoint y: 89, distance: 209.9
click at [740, 89] on textarea "Please send email and ask for phone number." at bounding box center [985, 106] width 491 height 59
drag, startPoint x: 800, startPoint y: 92, endPoint x: 721, endPoint y: 87, distance: 78.7
click at [722, 90] on div "Description (optional) book intro Private task (only the assignee and requester…" at bounding box center [985, 322] width 533 height 533
type textarea "add to nurture"
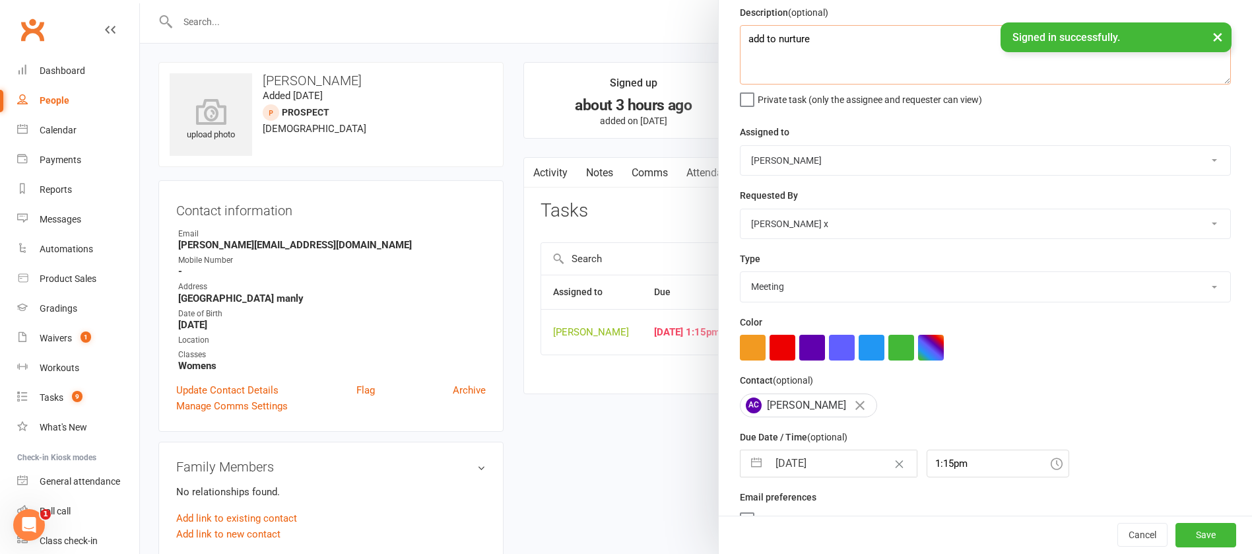
scroll to position [79, 0]
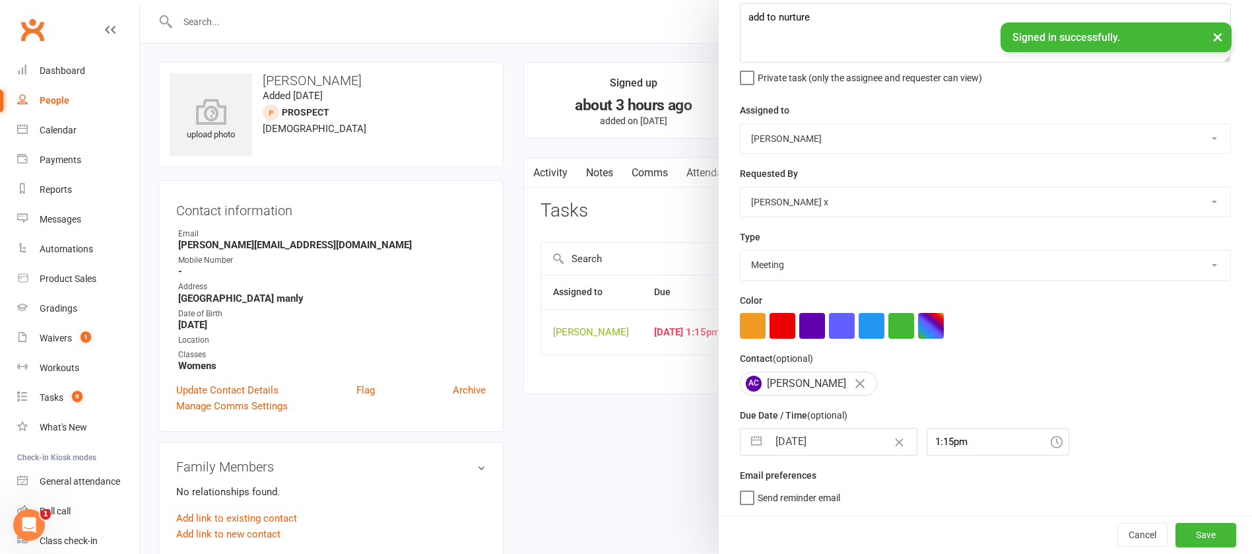
click at [840, 436] on input "[DATE]" at bounding box center [842, 441] width 149 height 26
select select "6"
select select "2025"
select select "7"
select select "2025"
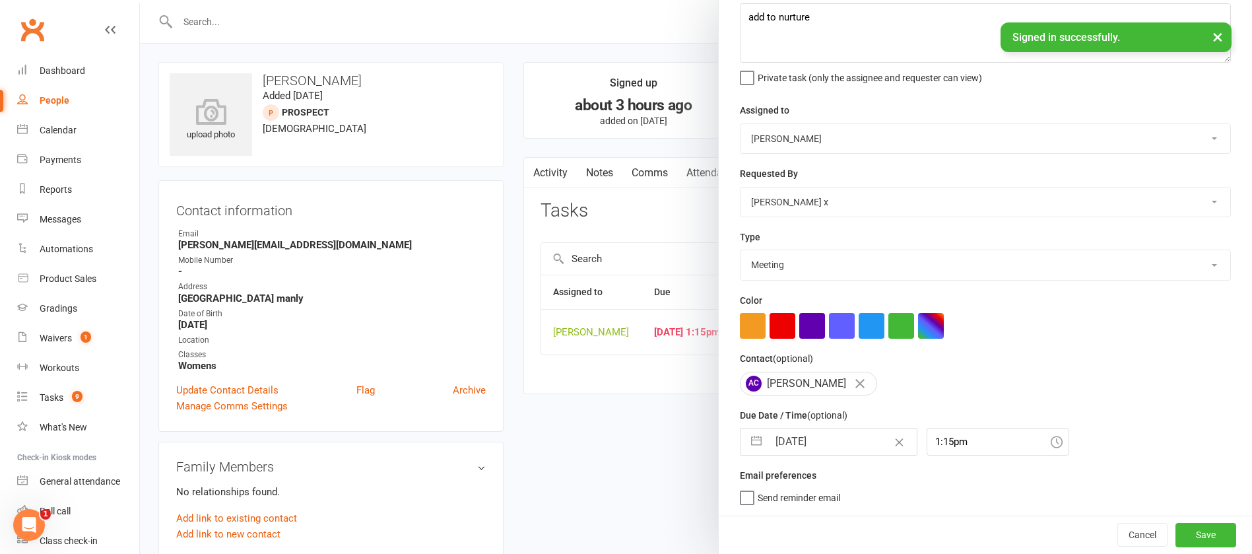
select select "8"
select select "2025"
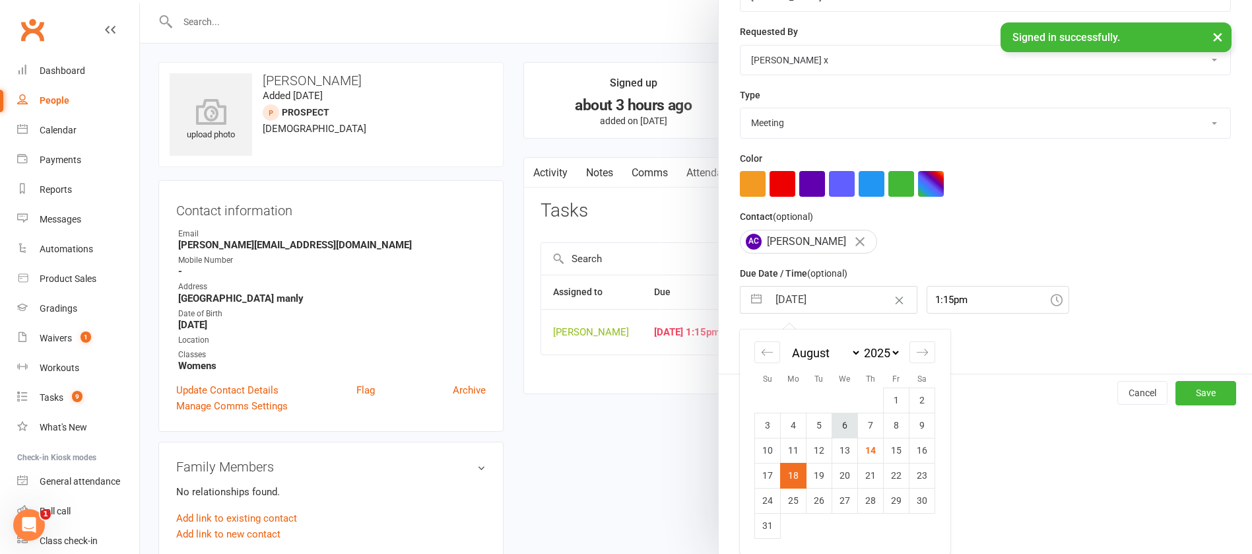
scroll to position [99, 0]
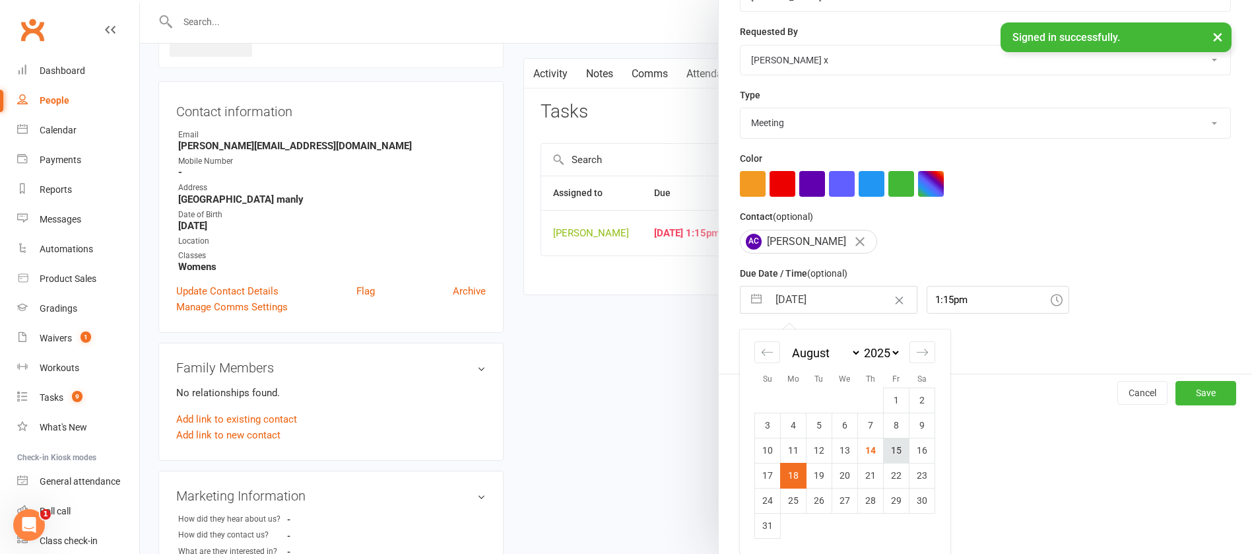
click at [894, 450] on td "15" at bounding box center [897, 450] width 26 height 25
type input "[DATE]"
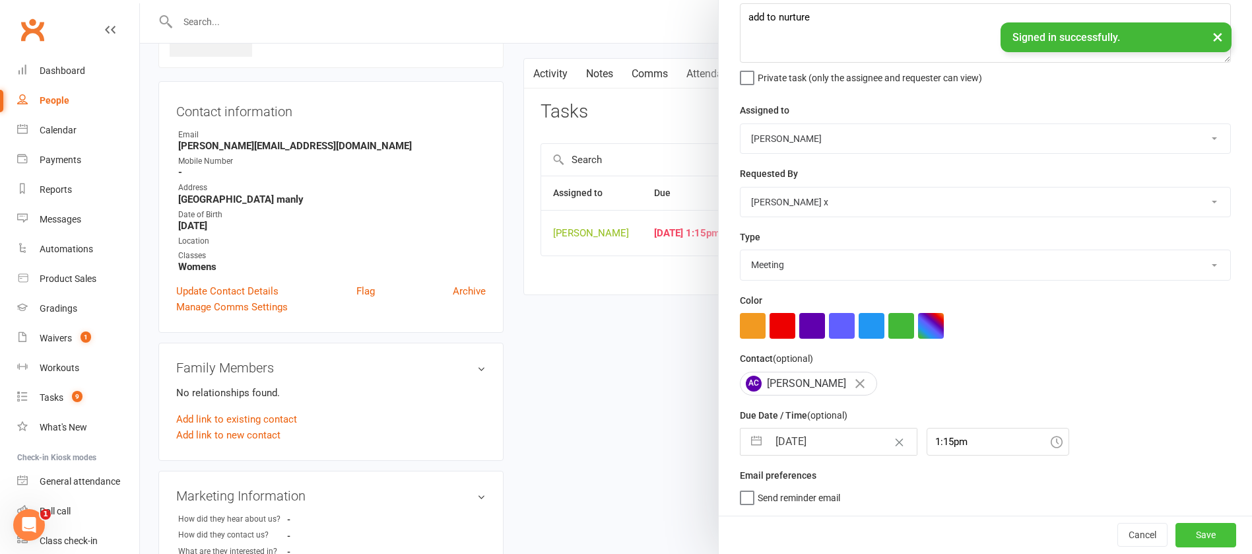
click at [1176, 530] on button "Save" at bounding box center [1206, 535] width 61 height 24
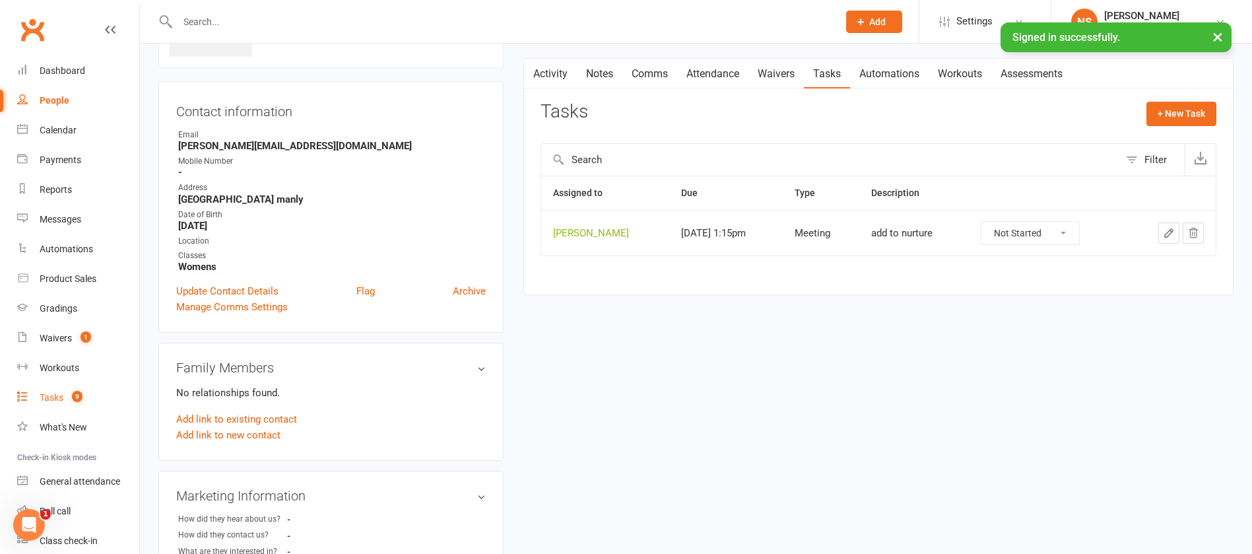
click at [55, 399] on div "Tasks" at bounding box center [52, 397] width 24 height 11
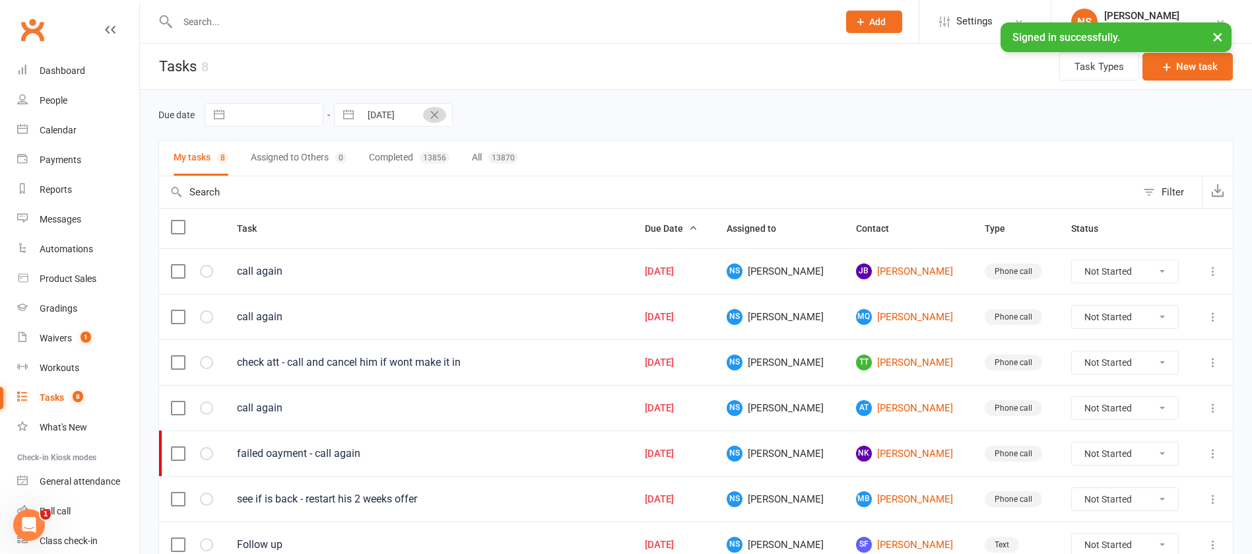
click at [431, 114] on icon "Clear Date" at bounding box center [435, 115] width 10 height 8
select select "6"
select select "2025"
select select "7"
select select "2025"
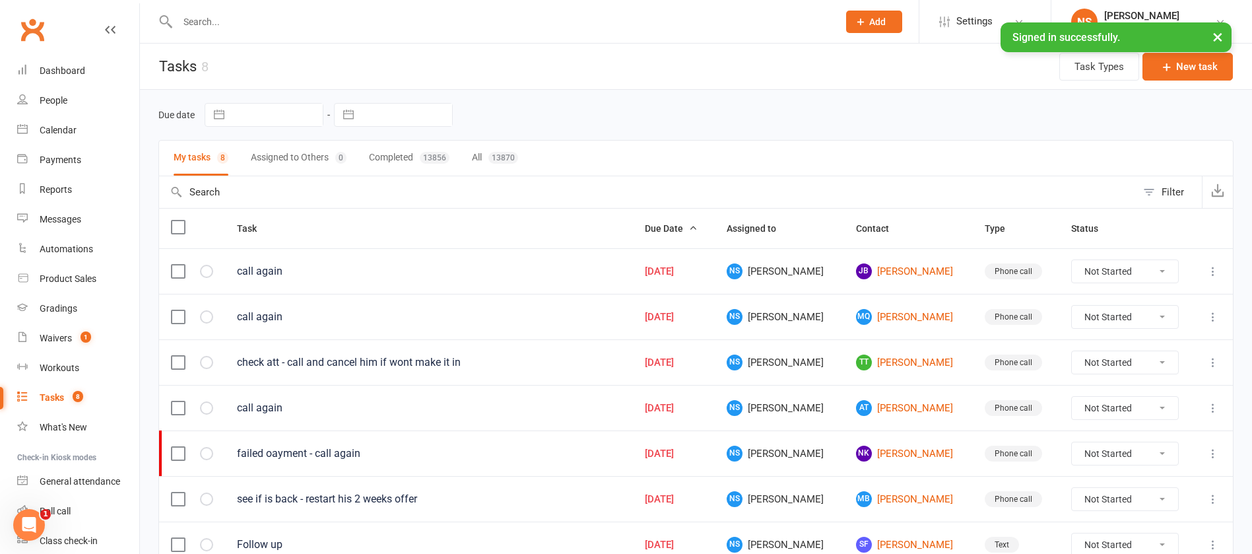
select select "8"
select select "2025"
click at [417, 111] on input "text" at bounding box center [406, 115] width 92 height 22
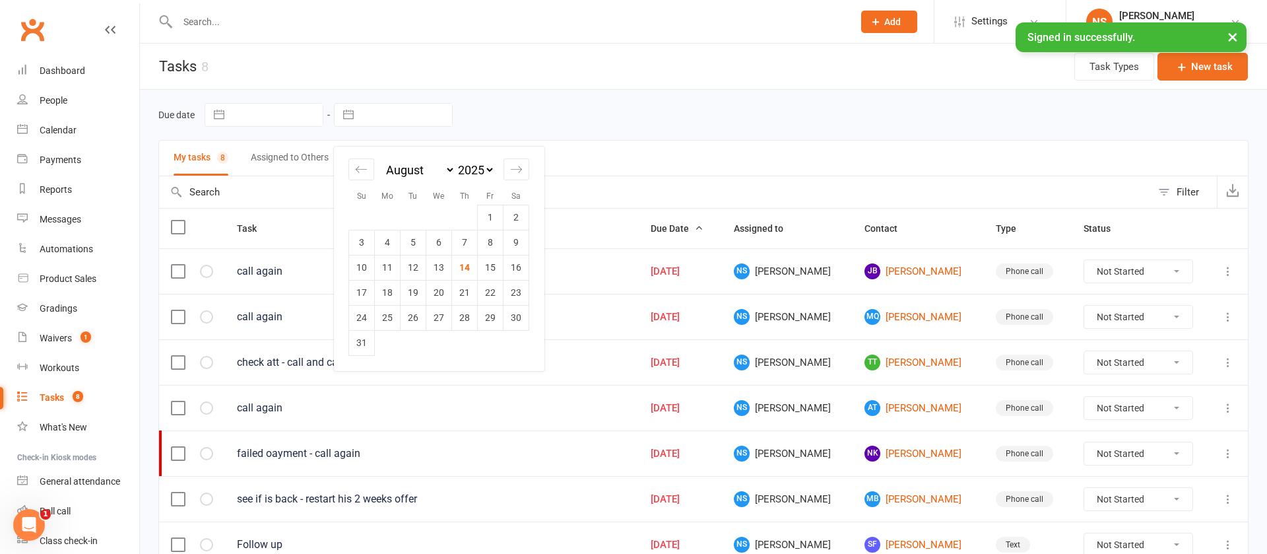
click at [489, 269] on td "15" at bounding box center [491, 267] width 26 height 25
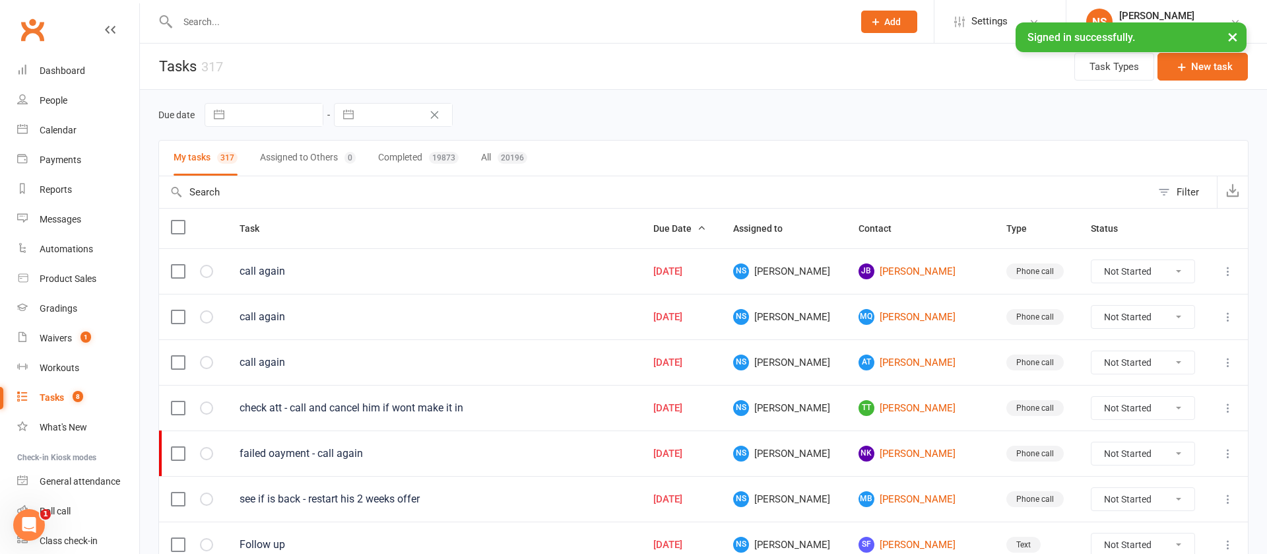
type input "[DATE]"
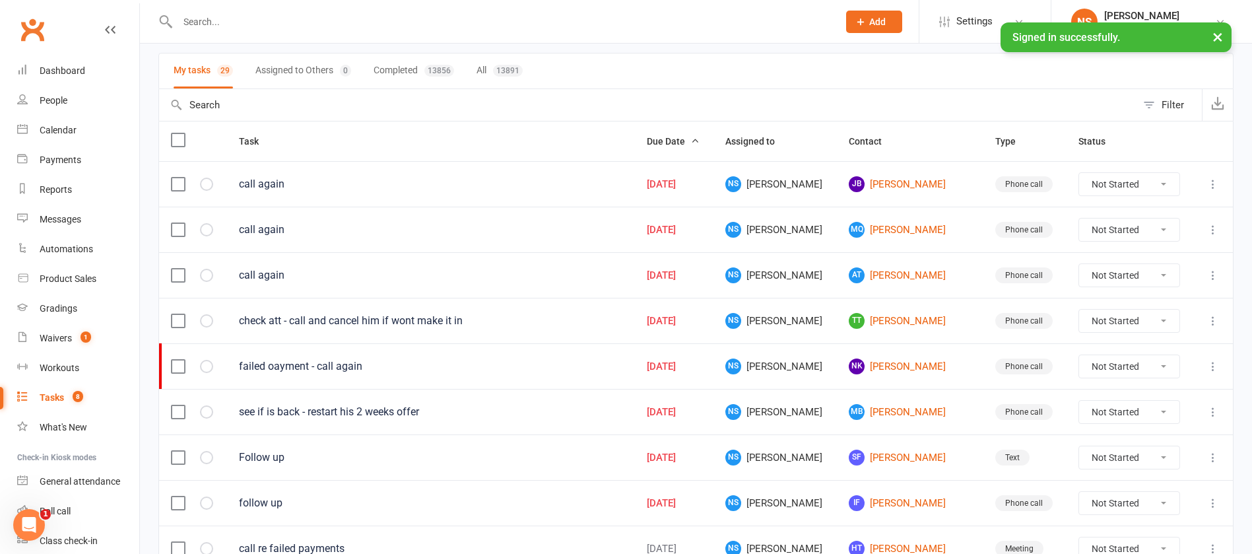
scroll to position [297, 0]
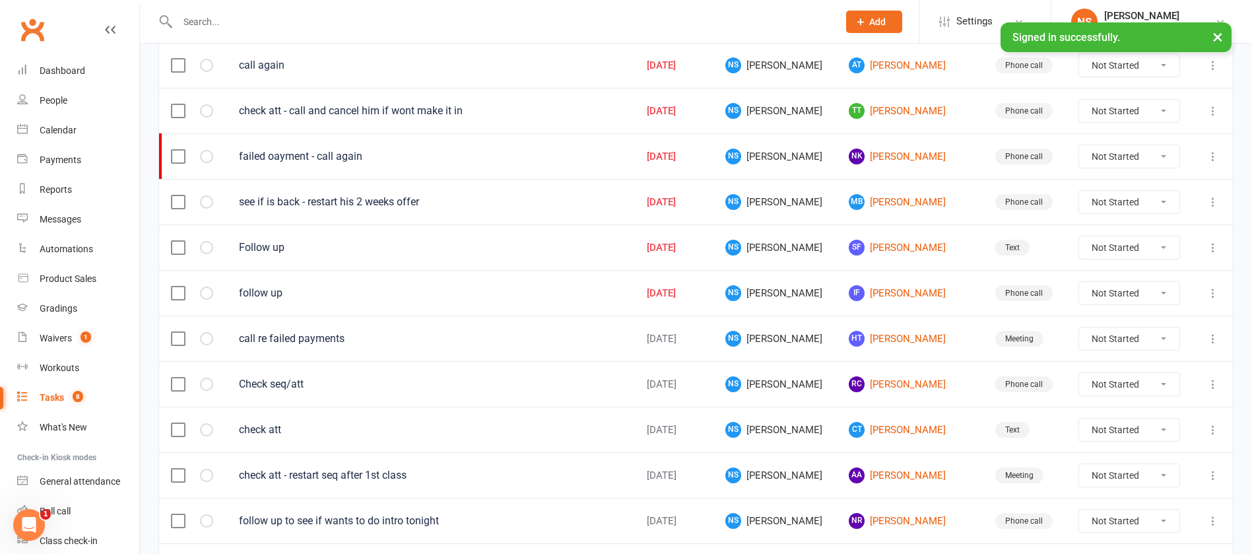
click at [202, 20] on input "text" at bounding box center [501, 22] width 655 height 18
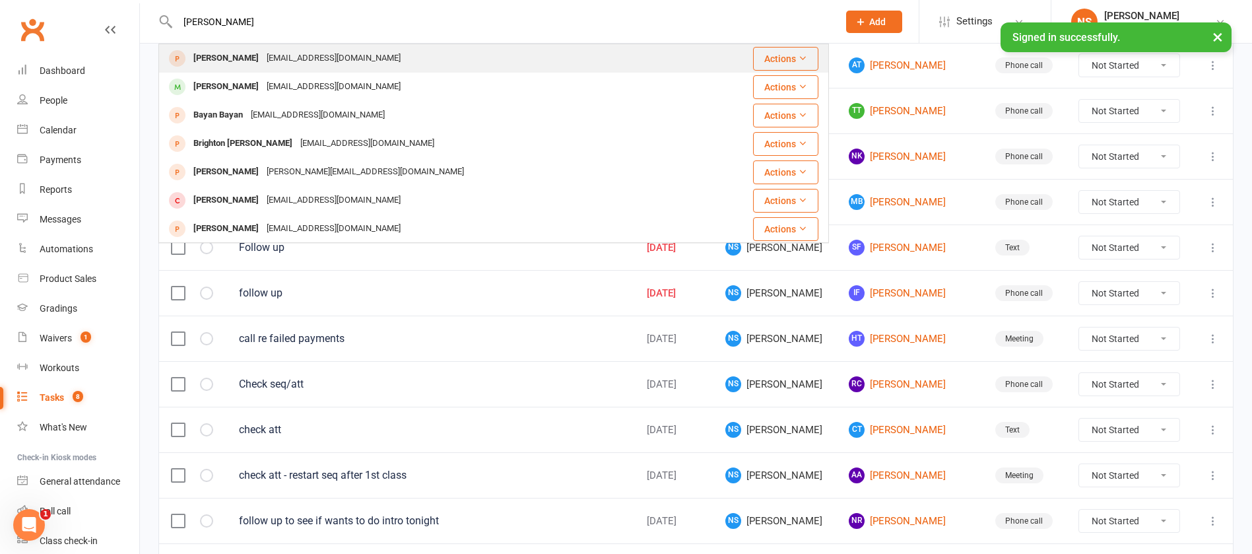
type input "[PERSON_NAME]"
click at [218, 54] on div "[PERSON_NAME]" at bounding box center [225, 58] width 73 height 19
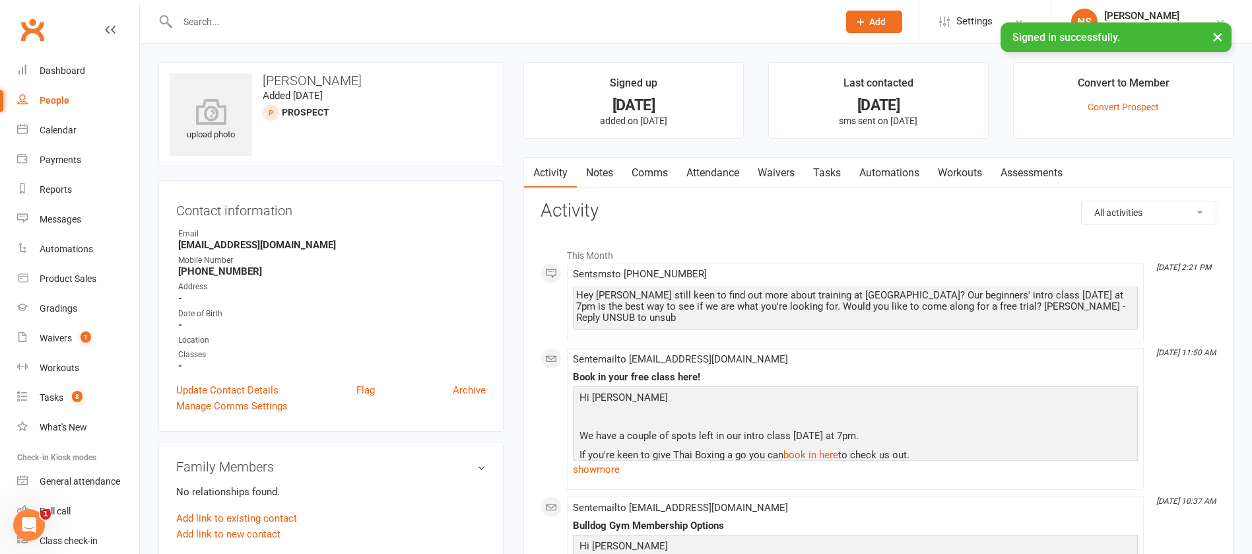
click at [595, 170] on link "Notes" at bounding box center [600, 173] width 46 height 30
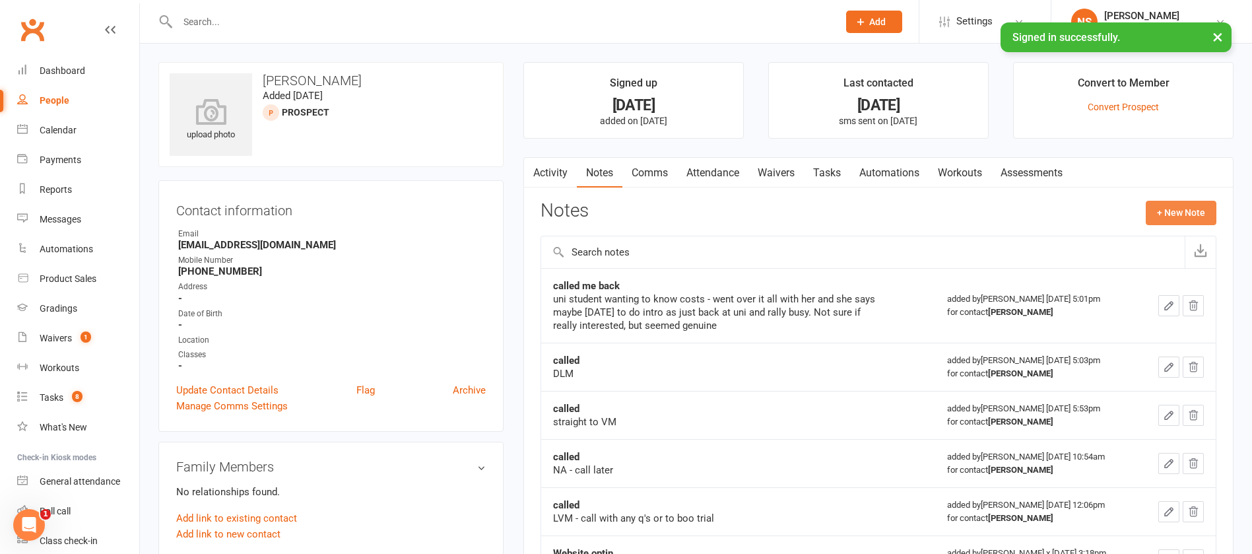
click at [1158, 204] on button "+ New Note" at bounding box center [1181, 213] width 71 height 24
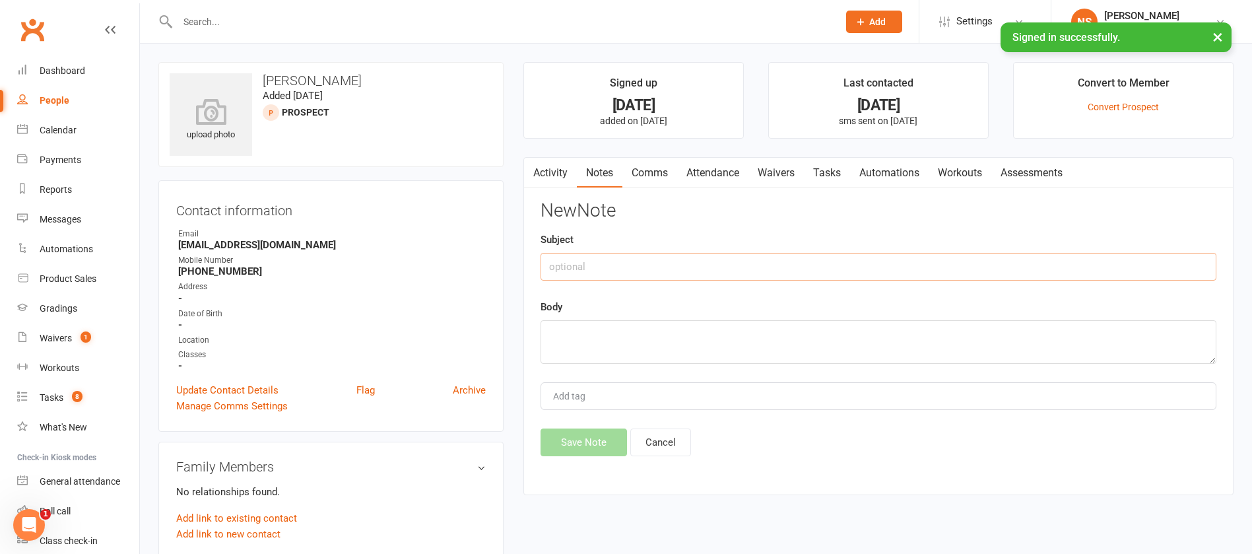
drag, startPoint x: 598, startPoint y: 270, endPoint x: 599, endPoint y: 257, distance: 13.3
click at [598, 269] on input "text" at bounding box center [879, 267] width 676 height 28
type input "booked a call with AI"
click at [564, 321] on textarea at bounding box center [879, 342] width 676 height 44
click at [556, 334] on textarea "WSettled in with uni and will do intro [DATE]" at bounding box center [879, 342] width 676 height 44
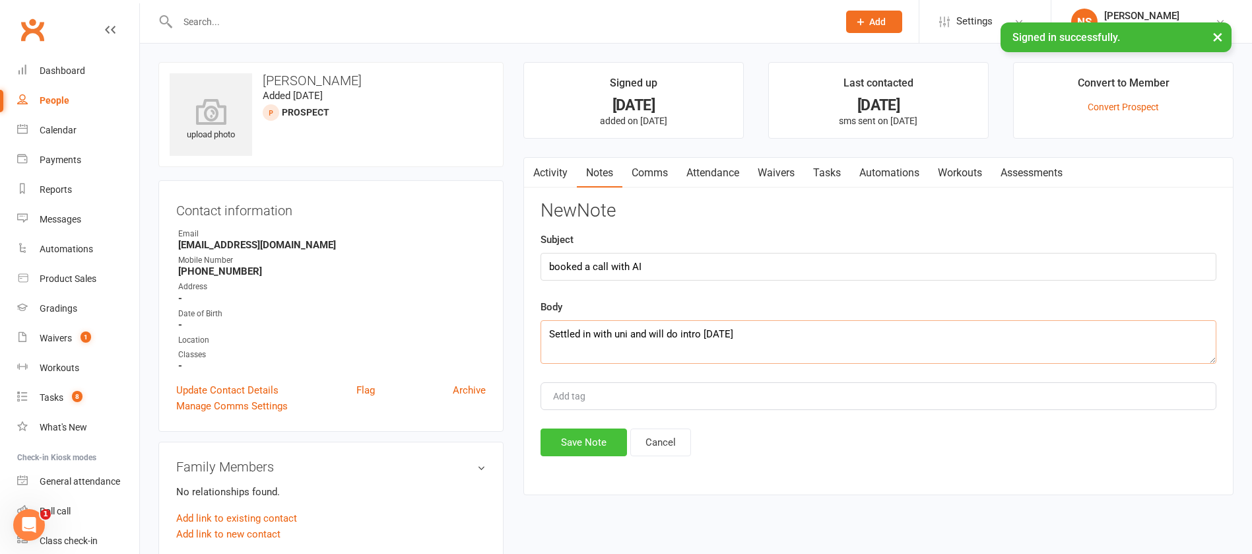
type textarea "Settled in with uni and will do intro [DATE]"
click at [574, 443] on button "Save Note" at bounding box center [584, 442] width 86 height 28
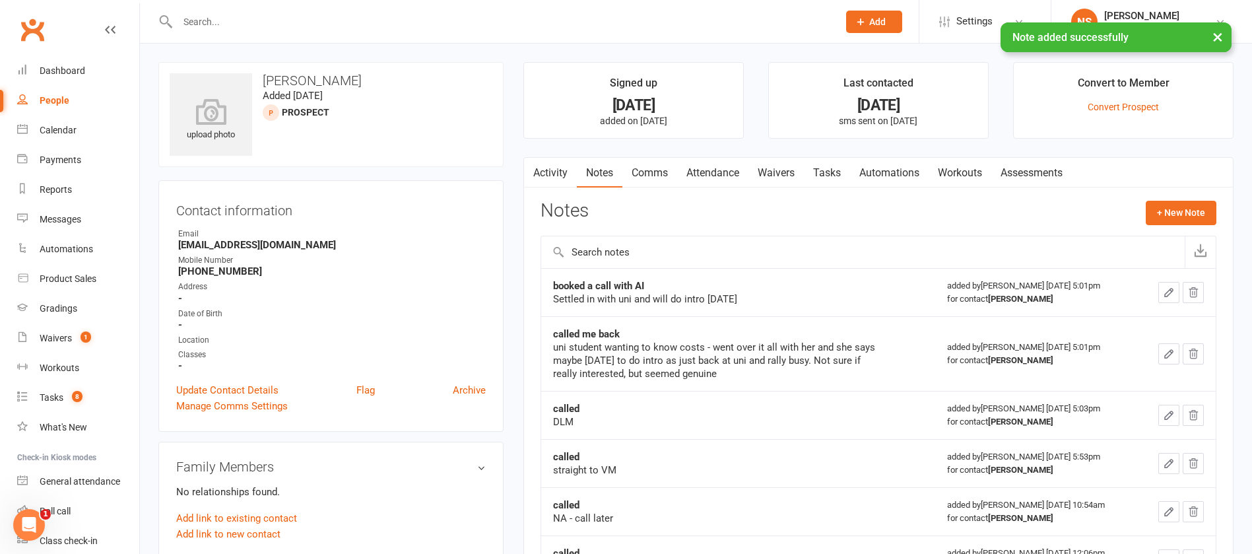
click at [725, 177] on link "Attendance" at bounding box center [712, 173] width 71 height 30
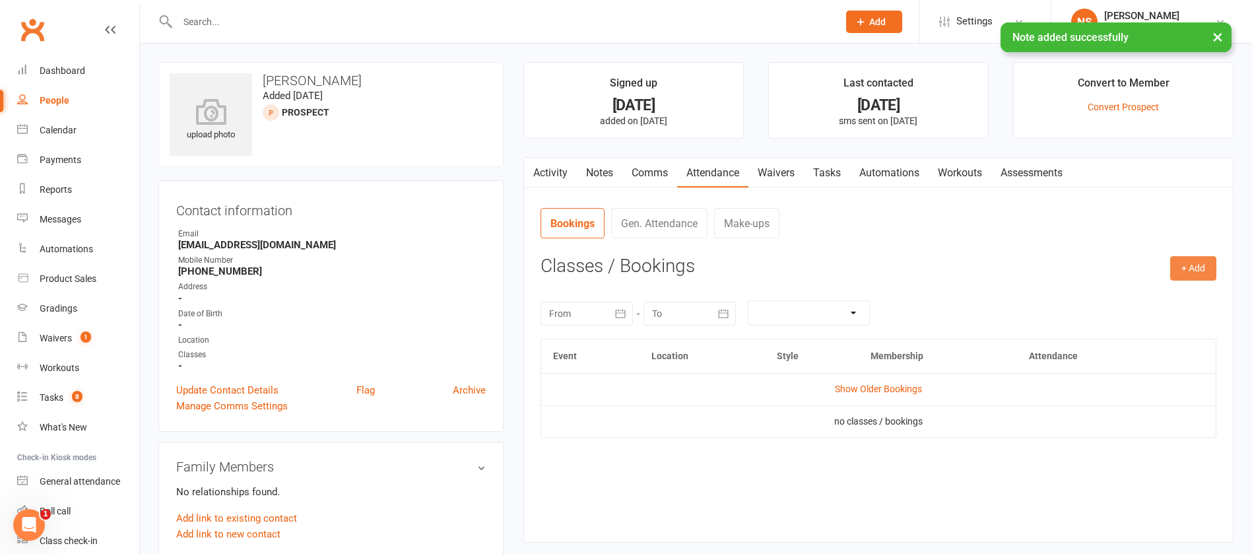
click at [1205, 275] on button "+ Add" at bounding box center [1193, 268] width 46 height 24
click at [1163, 291] on link "Book Event" at bounding box center [1150, 298] width 131 height 26
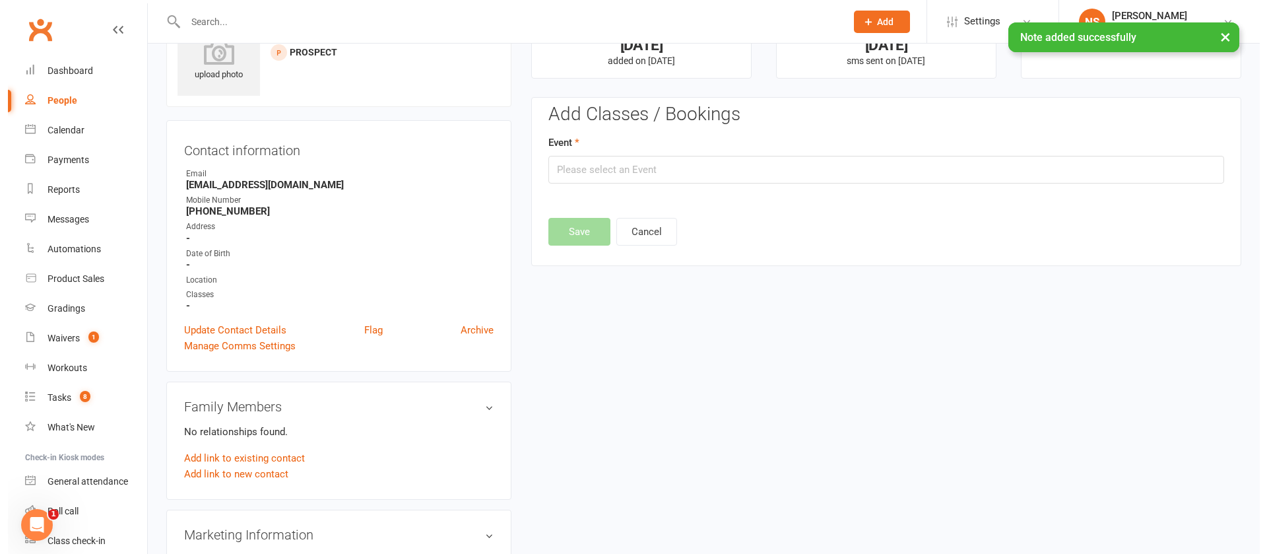
scroll to position [91, 0]
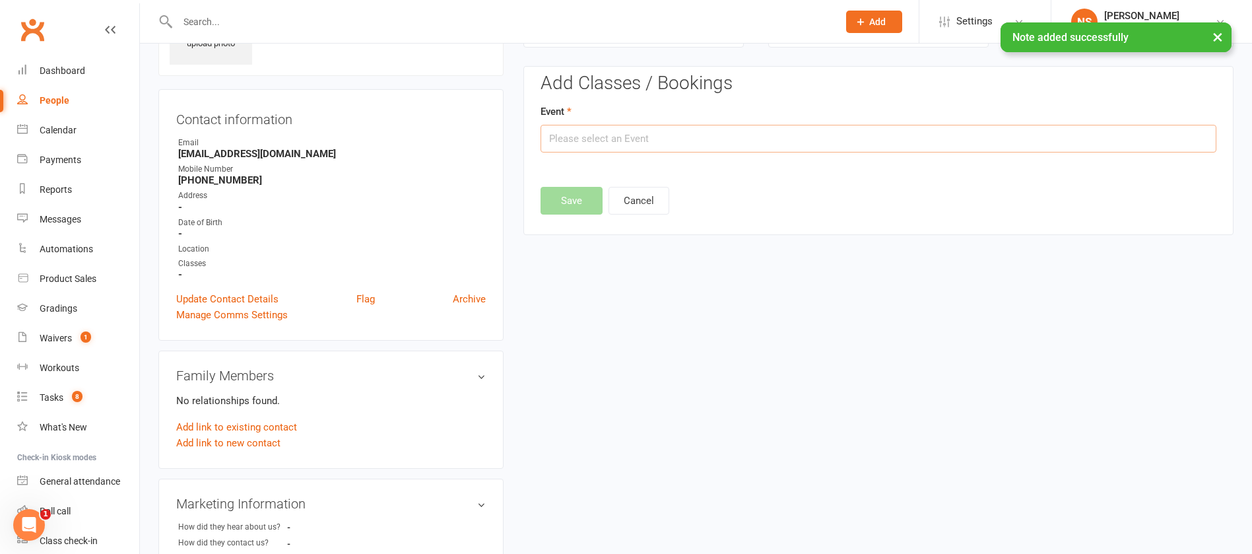
click at [733, 143] on input "text" at bounding box center [879, 139] width 676 height 28
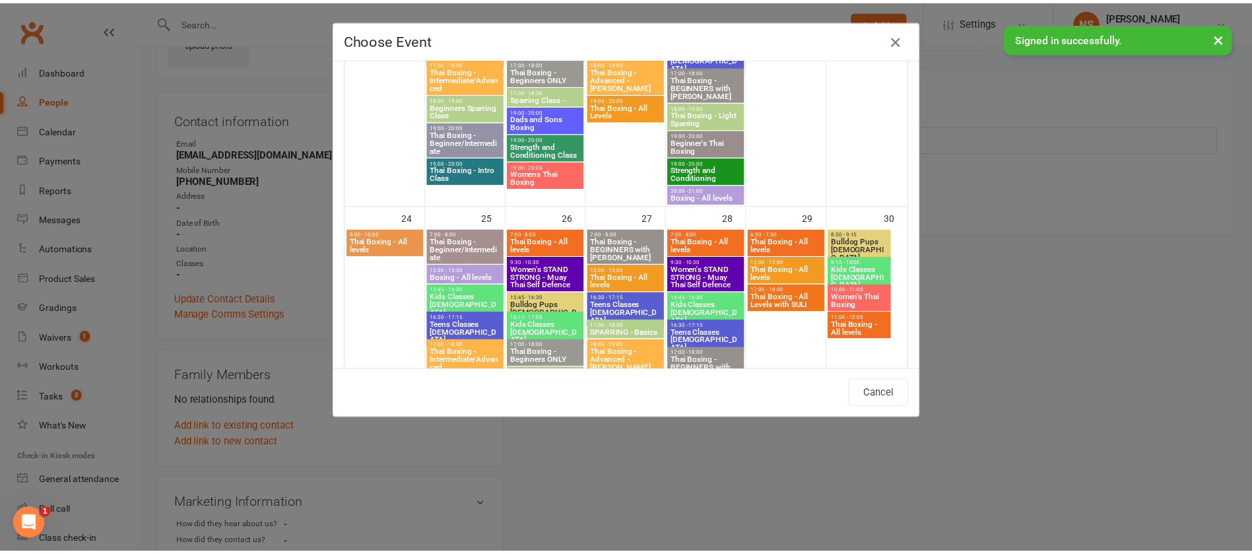
scroll to position [1089, 0]
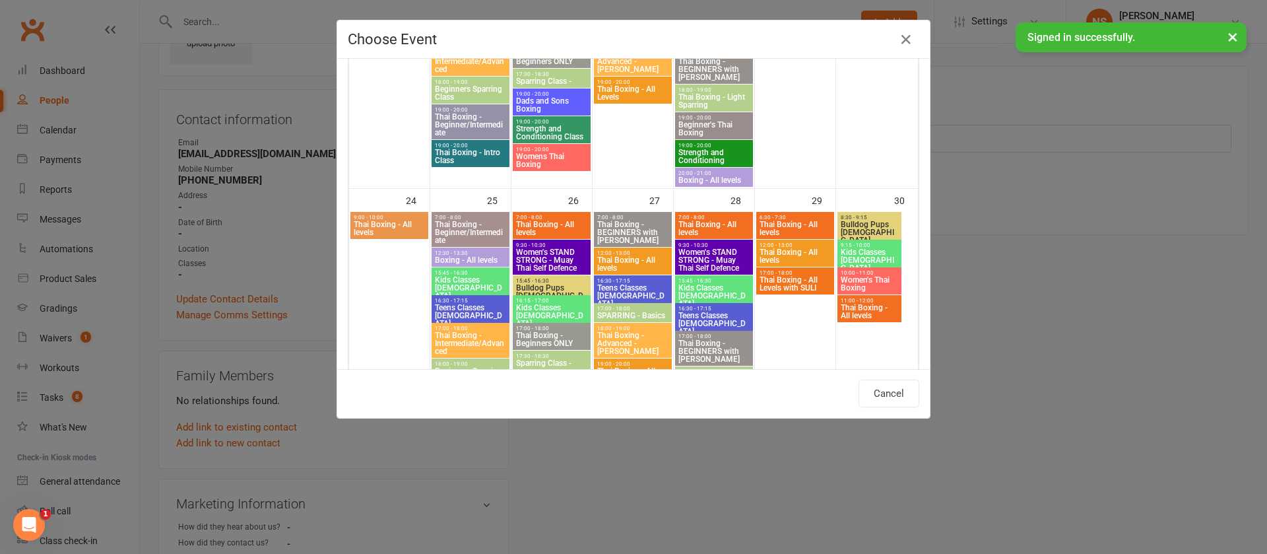
click at [446, 154] on span "Thai Boxing - Intro Class" at bounding box center [470, 157] width 73 height 16
type input "Thai Boxing - Intro Class - [DATE] 7:00:00 PM"
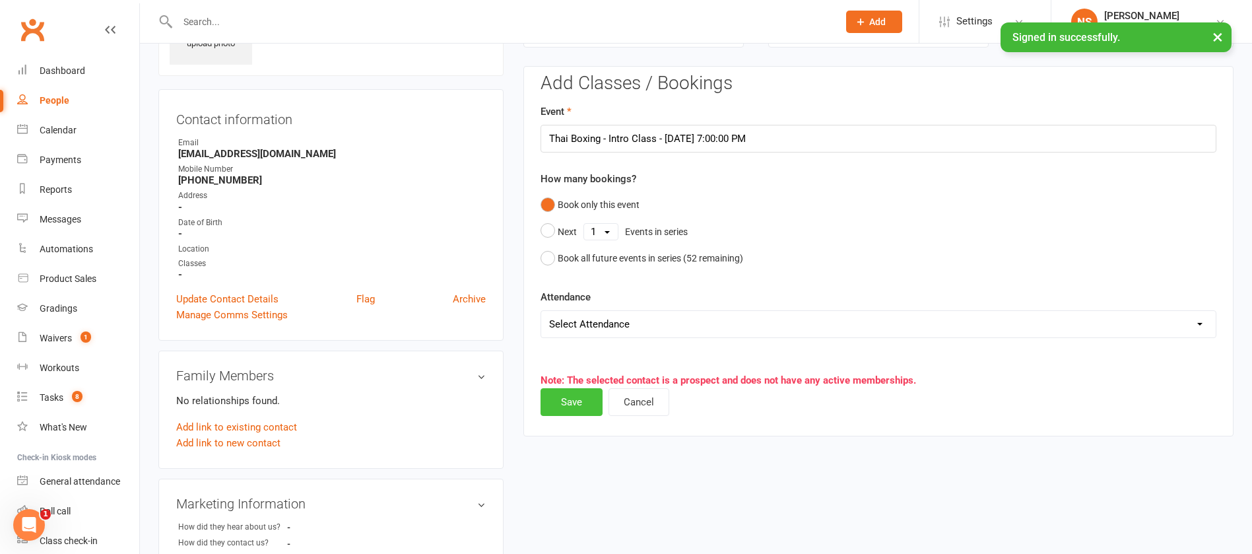
click at [563, 403] on button "Save" at bounding box center [572, 402] width 62 height 28
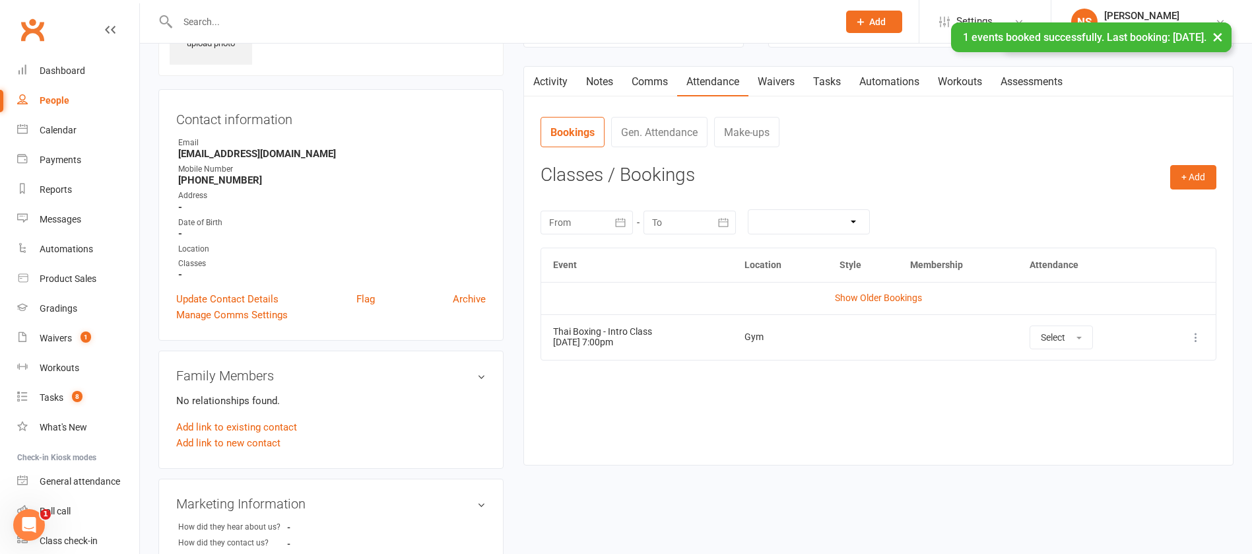
click at [786, 80] on link "Waivers" at bounding box center [776, 82] width 55 height 30
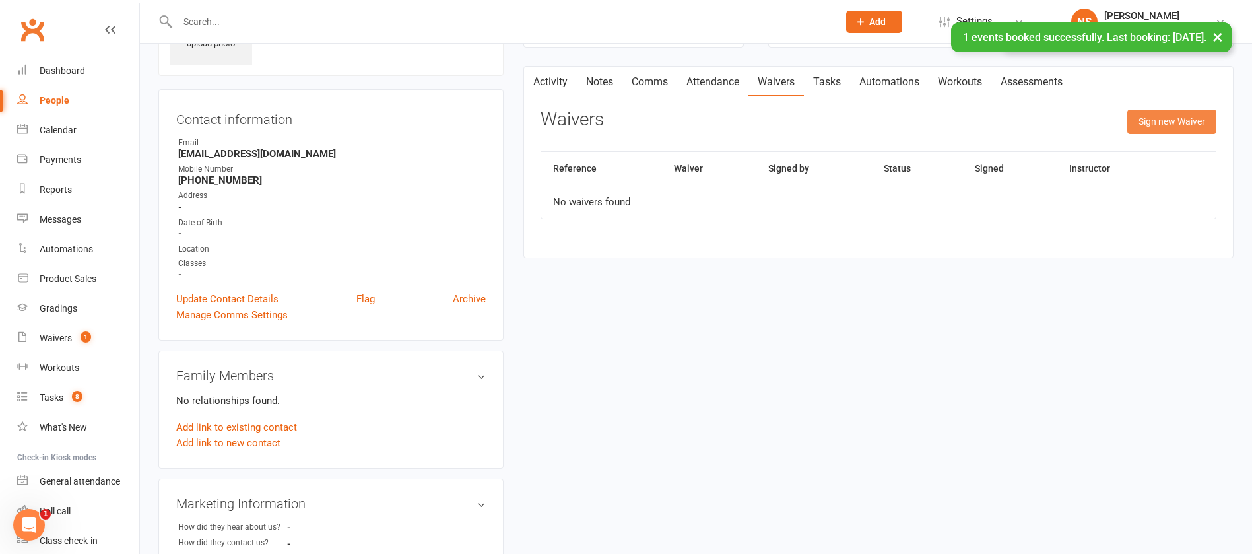
click at [1166, 121] on button "Sign new Waiver" at bounding box center [1171, 122] width 89 height 24
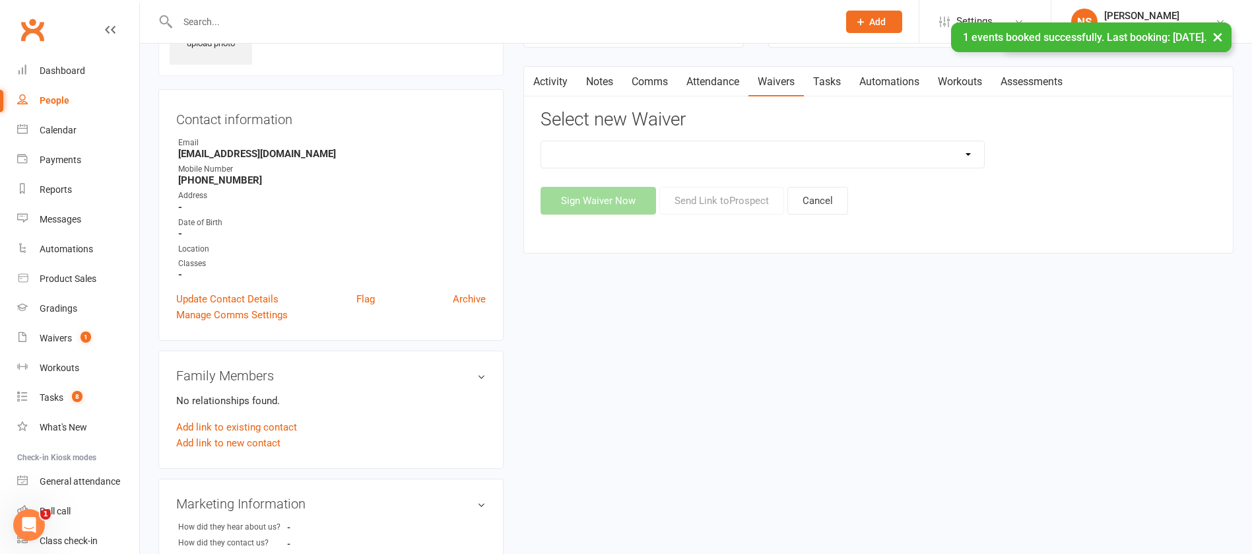
click at [765, 153] on select "12 Month Contract 14 Day Kick Off 28 Day 99 and RO 35 28 Day Kick Starter $149 …" at bounding box center [762, 154] width 443 height 26
select select "1375"
click at [541, 141] on select "12 Month Contract 14 Day Kick Off 28 Day 99 and RO 35 28 Day Kick Starter $149 …" at bounding box center [762, 154] width 443 height 26
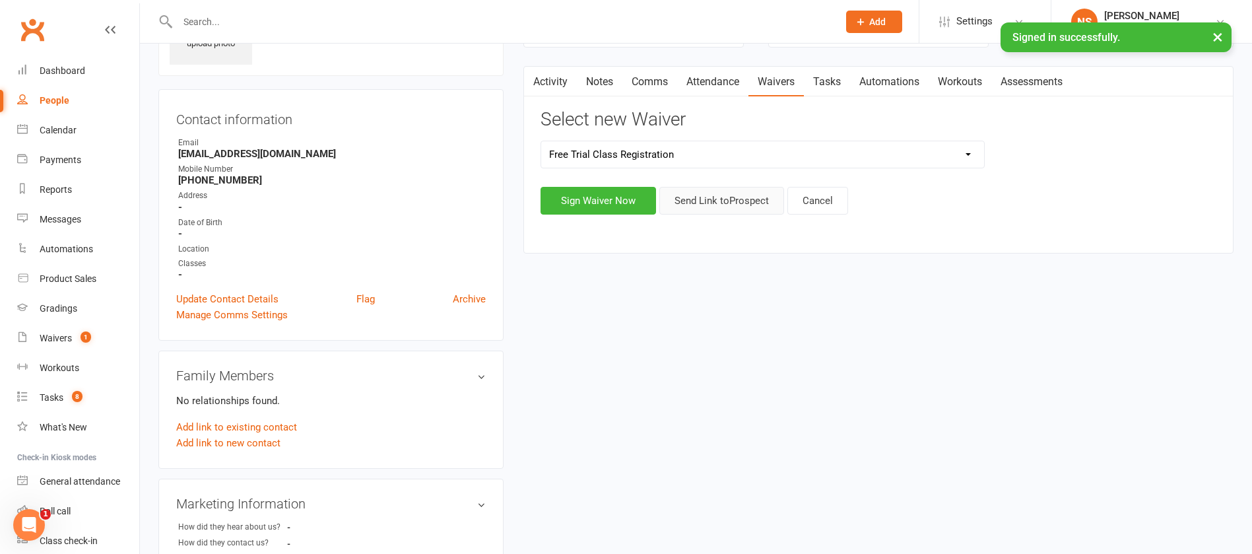
click at [696, 199] on button "Send Link to [GEOGRAPHIC_DATA]" at bounding box center [721, 201] width 125 height 28
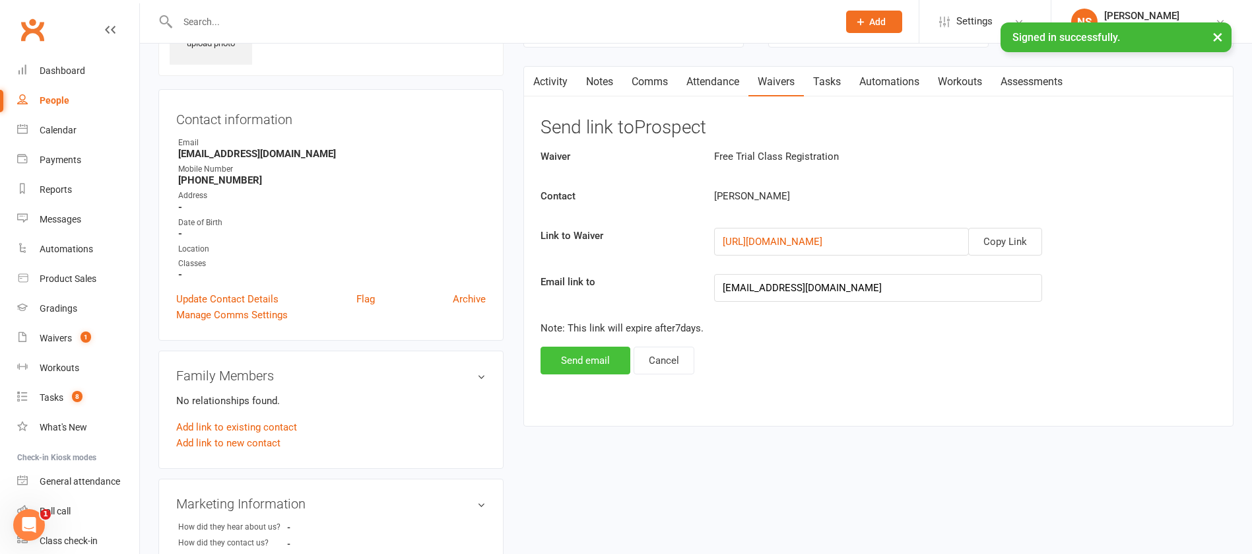
click at [595, 362] on button "Send email" at bounding box center [586, 361] width 90 height 28
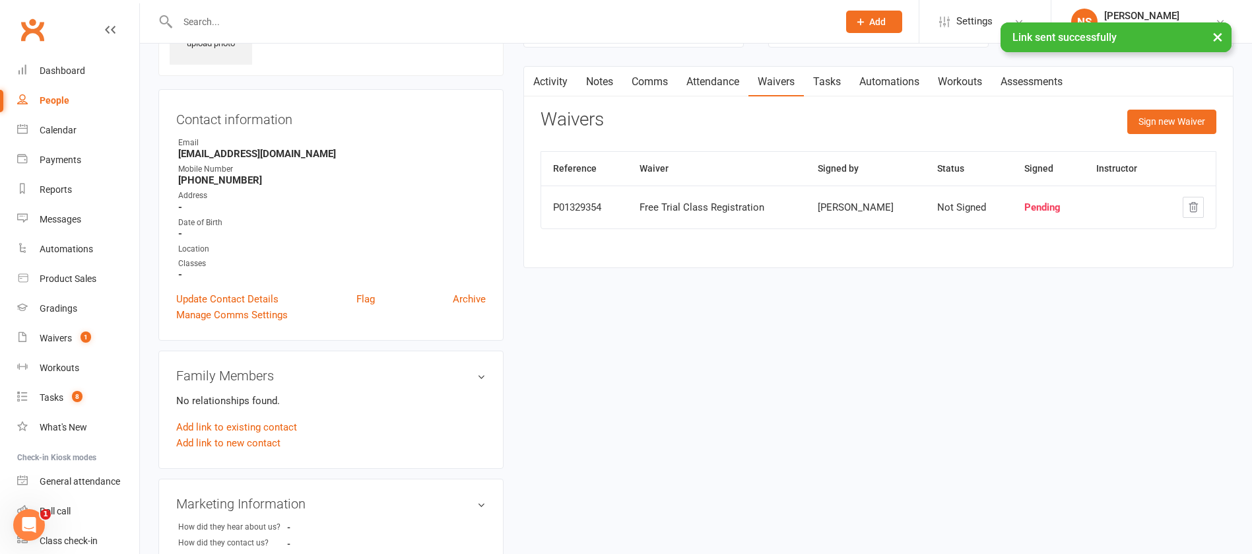
click at [828, 83] on link "Tasks" at bounding box center [827, 82] width 46 height 30
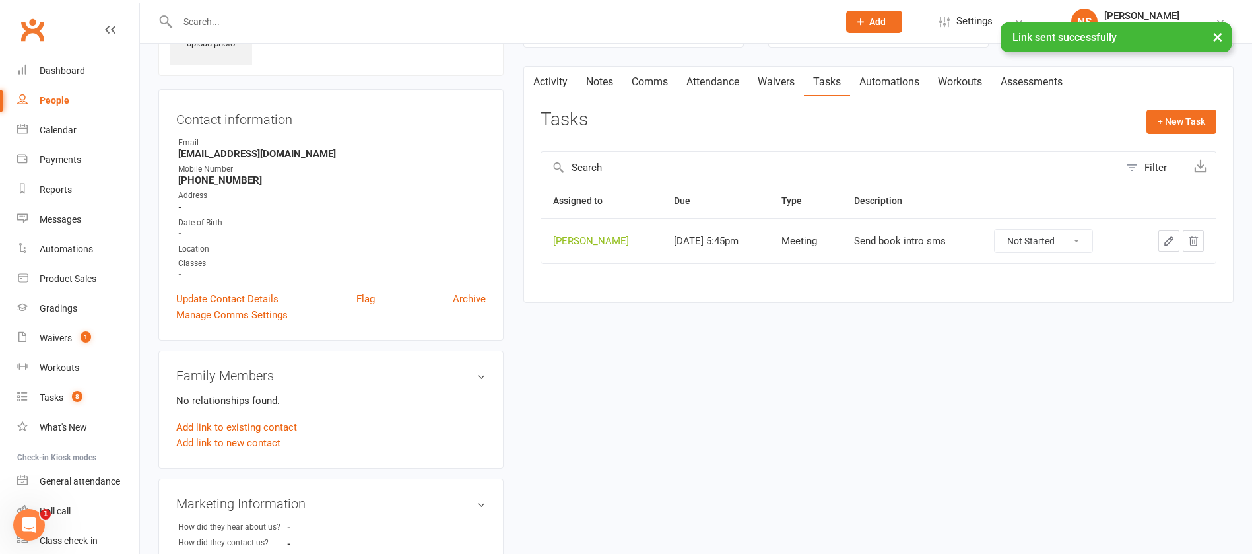
click at [1168, 240] on icon "button" at bounding box center [1169, 241] width 8 height 8
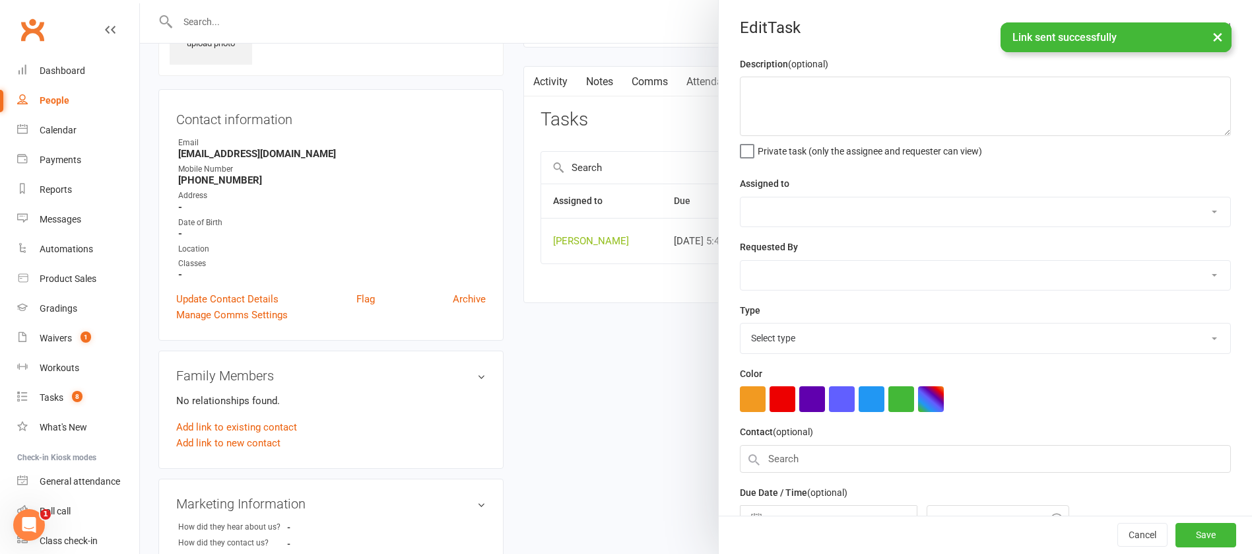
type textarea "Send book intro sms"
select select "12940"
select select "45795"
select select "12049"
type input "[DATE]"
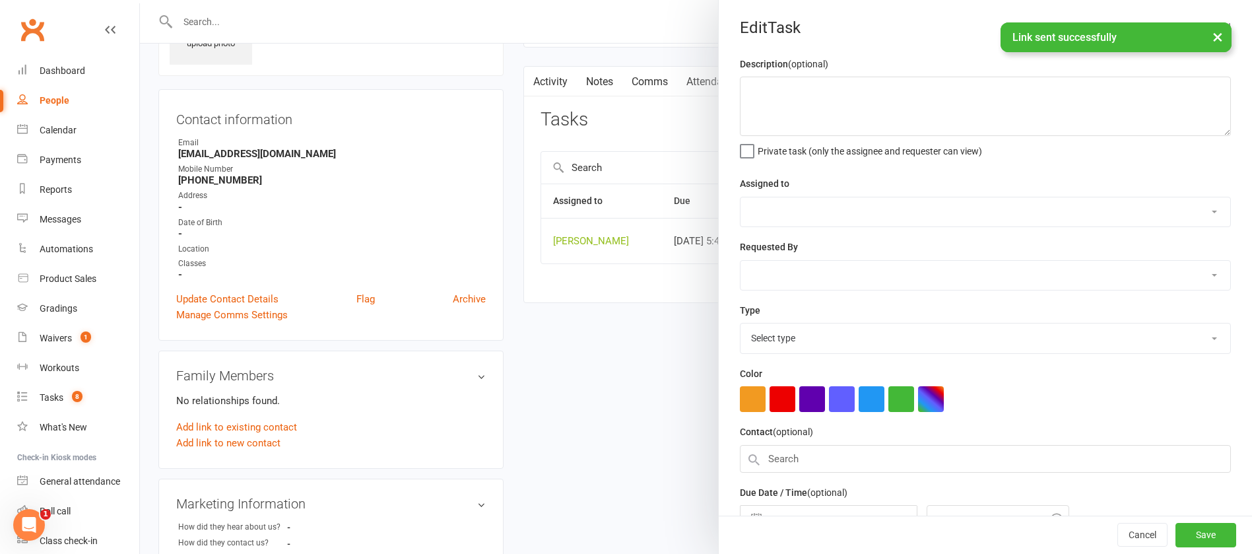
type input "5:45pm"
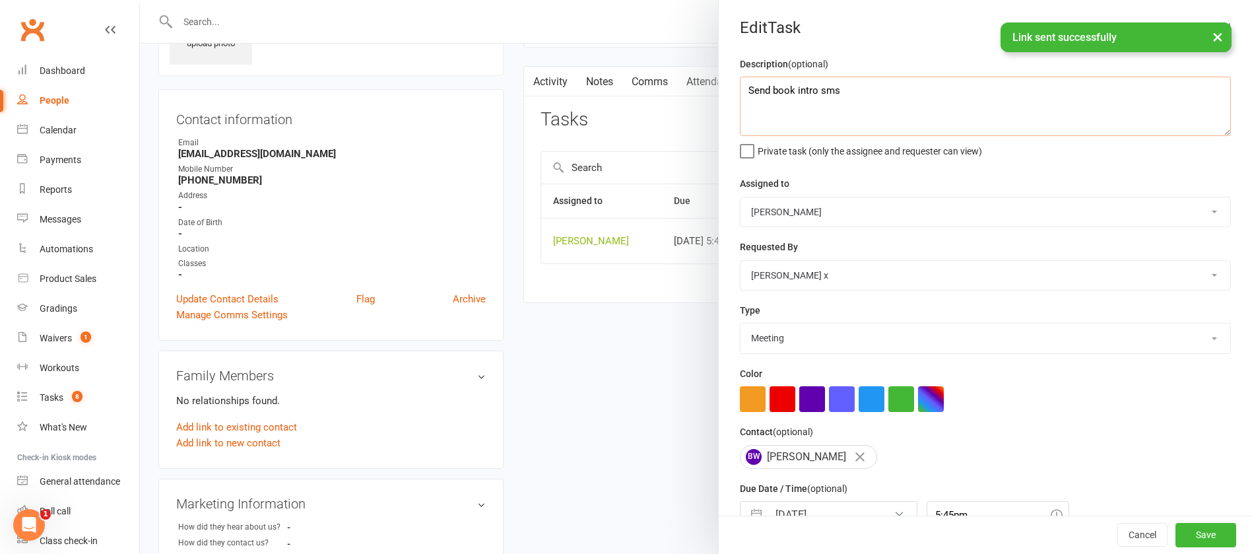
drag, startPoint x: 858, startPoint y: 104, endPoint x: 710, endPoint y: 96, distance: 148.0
click at [719, 101] on div "Description (optional) Send book intro sms Private task (only the assignee and …" at bounding box center [985, 322] width 533 height 533
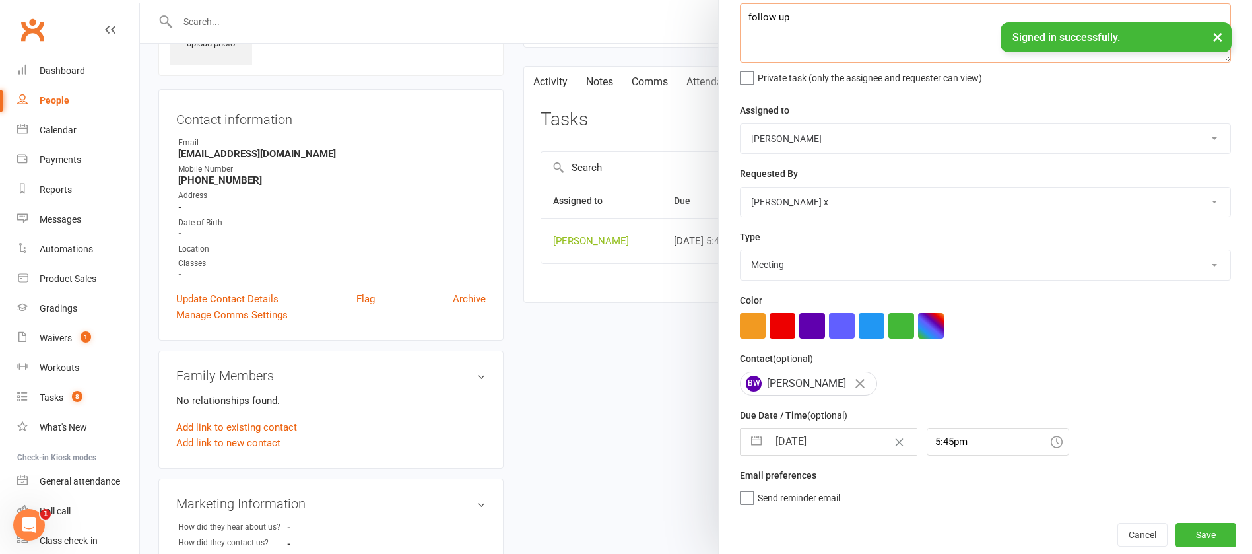
type textarea "follow up"
select select "6"
select select "2025"
select select "7"
select select "2025"
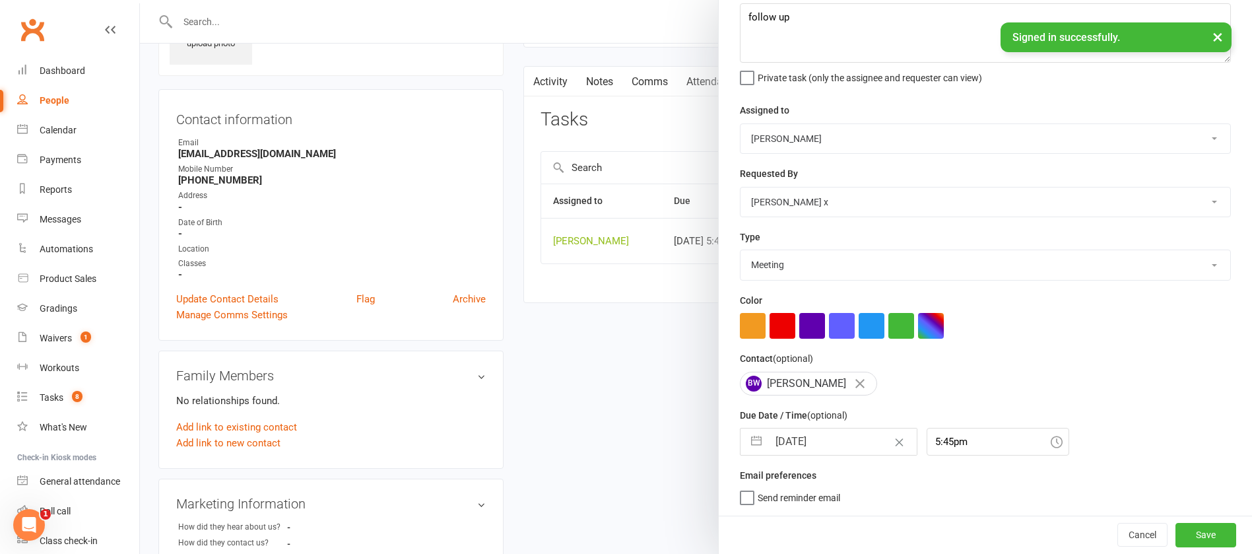
select select "8"
select select "2025"
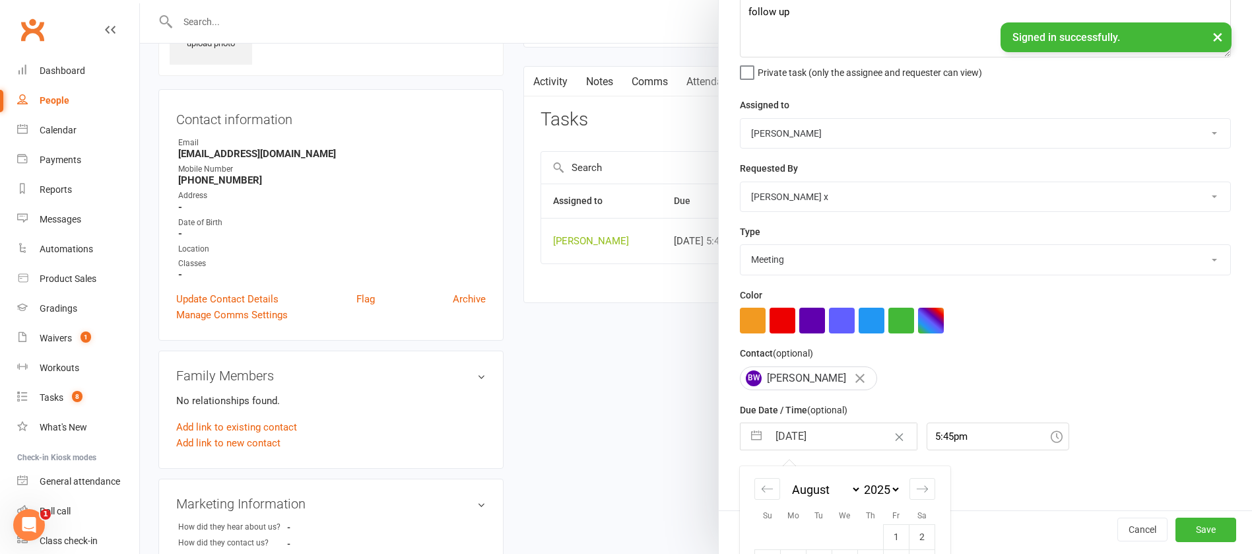
click at [801, 436] on input "[DATE]" at bounding box center [842, 436] width 149 height 26
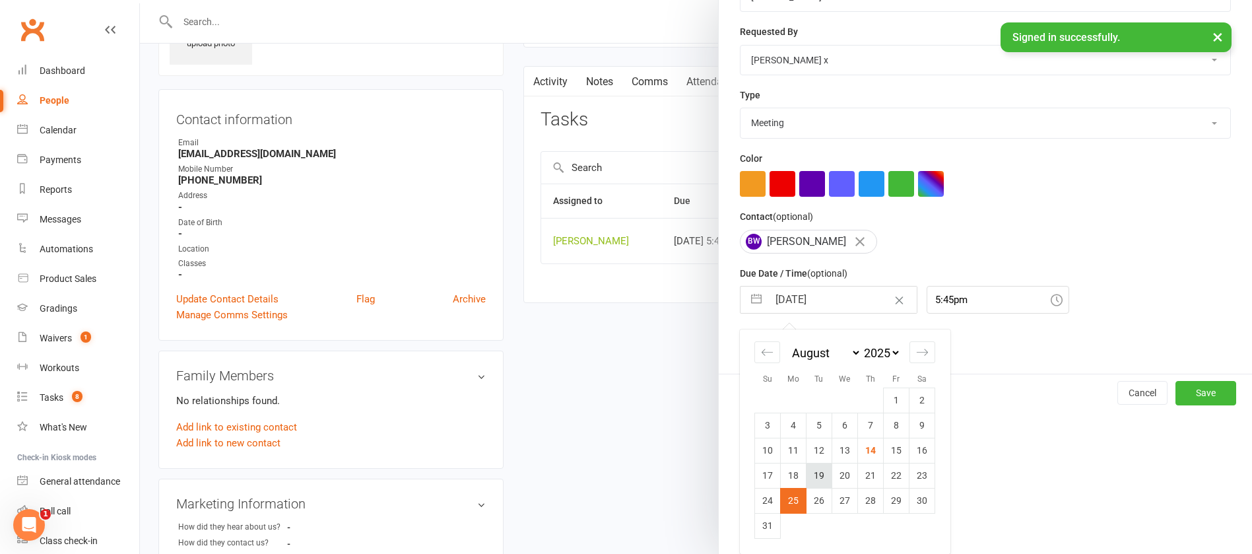
click at [817, 473] on td "19" at bounding box center [820, 475] width 26 height 25
type input "[DATE]"
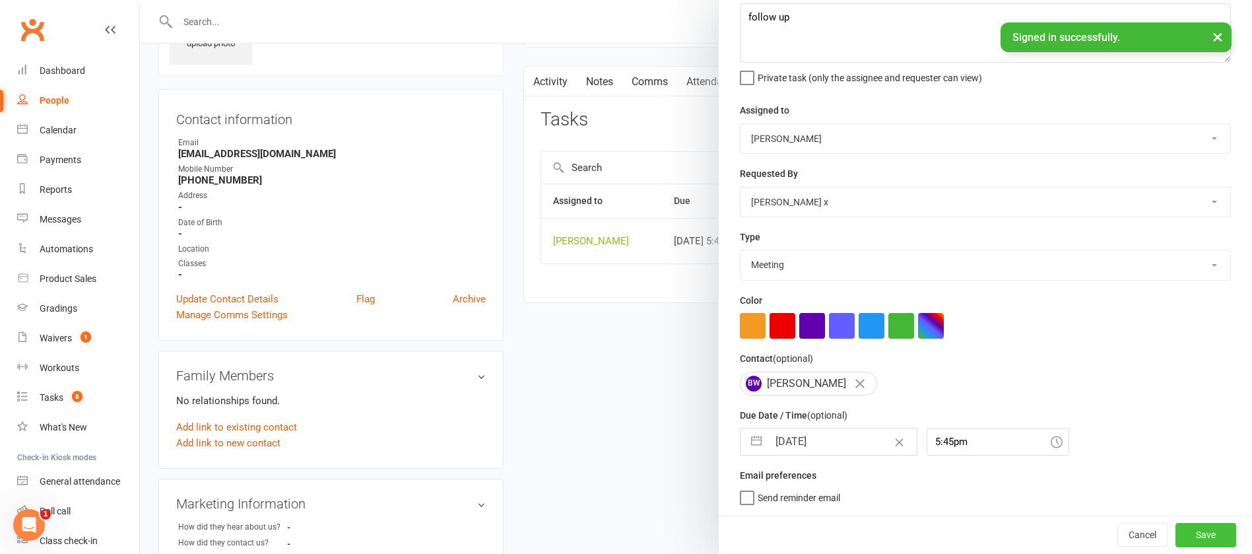
click at [1176, 526] on button "Save" at bounding box center [1206, 535] width 61 height 24
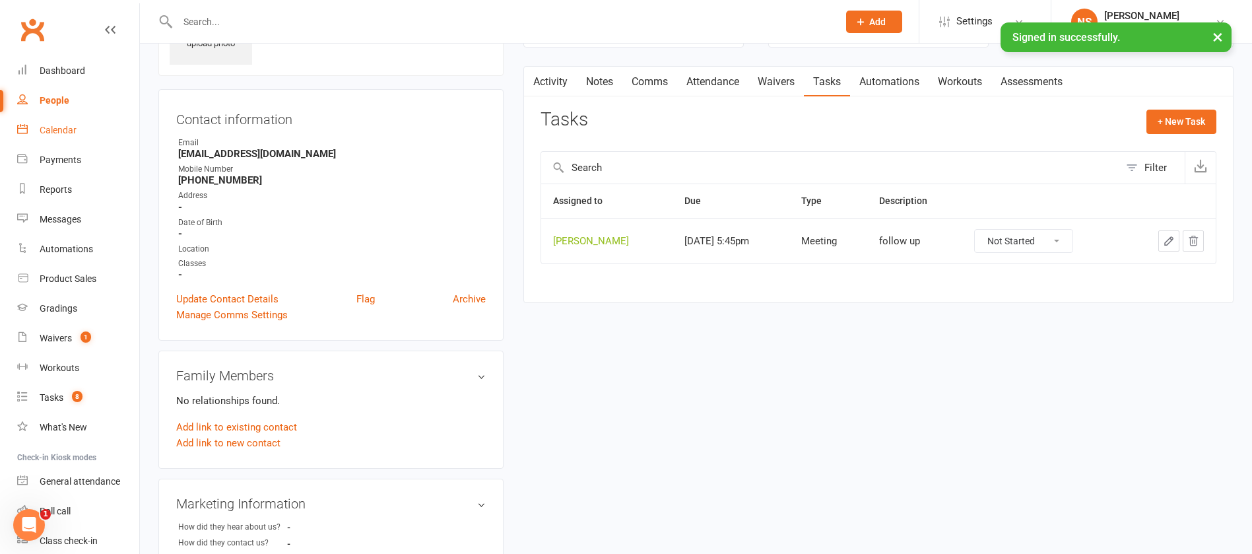
click at [63, 126] on div "Calendar" at bounding box center [58, 130] width 37 height 11
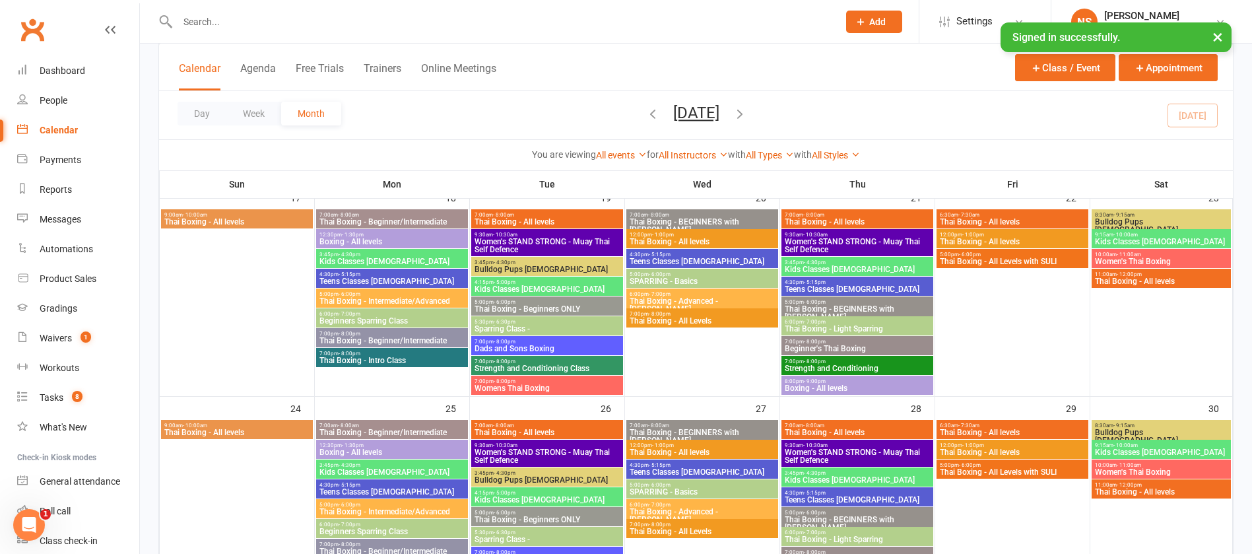
scroll to position [792, 0]
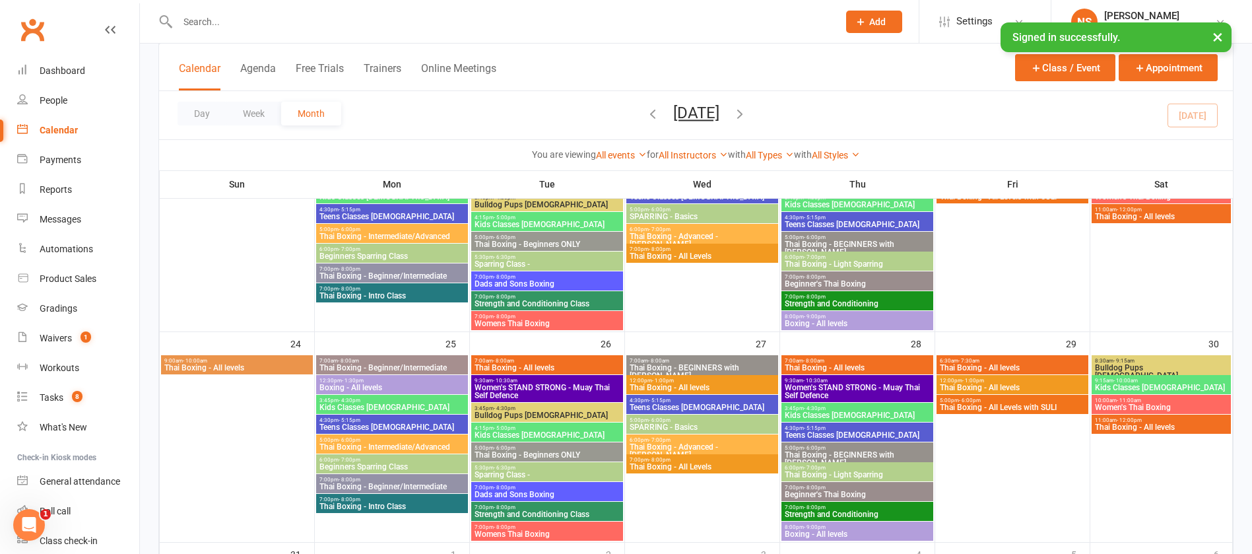
click at [399, 294] on span "Thai Boxing - Intro Class" at bounding box center [392, 296] width 147 height 8
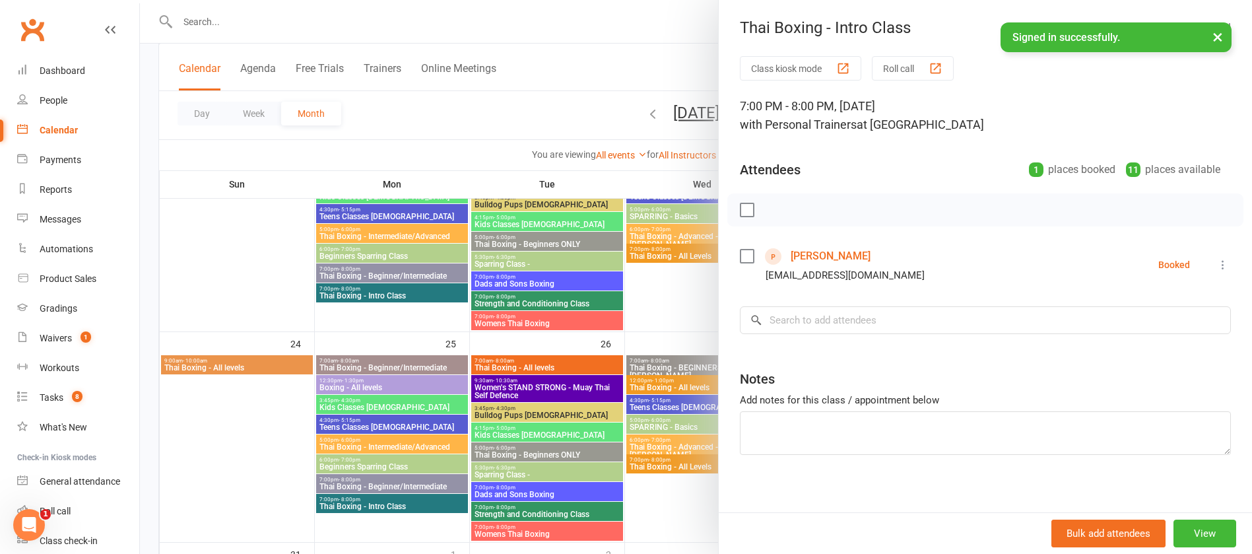
click at [412, 294] on div at bounding box center [696, 277] width 1112 height 554
